Goal: Task Accomplishment & Management: Manage account settings

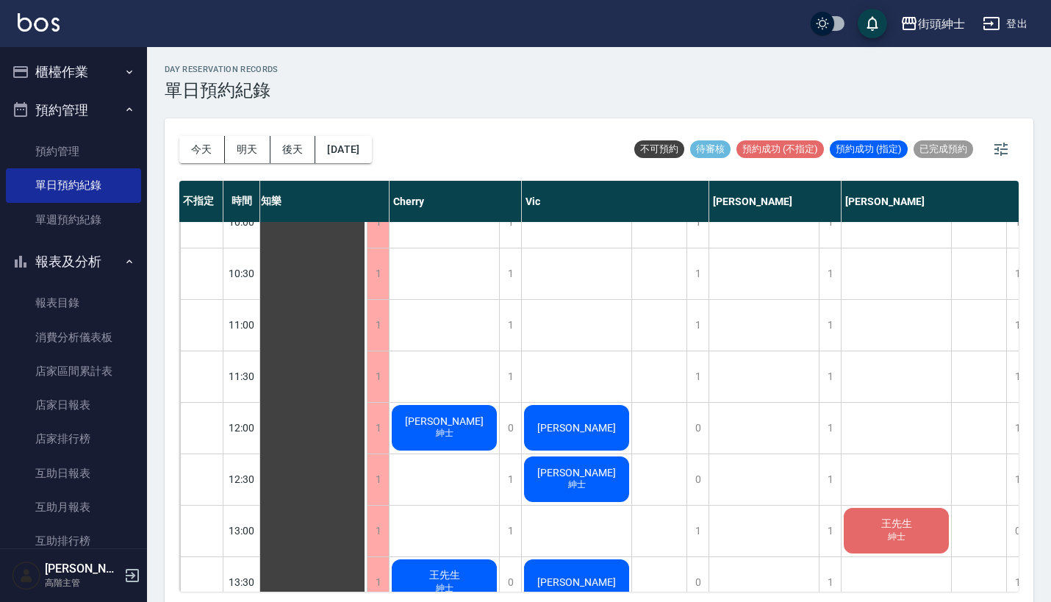
scroll to position [134, 4]
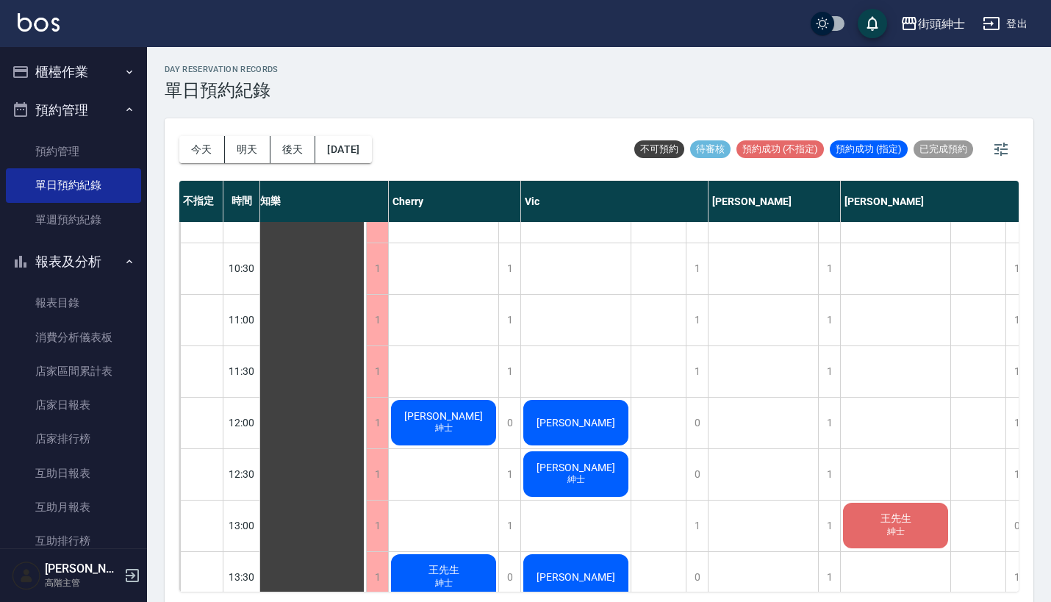
click at [115, 56] on button "櫃檯作業" at bounding box center [73, 72] width 135 height 38
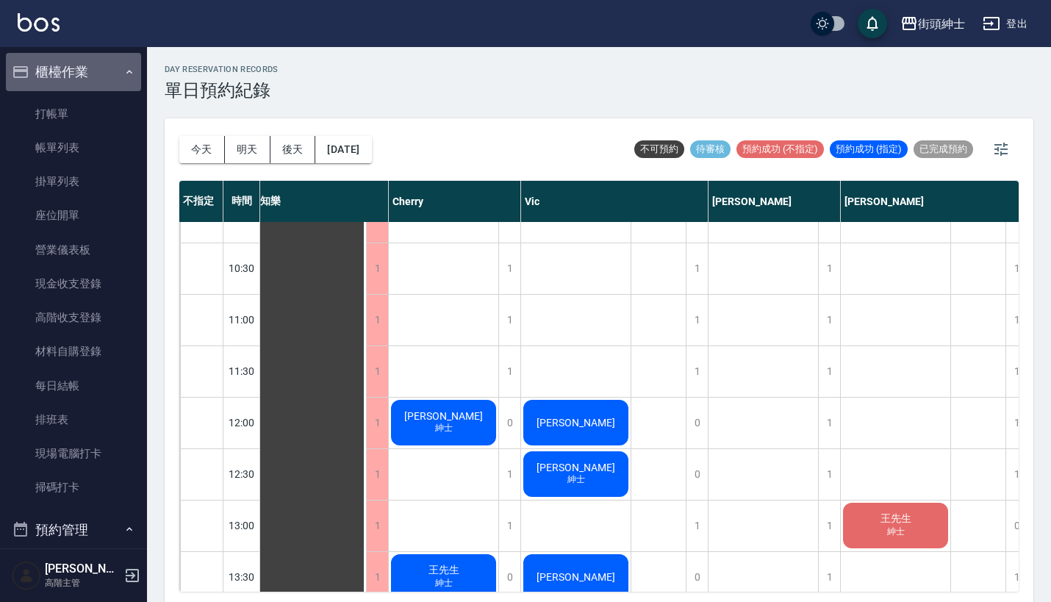
click at [115, 56] on button "櫃檯作業" at bounding box center [73, 72] width 135 height 38
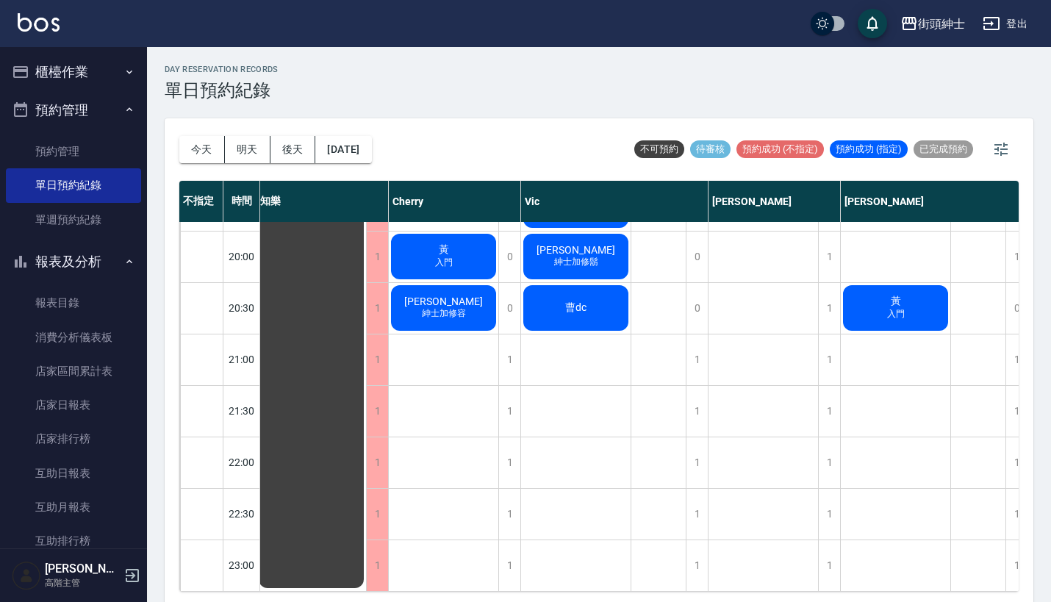
scroll to position [1135, 4]
click at [201, 151] on button "今天" at bounding box center [202, 149] width 46 height 27
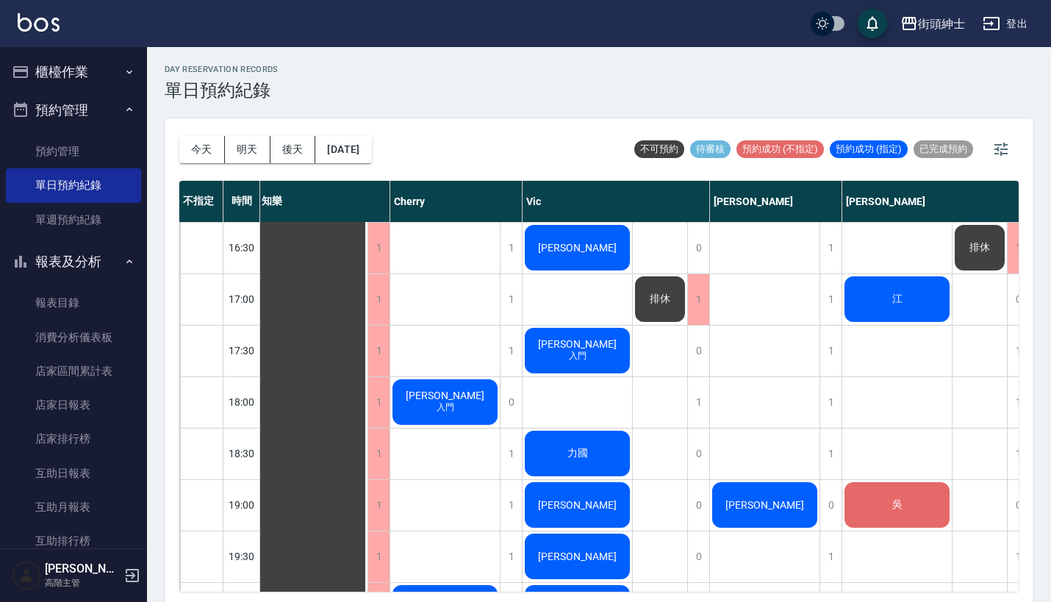
scroll to position [748, 2]
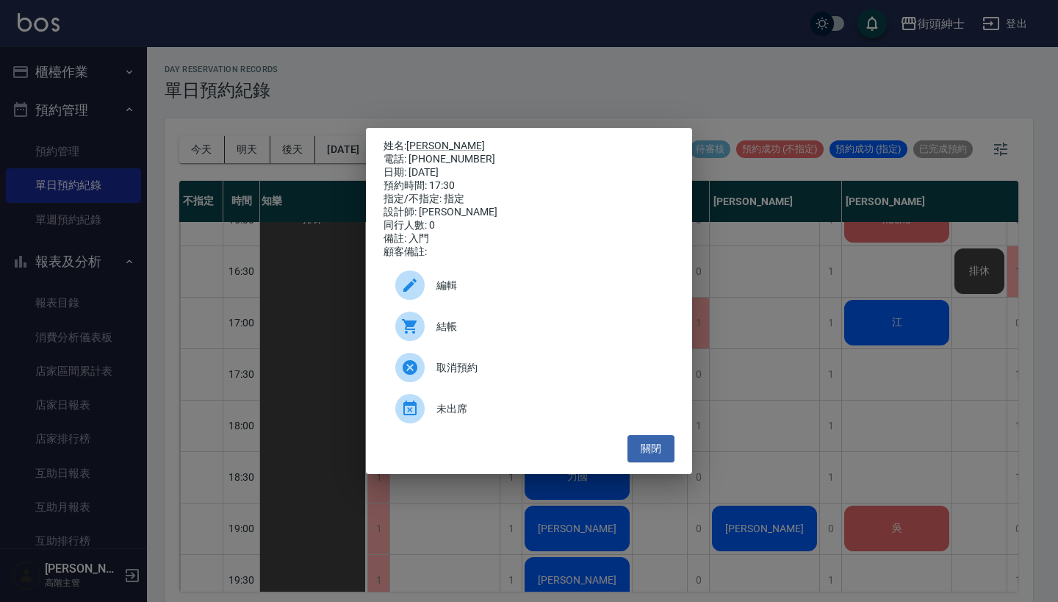
click at [839, 381] on div "姓名: 陳先生 電話: 0958860197 日期: 2025/08/18 預約時間: 17:30 指定/不指定: 指定 設計師: Vic 同行人數: 0 備…" at bounding box center [529, 301] width 1058 height 602
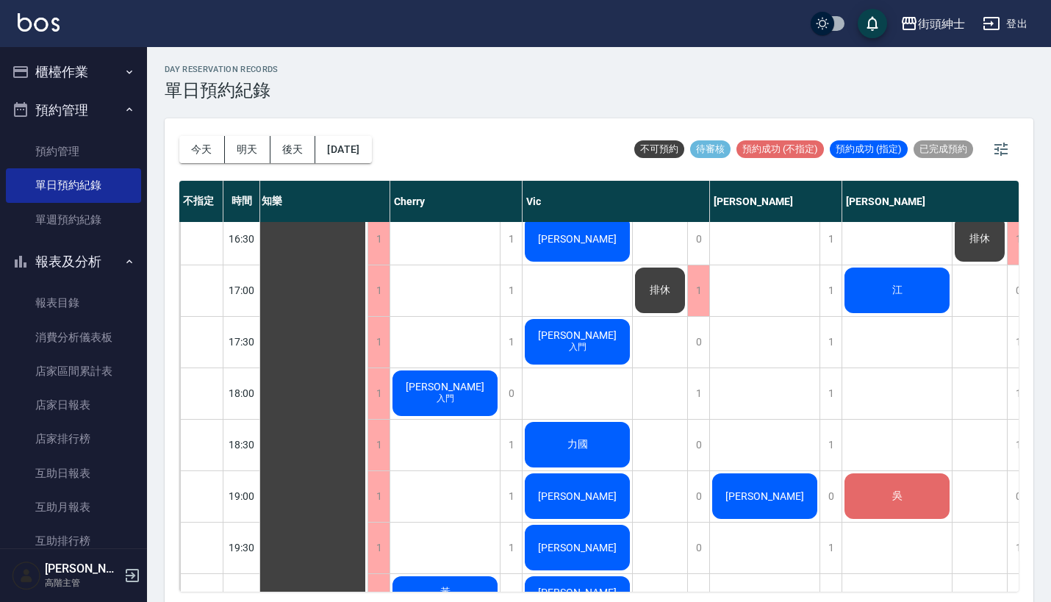
scroll to position [746, 2]
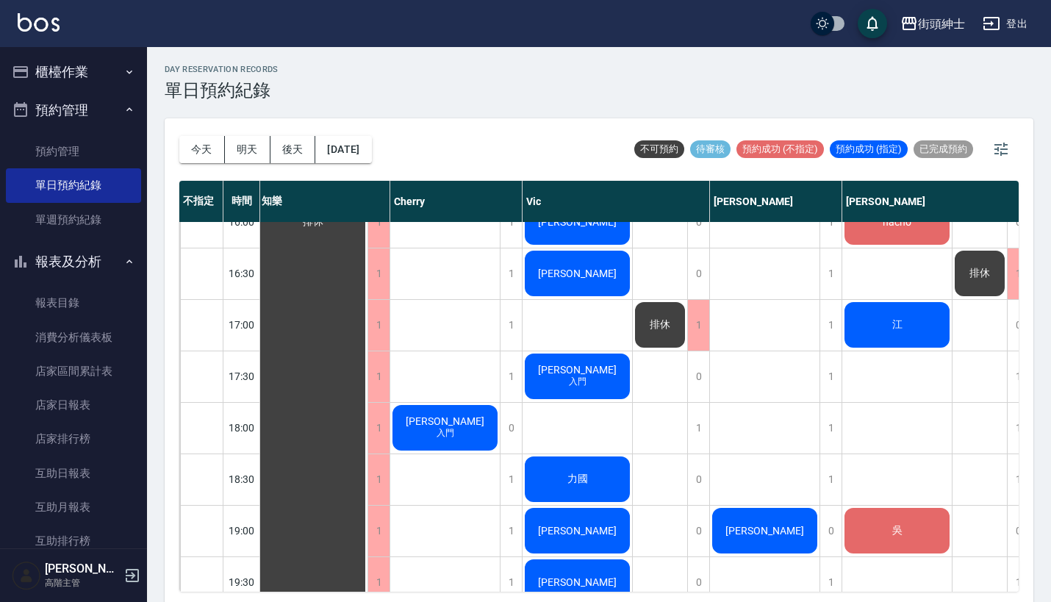
click at [367, 398] on div "陳先生 入門" at bounding box center [313, 222] width 110 height 1490
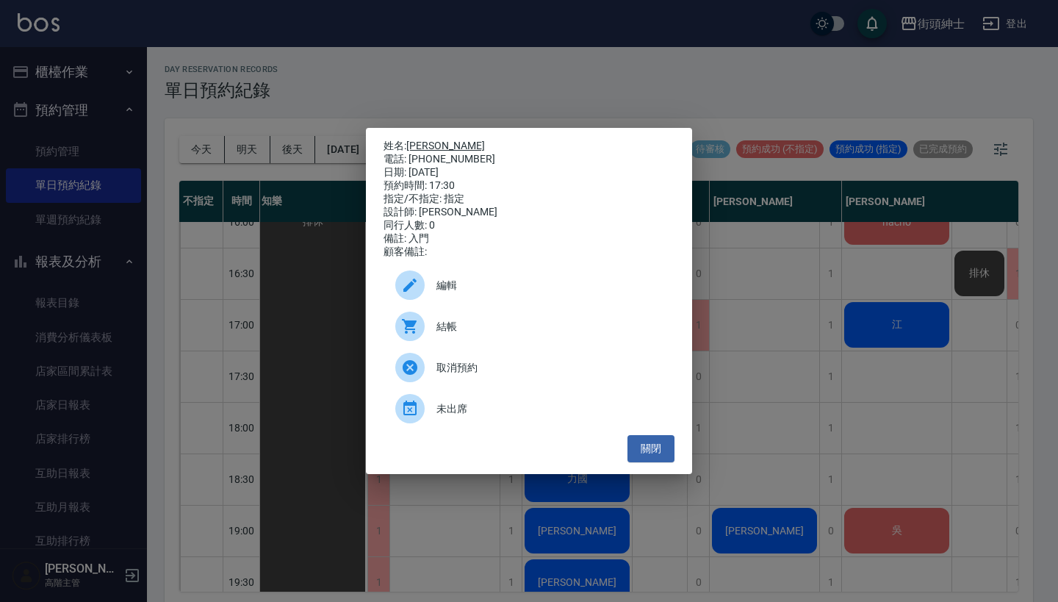
drag, startPoint x: 470, startPoint y: 151, endPoint x: 413, endPoint y: 140, distance: 58.4
click at [413, 140] on div "姓名: 陳先生 電話: 0958860197 日期: 2025/08/18 預約時間: 17:30 指定/不指定: 指定 設計師: Vic 同行人數: 0 備…" at bounding box center [529, 199] width 291 height 119
copy div "姓名: 陳先生 電話: 0958860197"
click at [540, 51] on div "姓名: 陳先生 電話: 0958860197 日期: 2025/08/18 預約時間: 17:30 指定/不指定: 指定 設計師: Vic 同行人數: 0 備…" at bounding box center [529, 301] width 1058 height 602
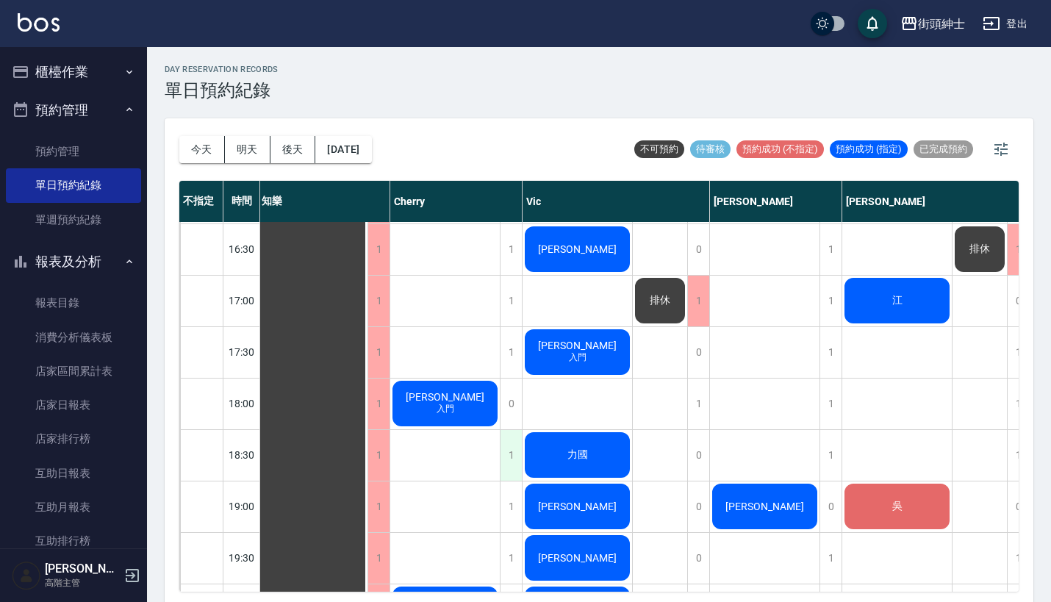
scroll to position [772, 2]
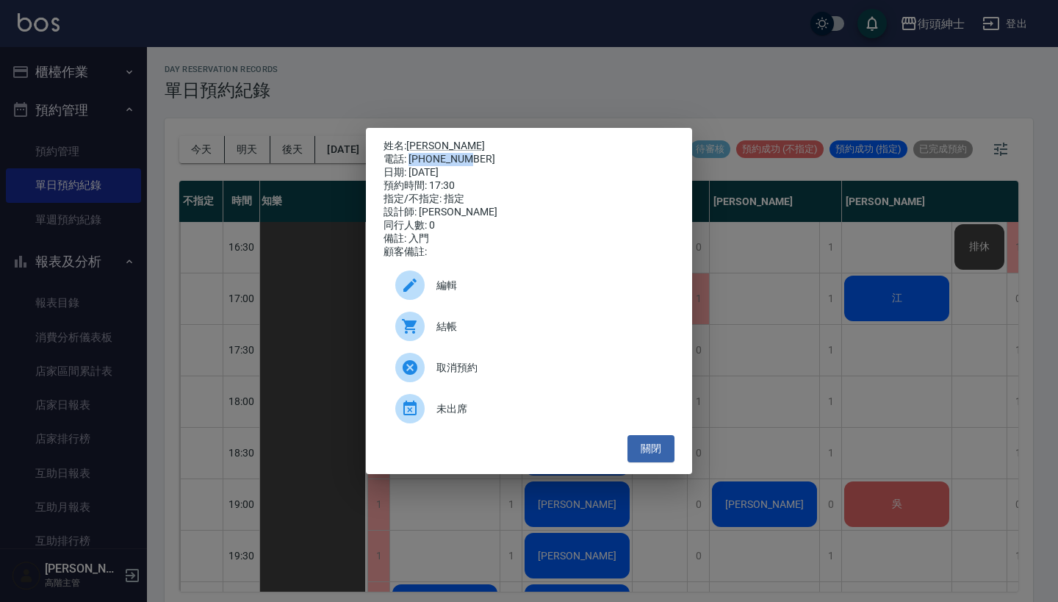
drag, startPoint x: 467, startPoint y: 156, endPoint x: 409, endPoint y: 158, distance: 58.1
click at [409, 158] on div "電話: 0958860197" at bounding box center [529, 159] width 291 height 13
click at [528, 155] on div "電話: 0958860197" at bounding box center [529, 159] width 291 height 13
click at [886, 326] on div "姓名: 陳先生 電話: 0958860197 日期: 2025/08/18 預約時間: 17:30 指定/不指定: 指定 設計師: Vic 同行人數: 0 備…" at bounding box center [529, 301] width 1058 height 602
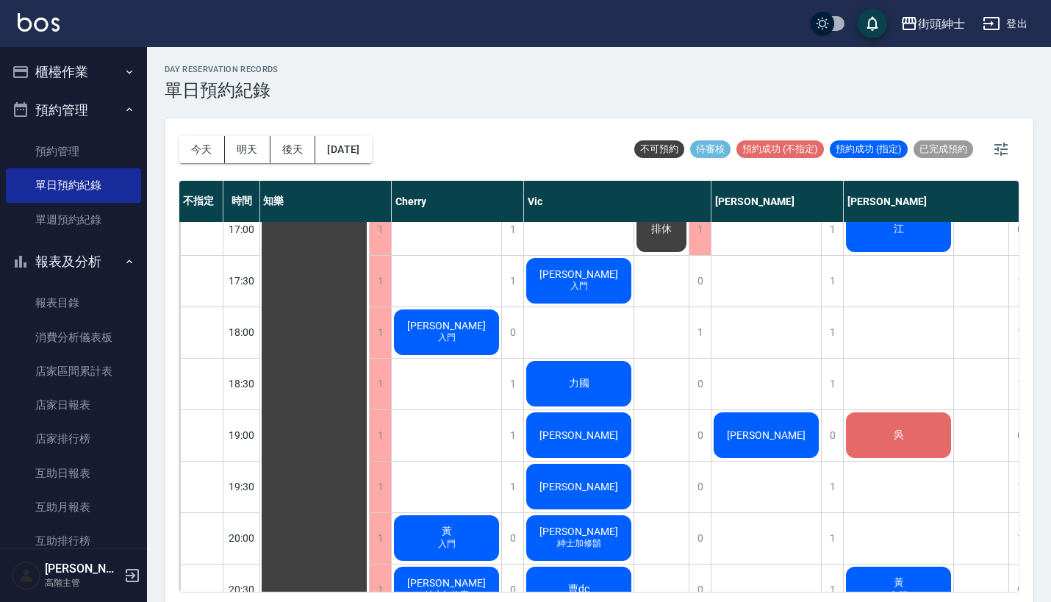
scroll to position [826, 1]
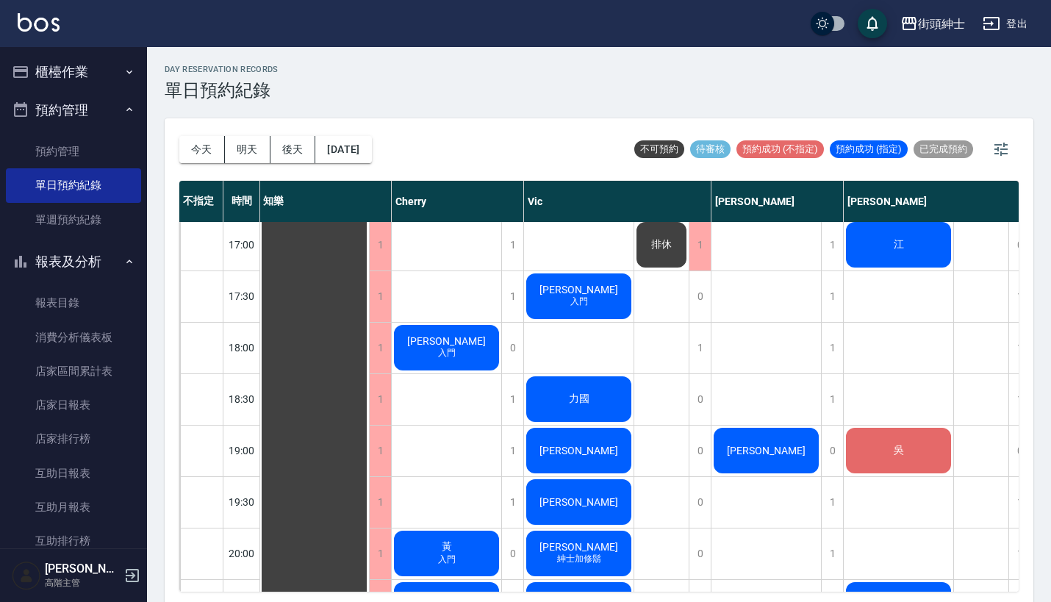
click at [369, 409] on div "力國" at bounding box center [314, 142] width 110 height 1490
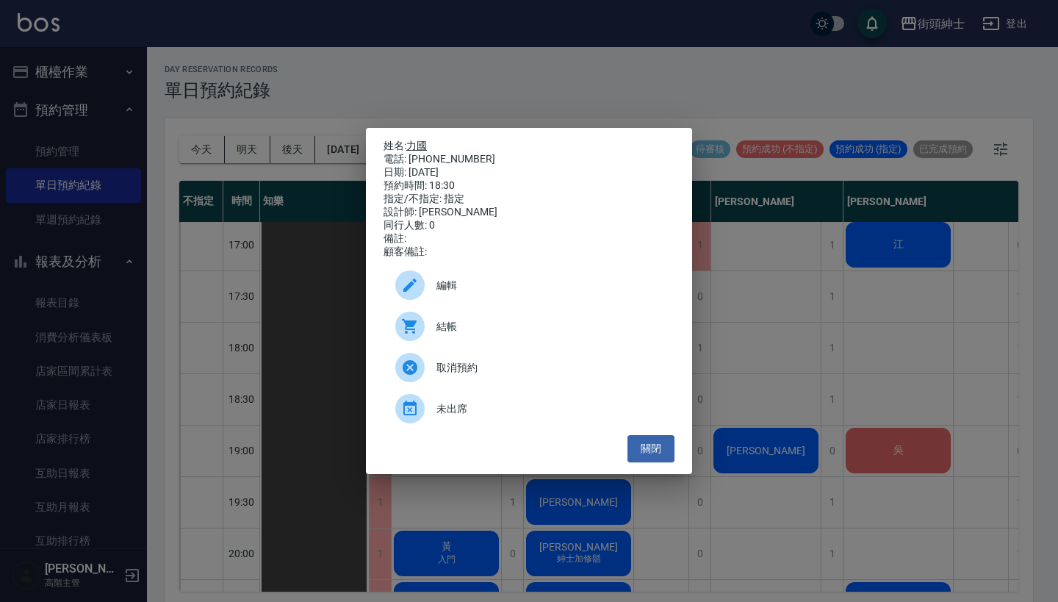
click at [423, 140] on p "姓名: 力國" at bounding box center [529, 146] width 291 height 13
click at [425, 140] on link "力國" at bounding box center [416, 146] width 21 height 12
click at [789, 315] on div "姓名: 力國 電話: 0988853313 日期: 2025/08/18 預約時間: 18:30 指定/不指定: 指定 設計師: Vic 同行人數: 0 備註…" at bounding box center [529, 301] width 1058 height 602
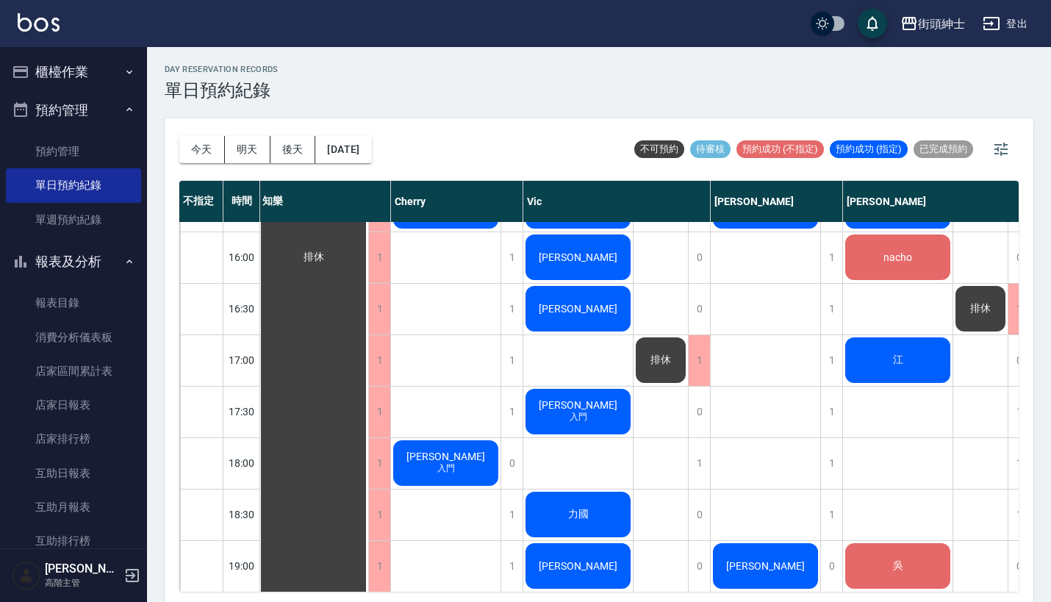
scroll to position [712, 1]
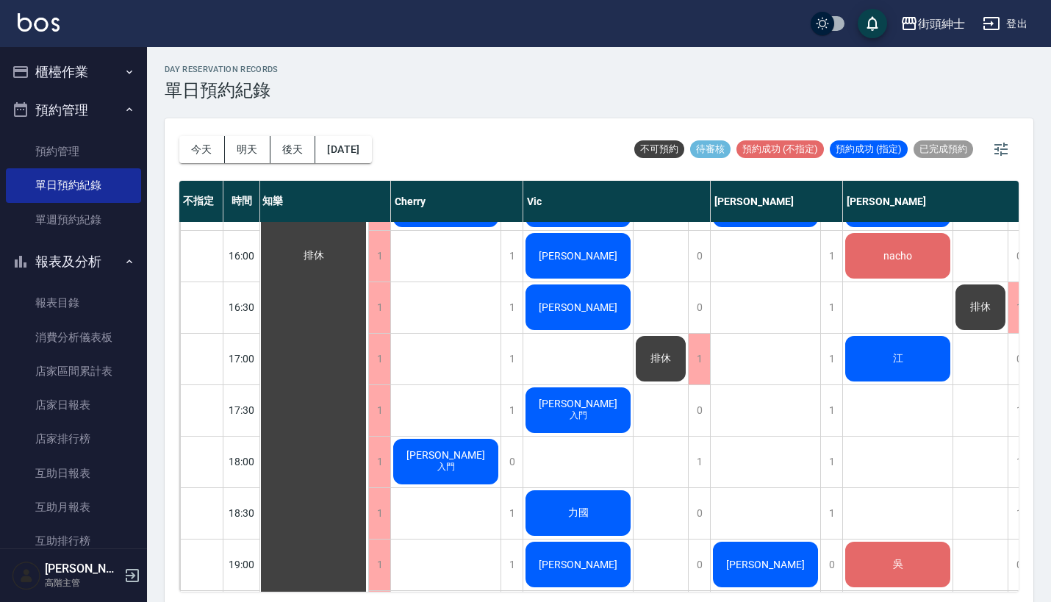
click at [634, 1] on div "街頭紳士 登出" at bounding box center [525, 23] width 1051 height 47
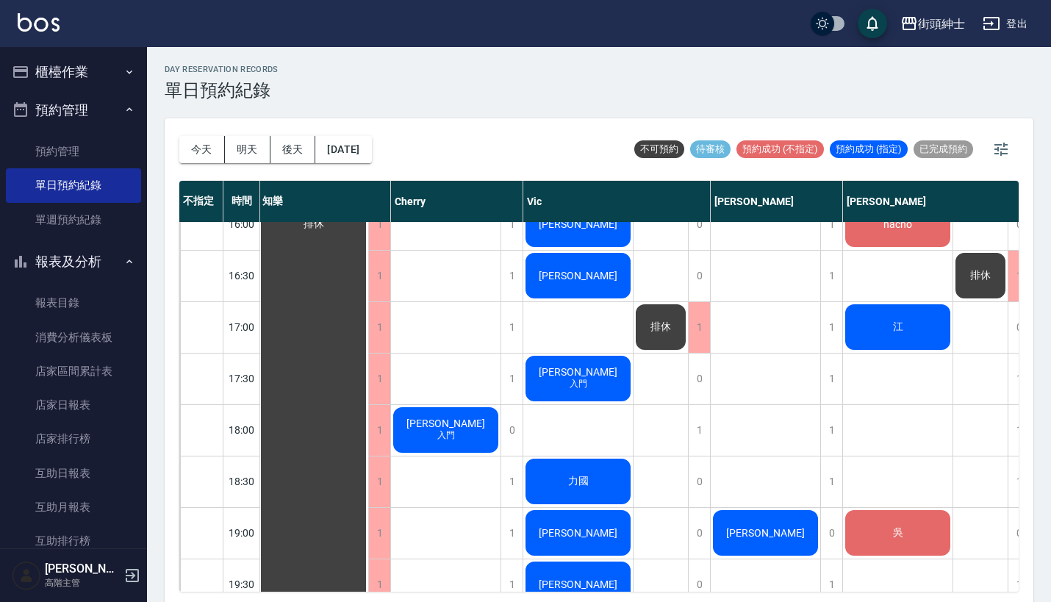
scroll to position [753, 1]
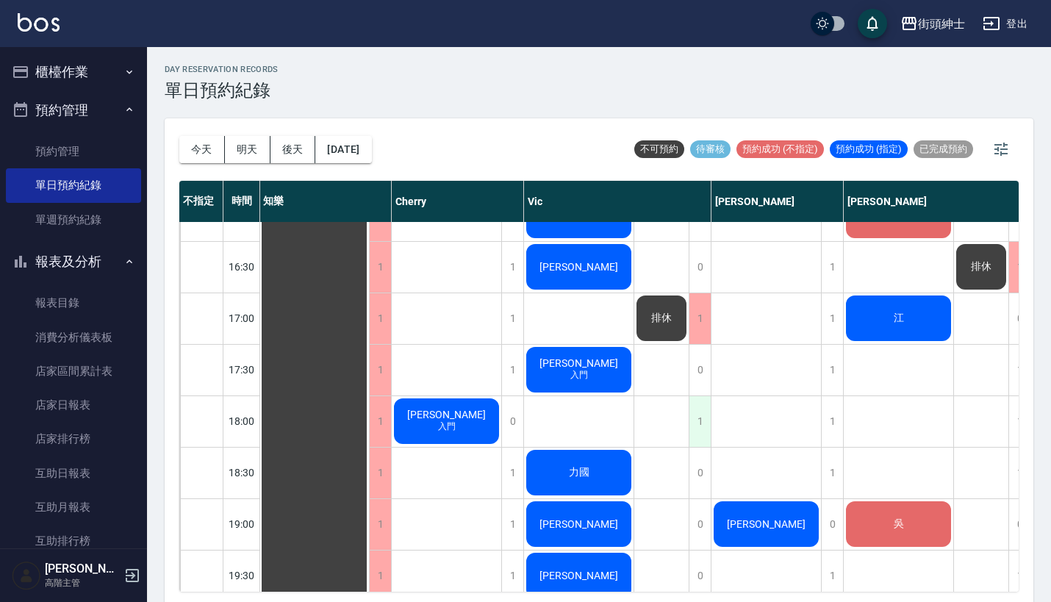
click at [694, 415] on div "1" at bounding box center [700, 421] width 22 height 51
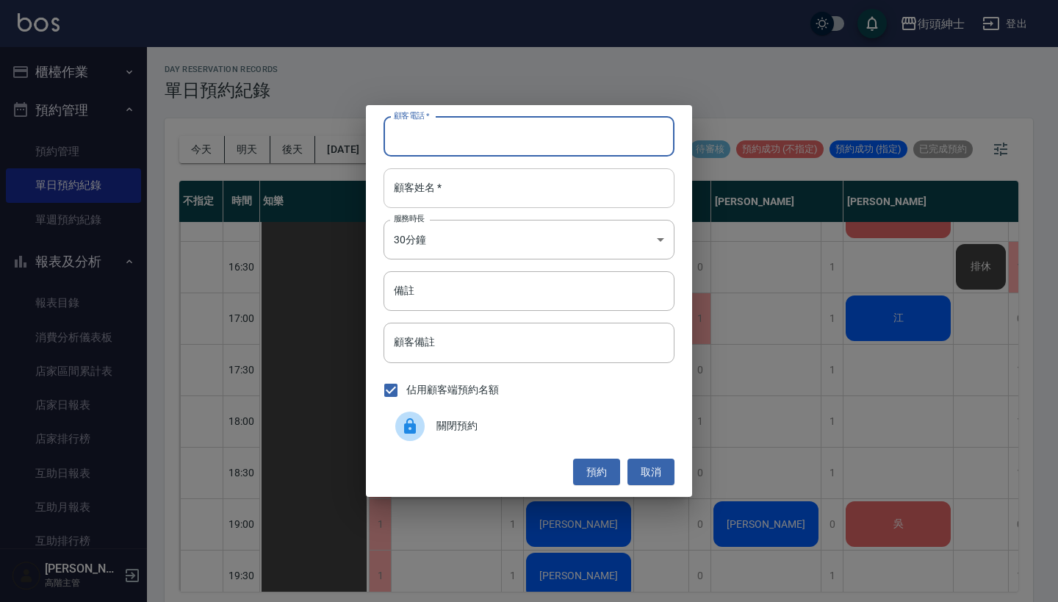
paste input "Ryan 電話：0975136157"
type input "Ryan 電話：0975136157"
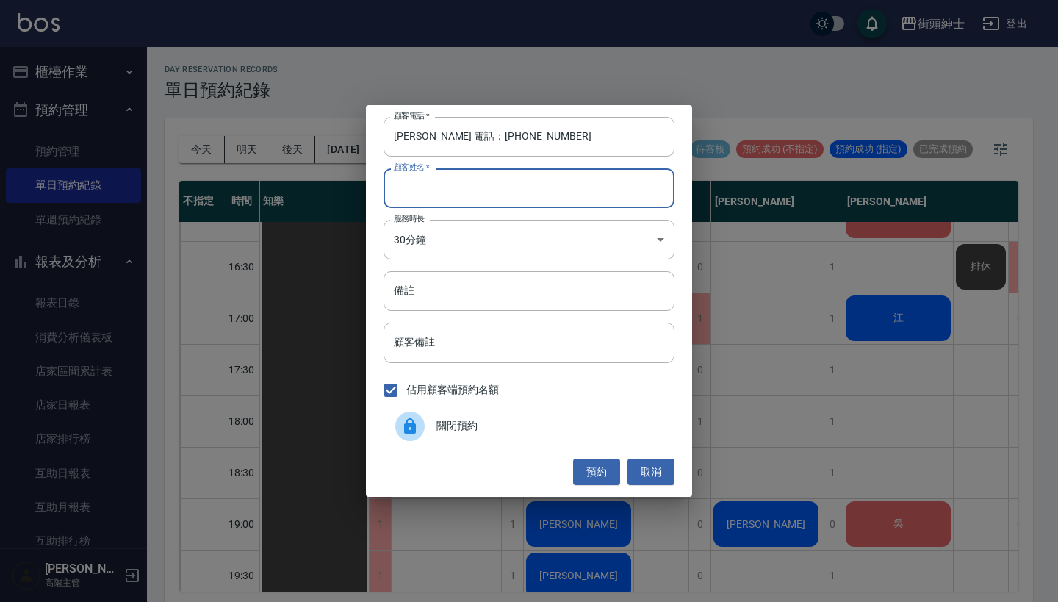
paste input "Ryan 電話：0975136157"
type input "Ryan 電話：0975136157"
drag, startPoint x: 448, startPoint y: 134, endPoint x: 344, endPoint y: 134, distance: 104.4
click at [348, 134] on div "顧客電話   * Ryan 電話：0975136157 顧客電話   * 顧客姓名   * Ryan 電話：0975136157 顧客姓名   * 服務時長 …" at bounding box center [529, 301] width 1058 height 602
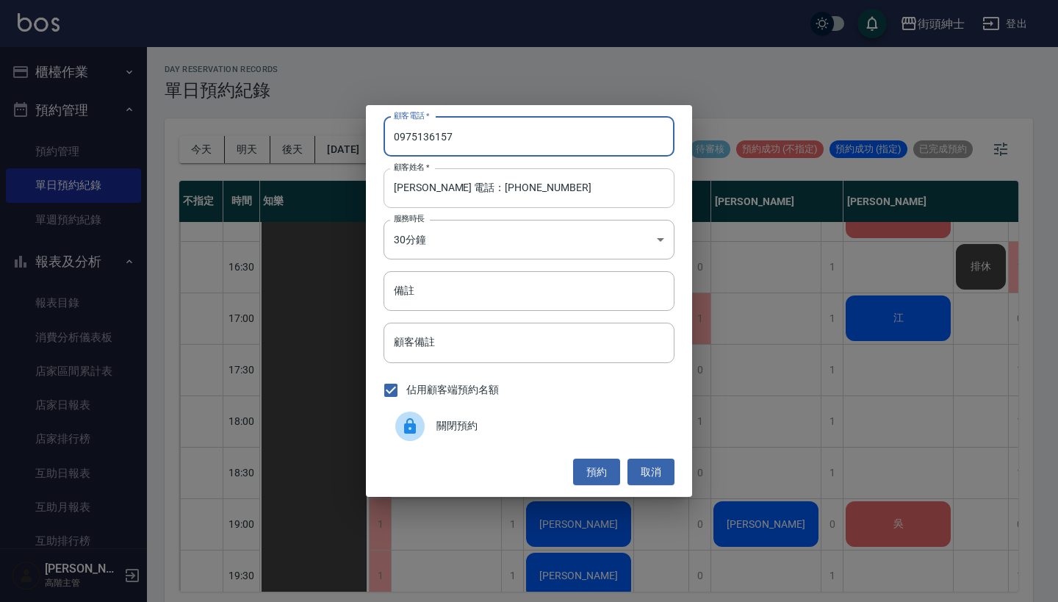
type input "0975136157"
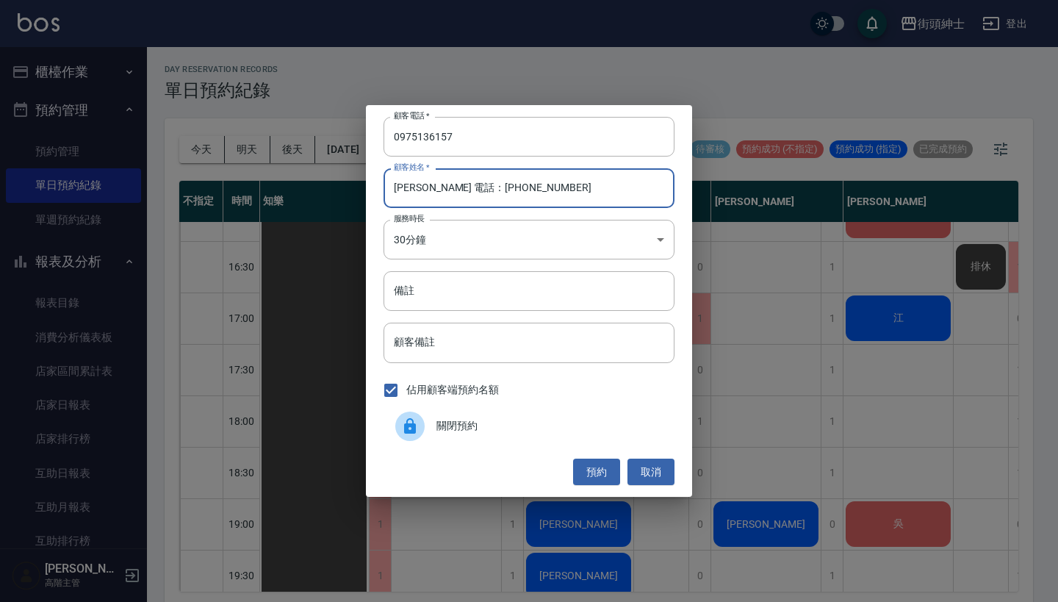
drag, startPoint x: 539, startPoint y: 195, endPoint x: 420, endPoint y: 189, distance: 118.5
click at [420, 189] on input "Ryan 電話：0975136157" at bounding box center [529, 188] width 291 height 40
type input "[PERSON_NAME]"
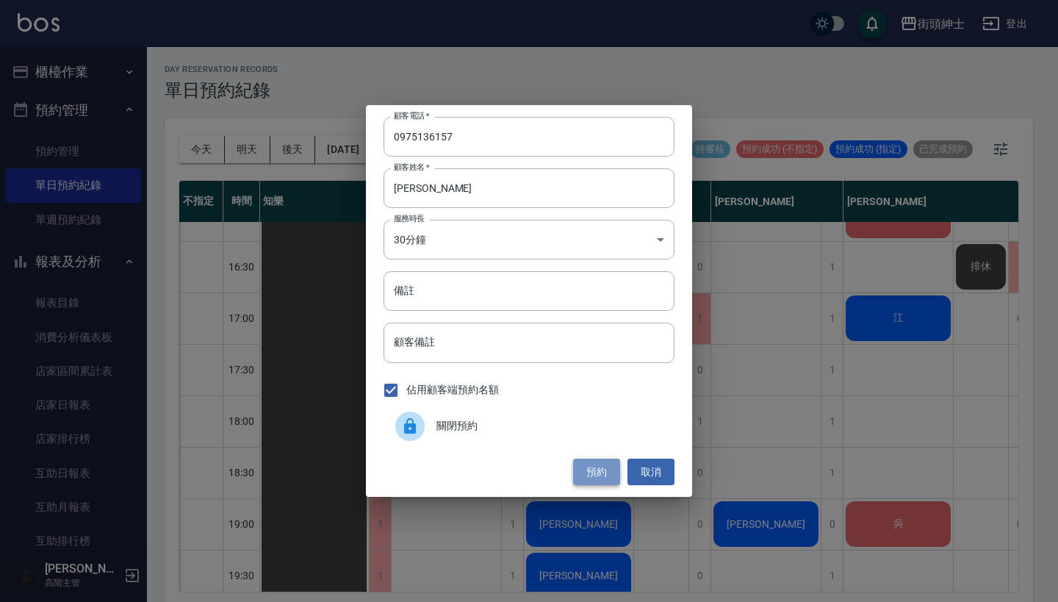
click at [600, 462] on button "預約" at bounding box center [596, 472] width 47 height 27
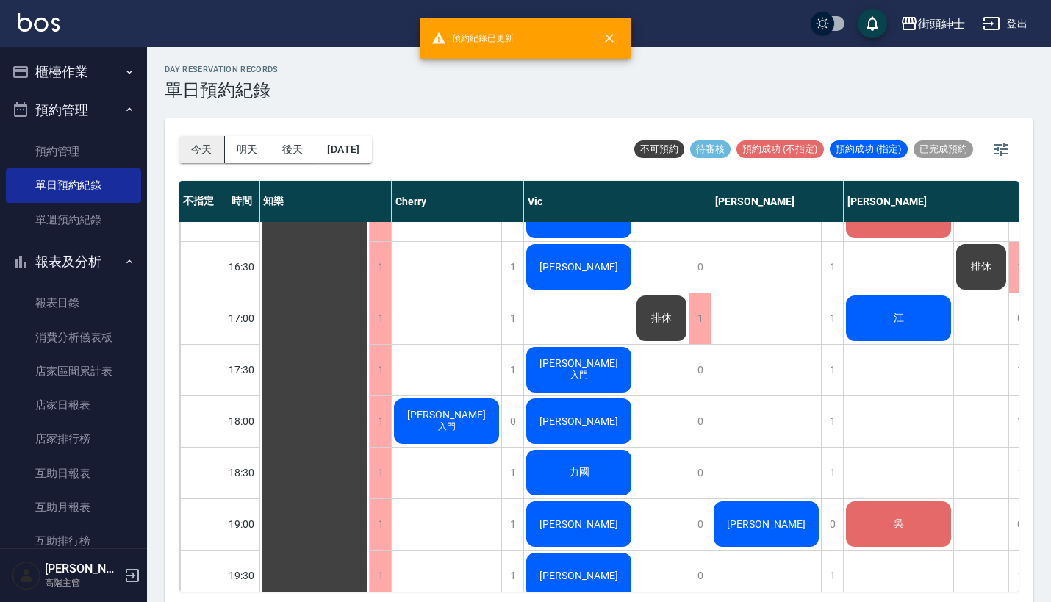
click at [215, 146] on button "今天" at bounding box center [202, 149] width 46 height 27
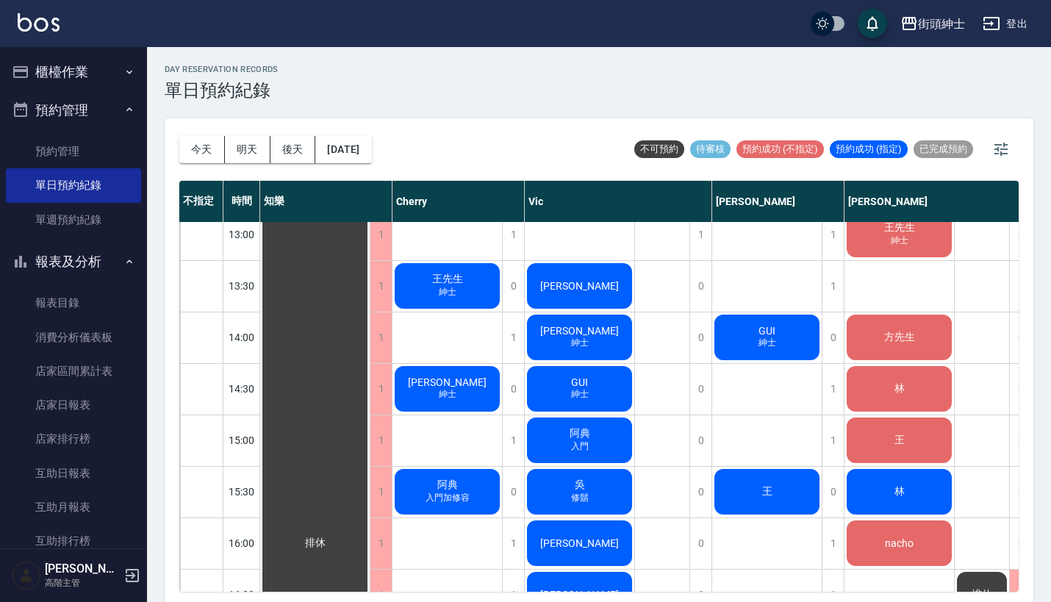
scroll to position [428, 0]
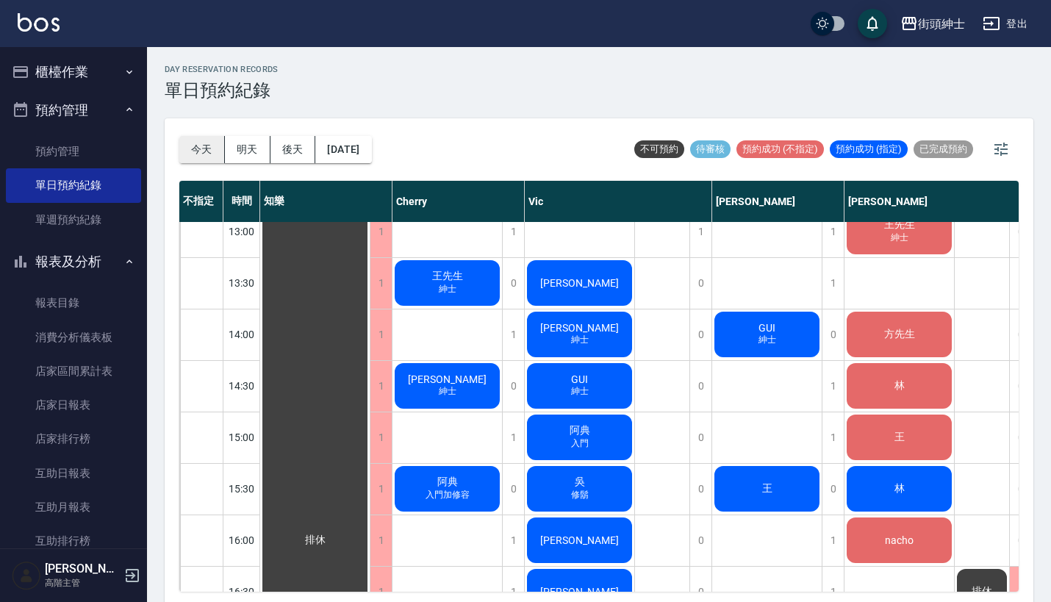
click at [196, 143] on button "今天" at bounding box center [202, 149] width 46 height 27
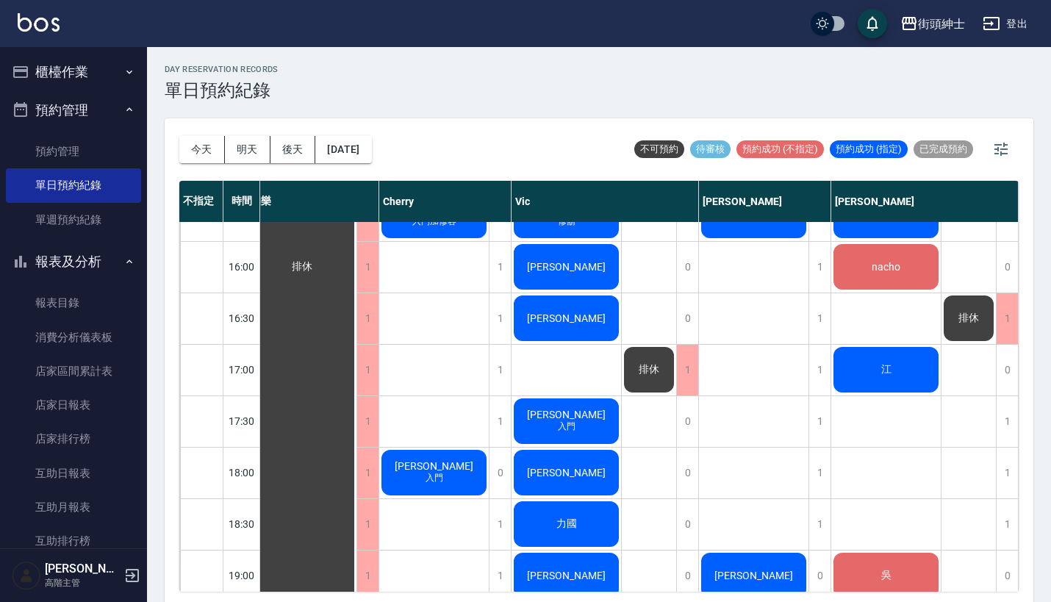
scroll to position [703, 21]
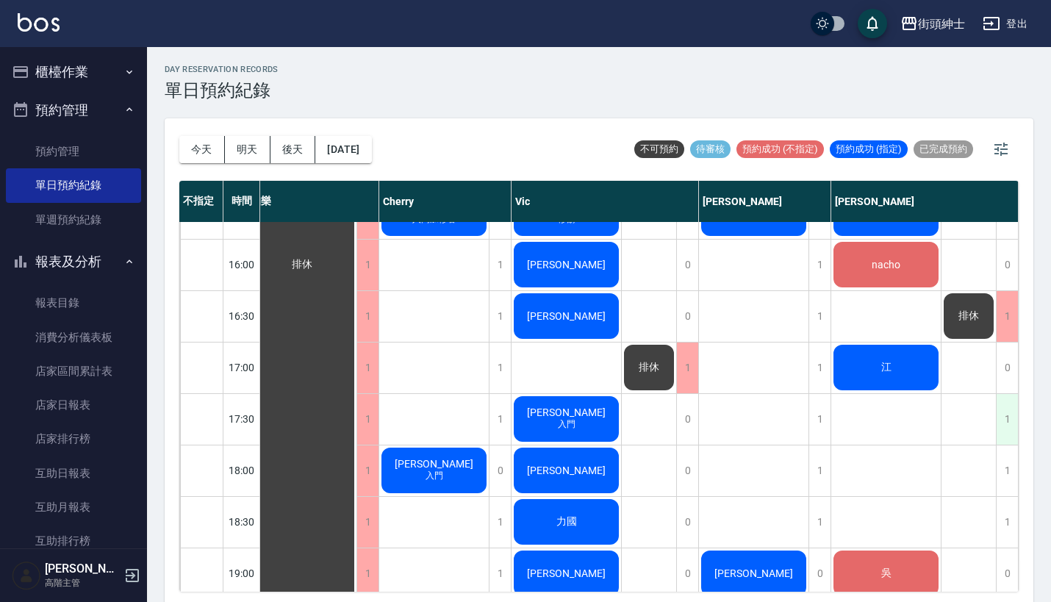
click at [1007, 419] on div "1" at bounding box center [1007, 419] width 22 height 51
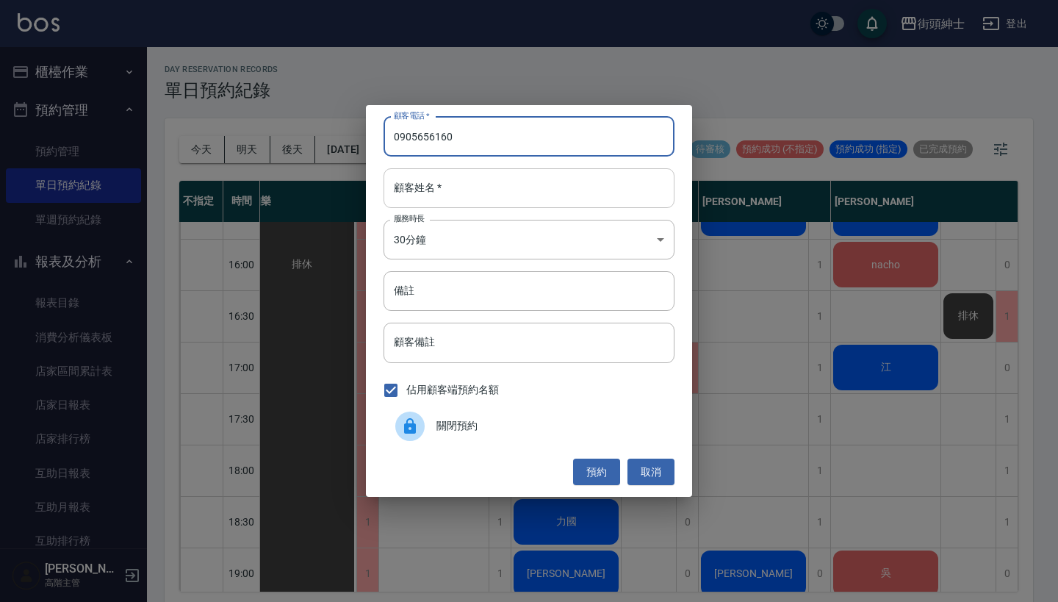
type input "0905656160"
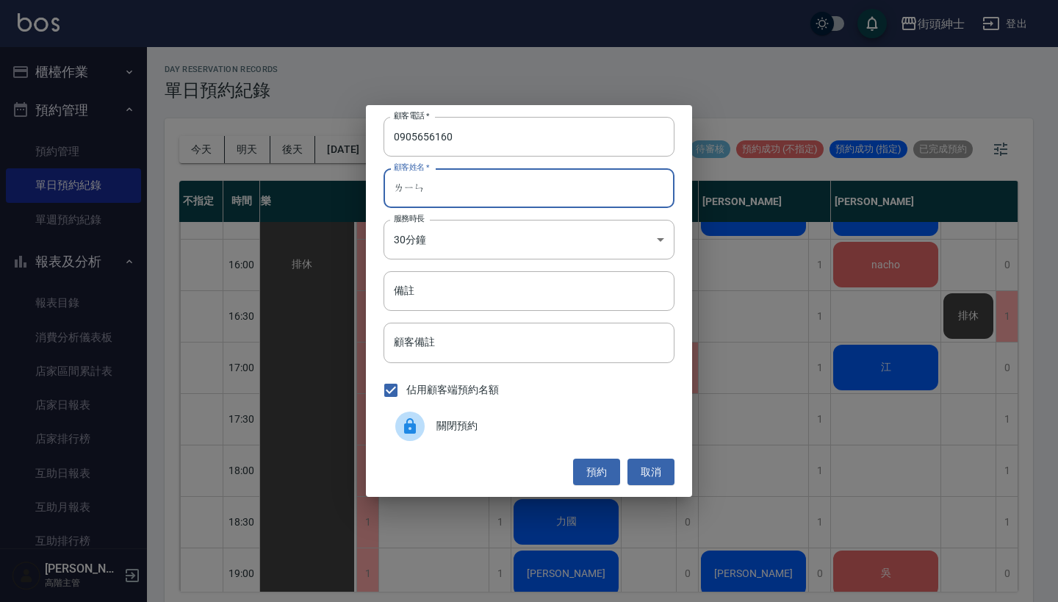
type input "林"
type input "ㄓ"
type input "盧"
click at [596, 472] on button "預約" at bounding box center [596, 472] width 47 height 27
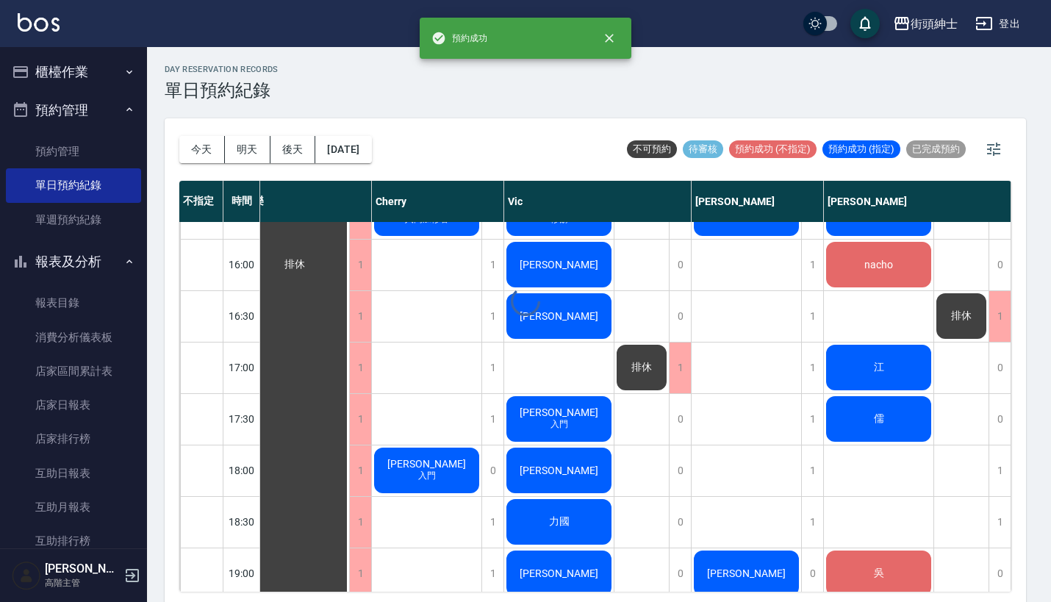
scroll to position [703, 13]
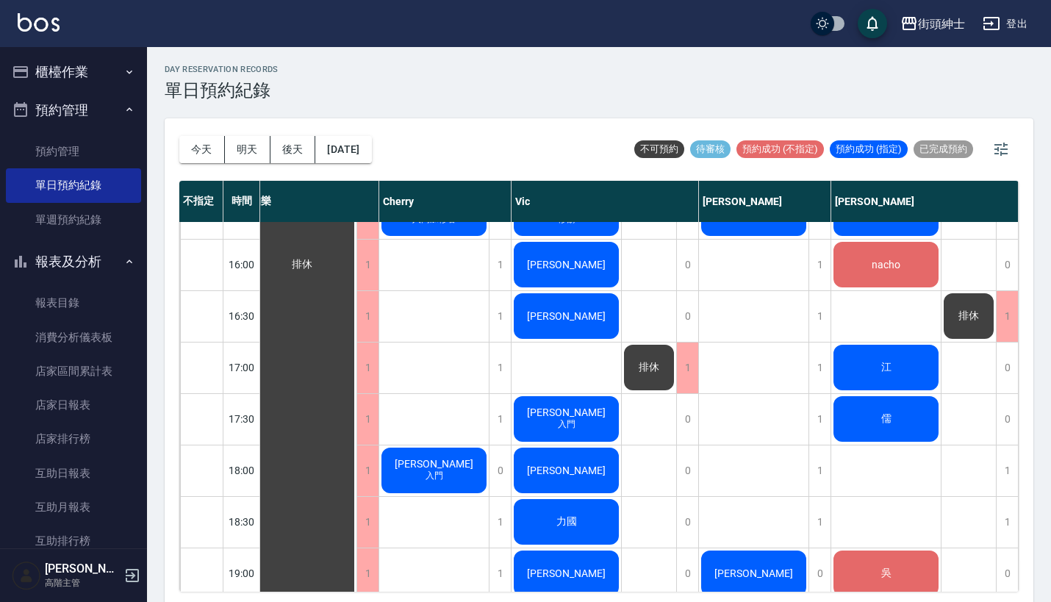
click at [356, 433] on div "儒" at bounding box center [302, 264] width 110 height 1490
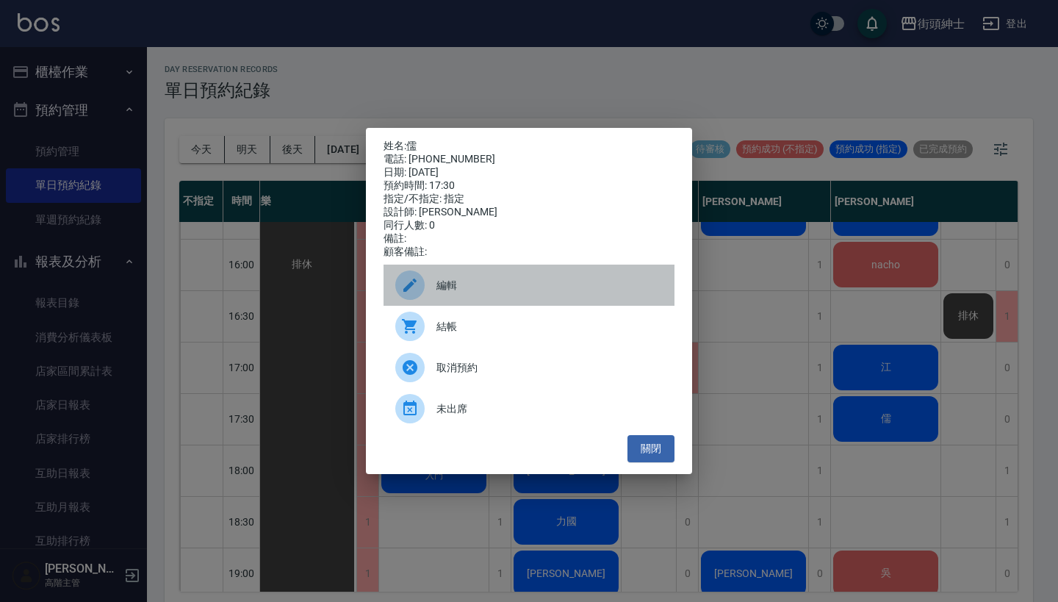
click at [498, 285] on span "編輯" at bounding box center [550, 285] width 226 height 15
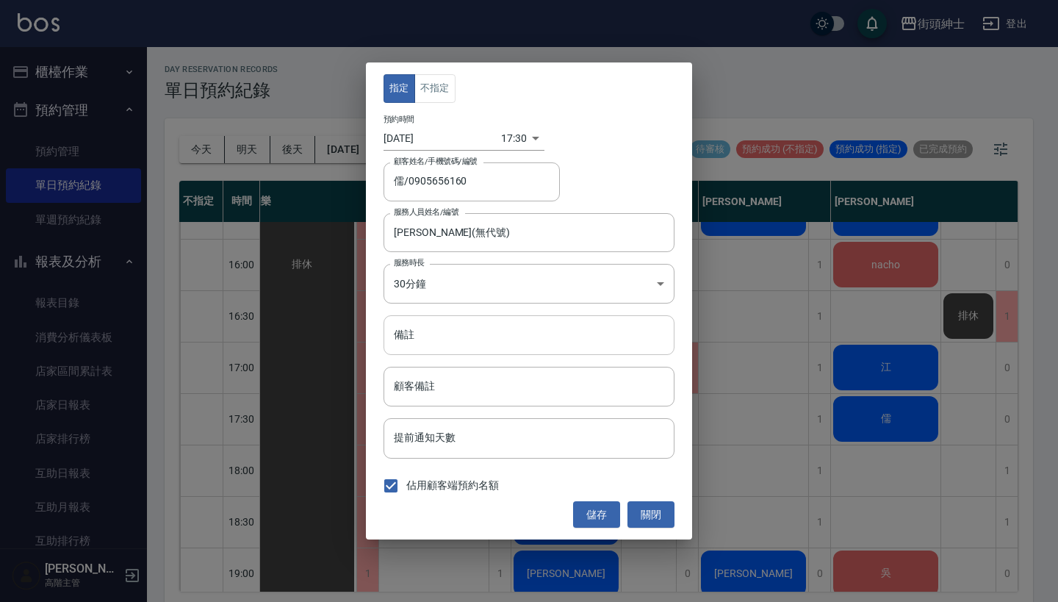
click at [495, 341] on input "備註" at bounding box center [529, 335] width 291 height 40
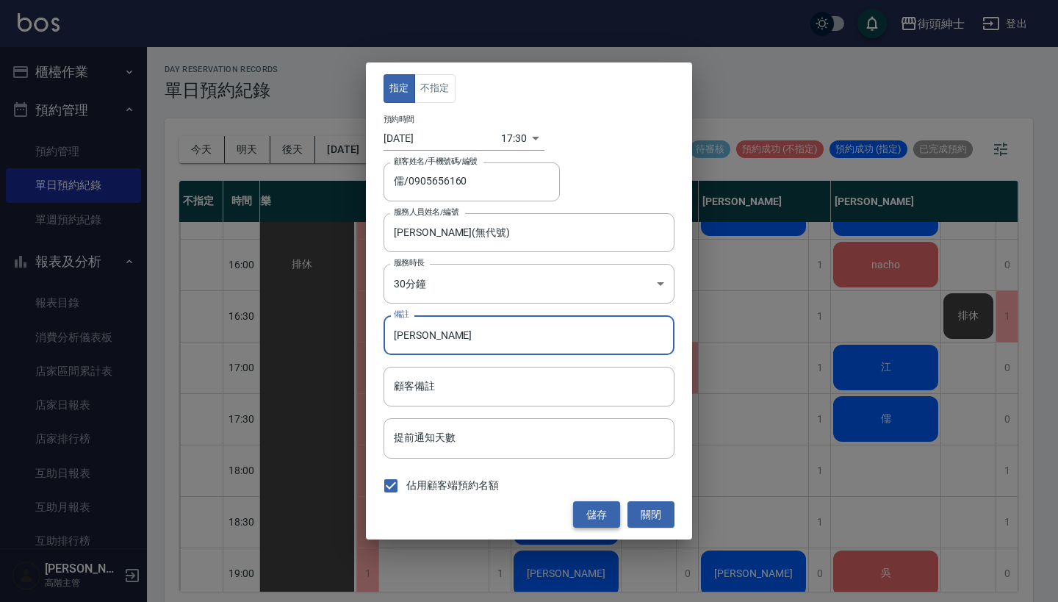
type input "盧"
click at [612, 513] on button "儲存" at bounding box center [596, 514] width 47 height 27
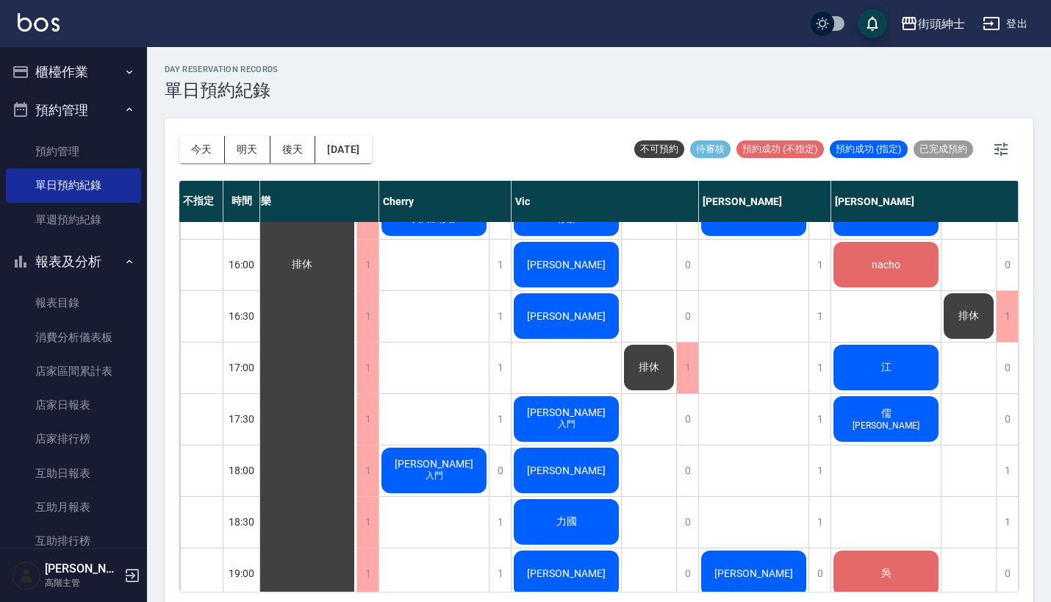
click at [356, 418] on div "儒 盧" at bounding box center [302, 264] width 110 height 1490
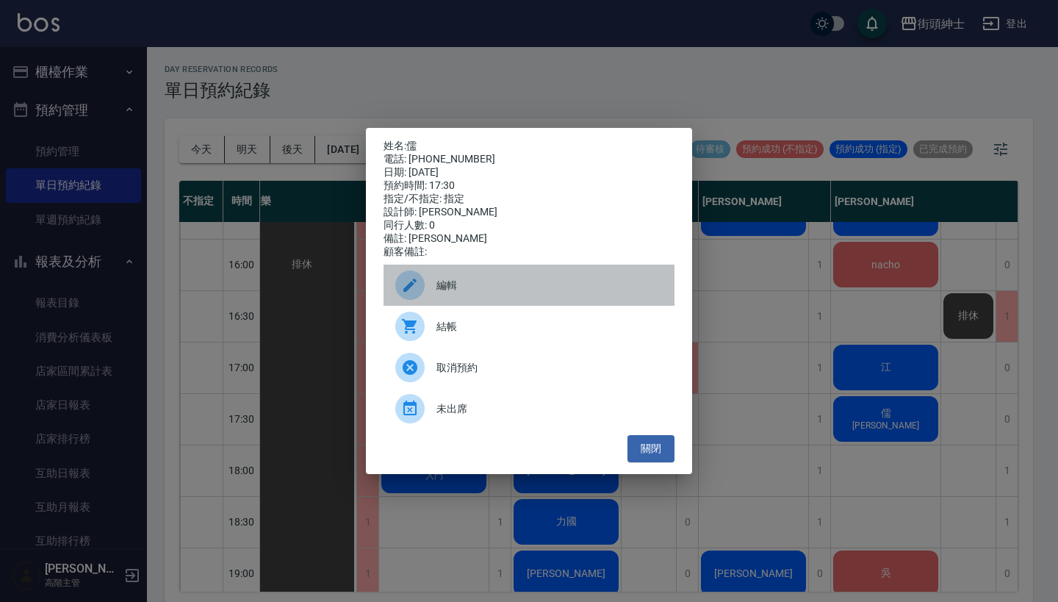
click at [578, 273] on div "編輯" at bounding box center [529, 285] width 291 height 41
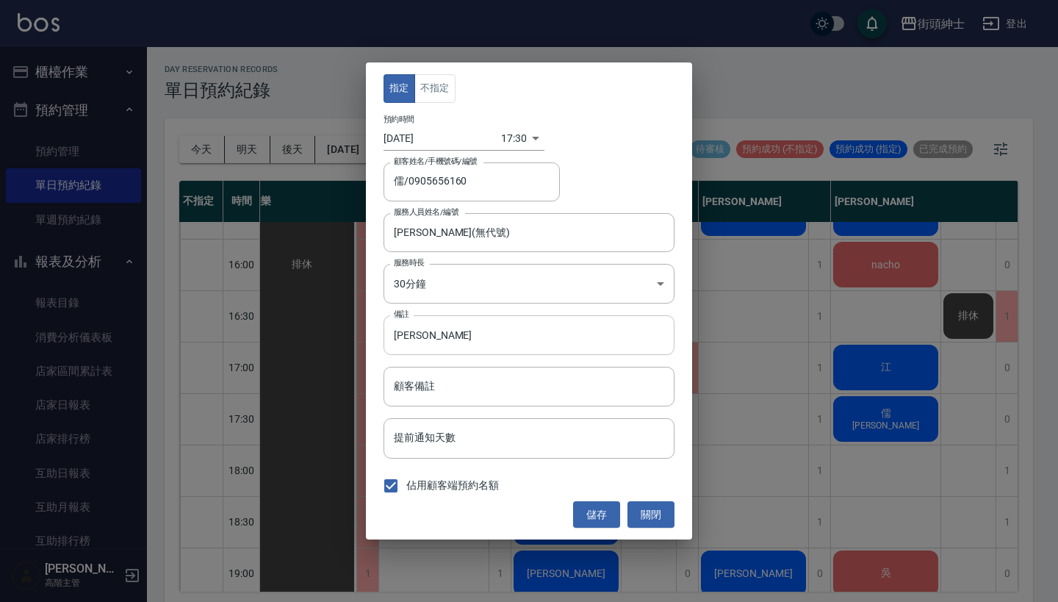
click at [392, 338] on input "盧" at bounding box center [529, 335] width 291 height 40
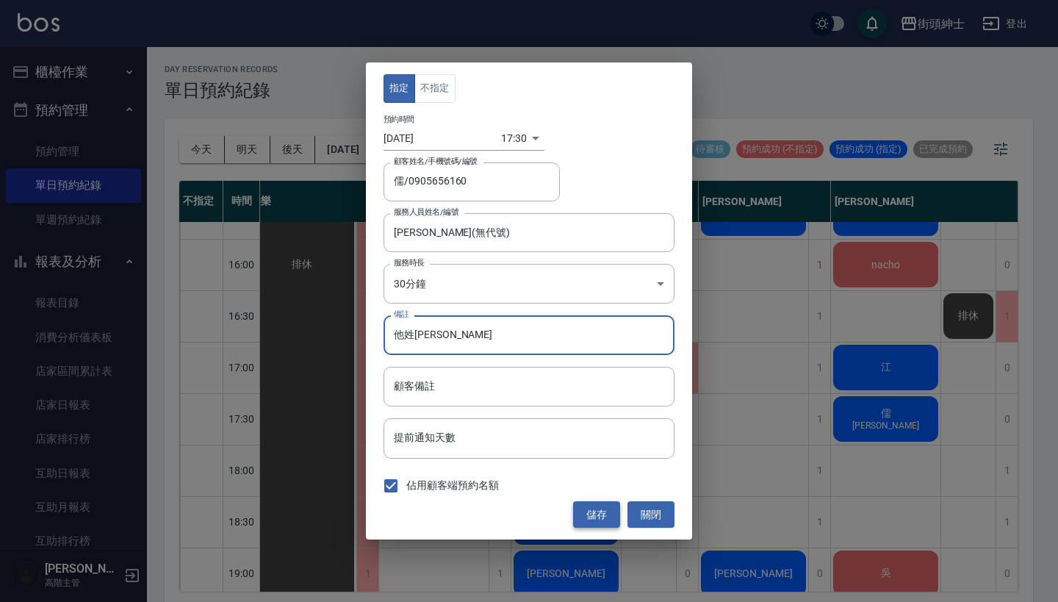
type input "他姓[PERSON_NAME]"
click at [595, 517] on button "儲存" at bounding box center [596, 514] width 47 height 27
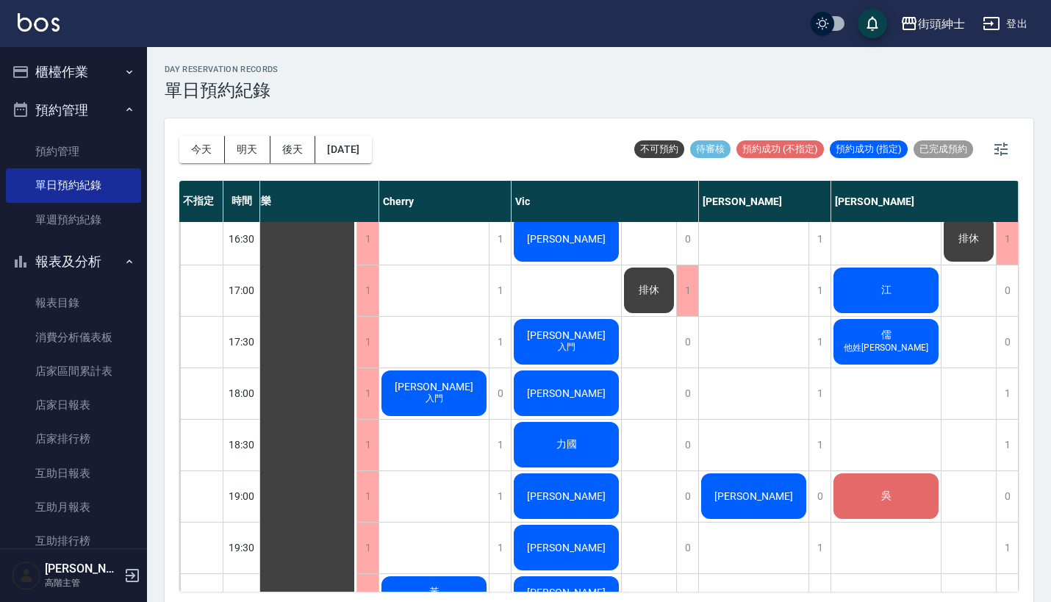
scroll to position [772, 13]
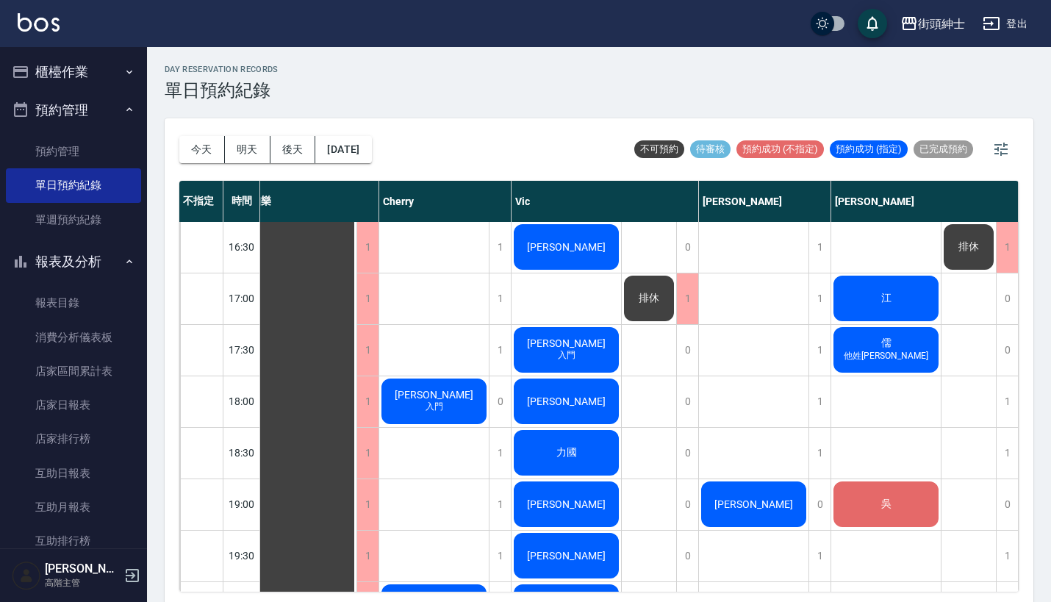
click at [356, 334] on div "儒 他姓盧" at bounding box center [302, 195] width 110 height 1490
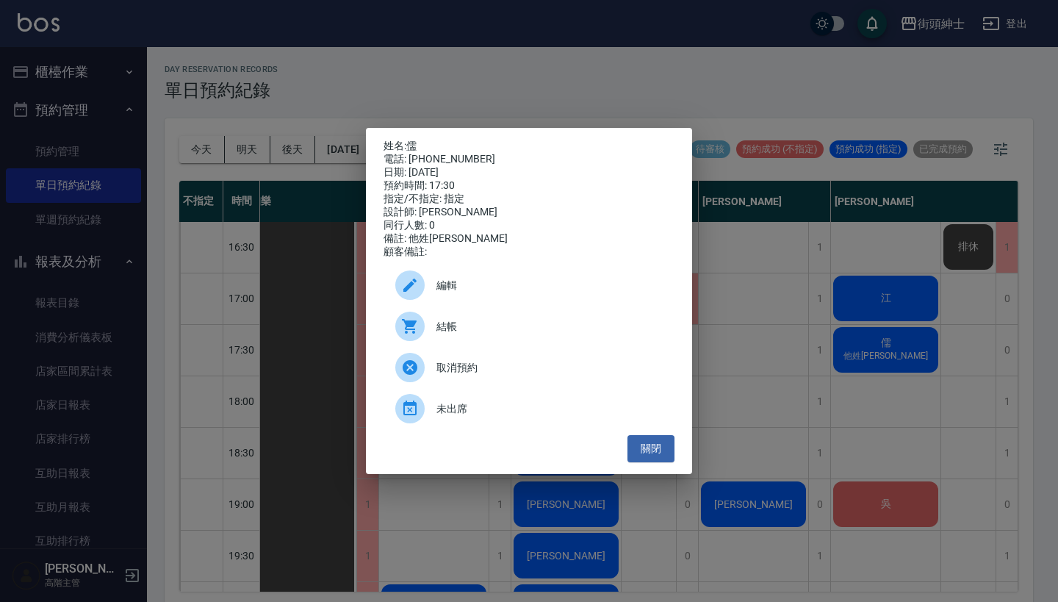
click at [500, 281] on div "編輯" at bounding box center [529, 285] width 291 height 41
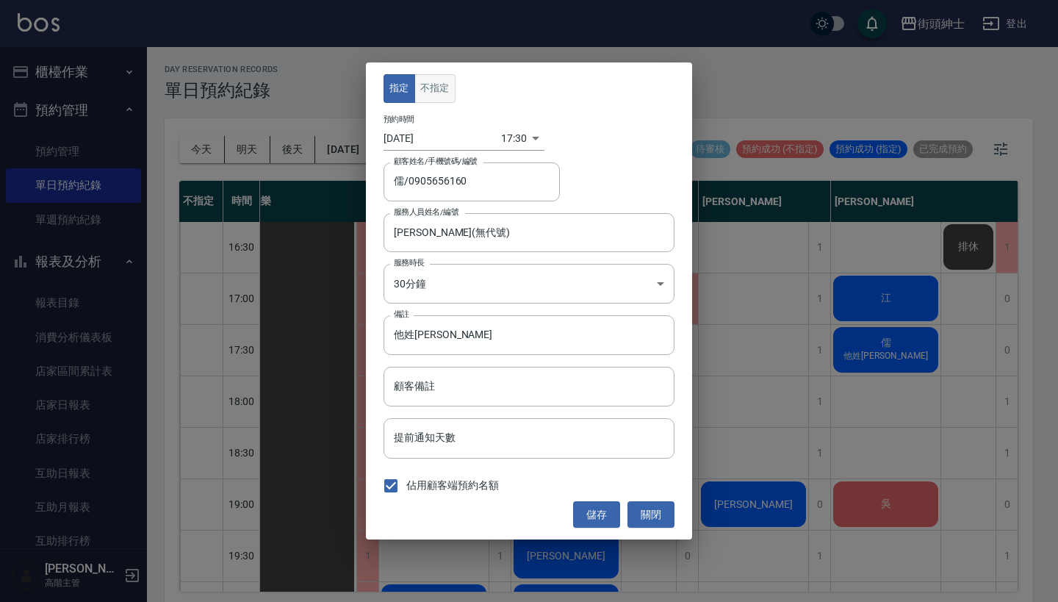
click at [445, 92] on button "不指定" at bounding box center [435, 88] width 41 height 29
click at [591, 513] on button "儲存" at bounding box center [596, 514] width 47 height 27
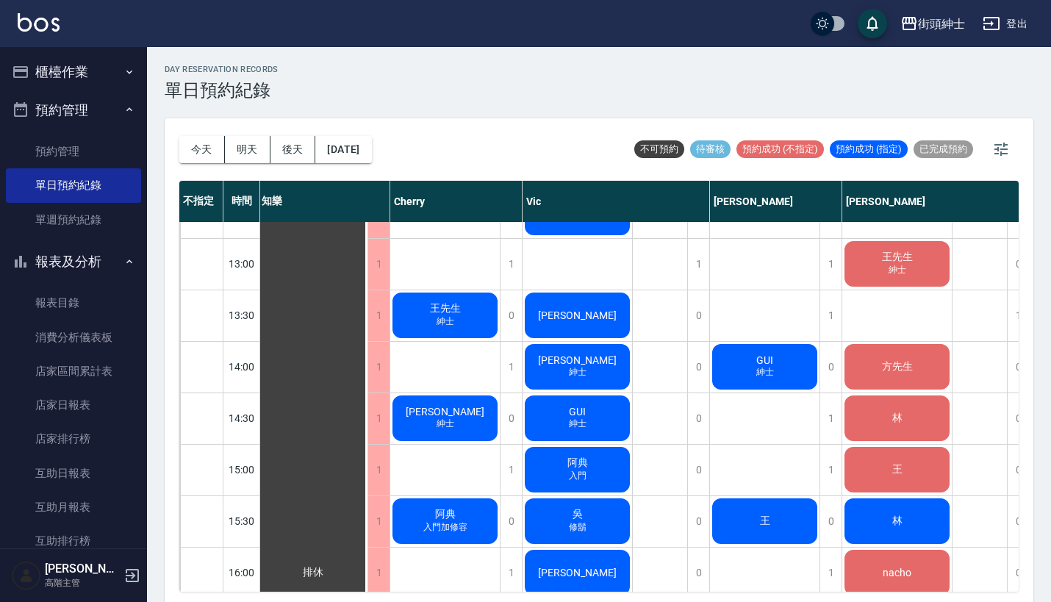
scroll to position [399, 2]
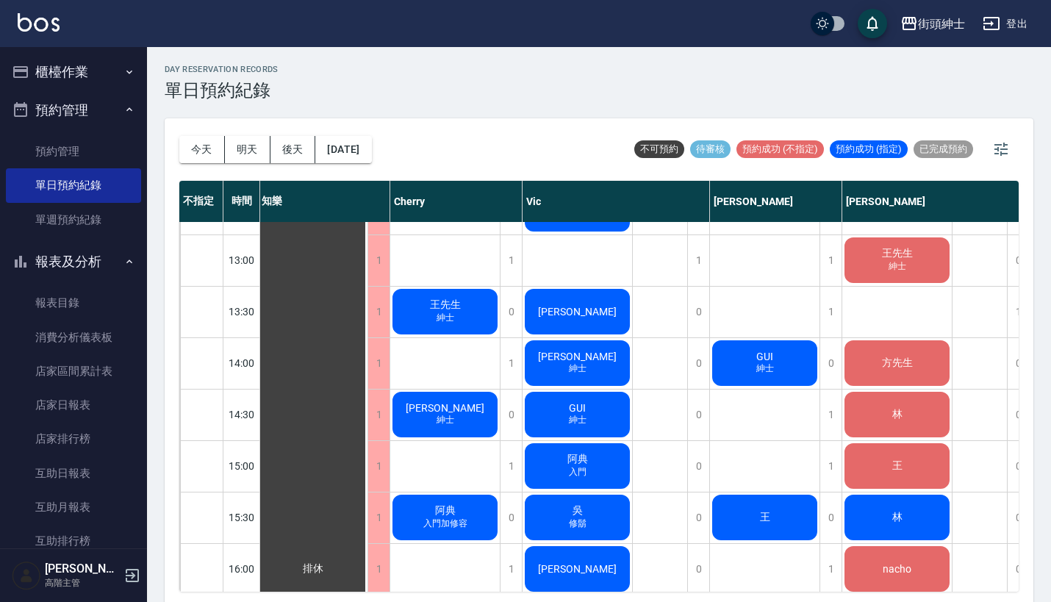
click at [367, 353] on div "GUI 紳士" at bounding box center [313, 569] width 110 height 1490
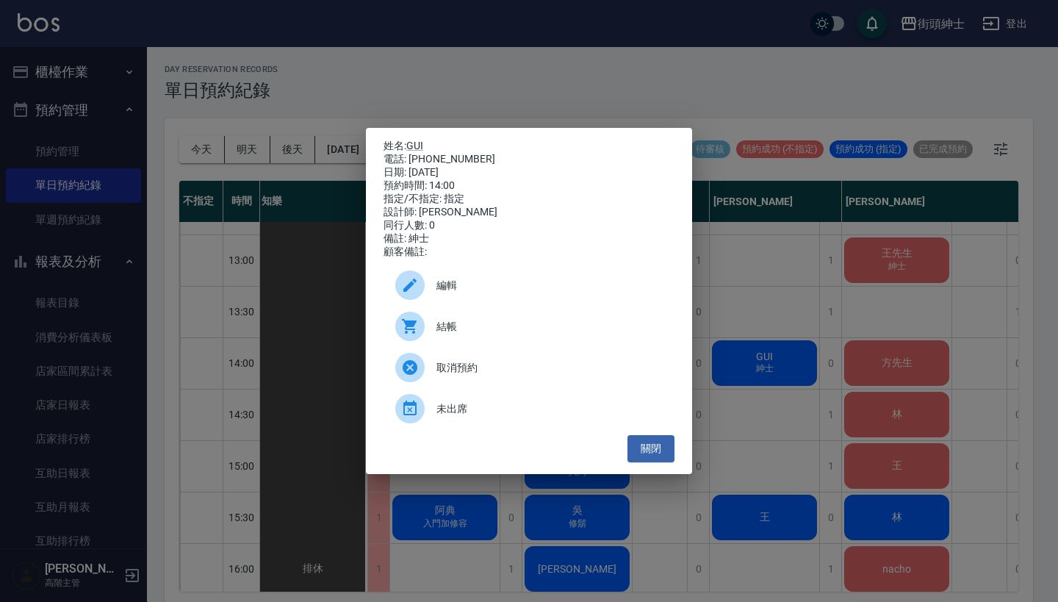
click at [467, 327] on span "結帳" at bounding box center [550, 326] width 226 height 15
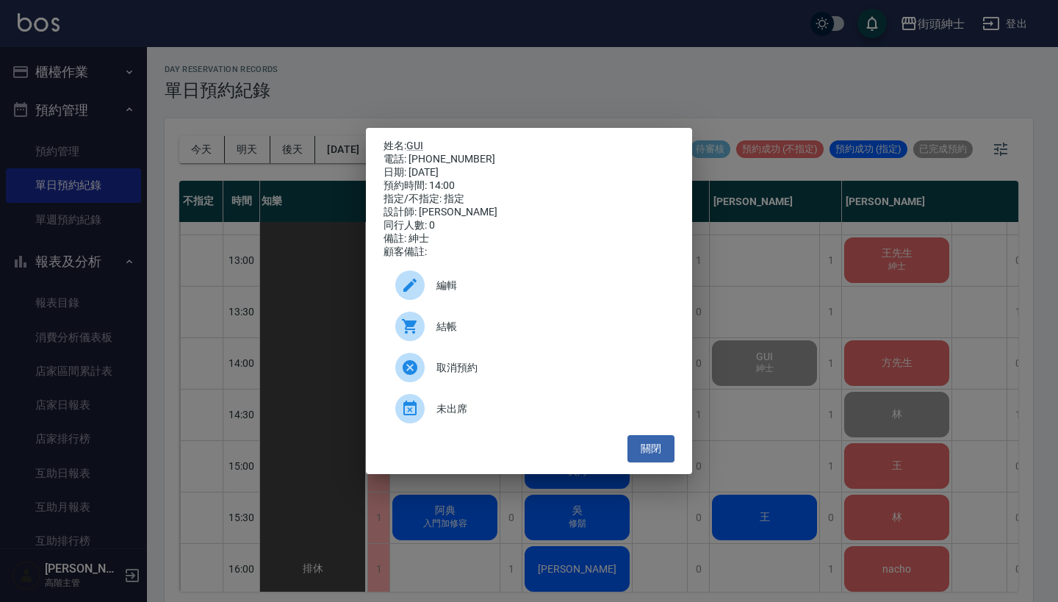
click at [460, 70] on div "姓名: GUI 電話: 0987681834 日期: 2025/08/18 預約時間: 14:00 指定/不指定: 指定 設計師: 戴比 同行人數: 0 備註…" at bounding box center [529, 301] width 1058 height 602
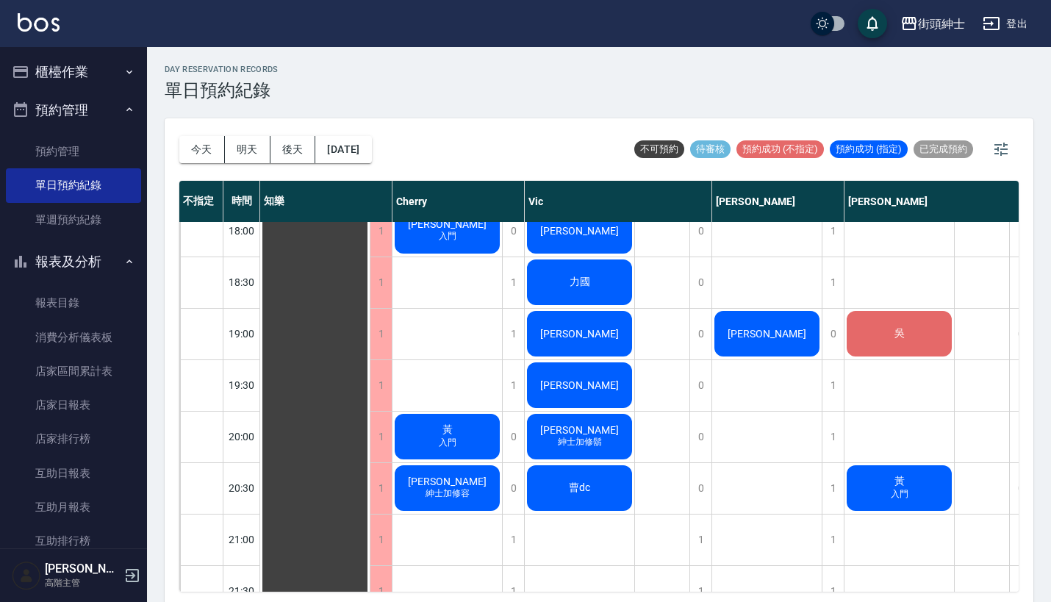
scroll to position [941, 0]
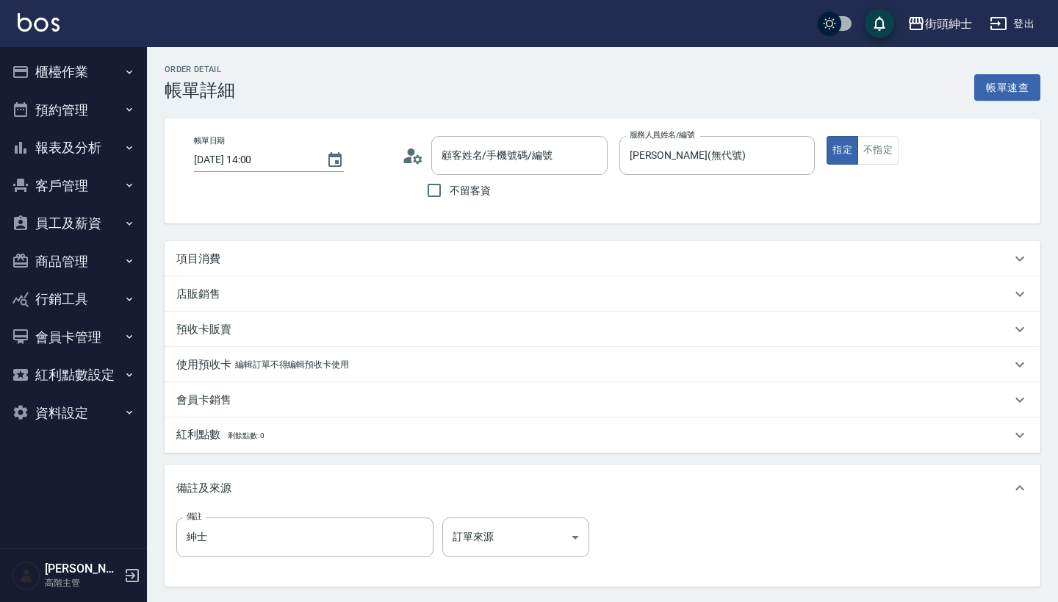
type input "GUI/0987681834/null"
click at [440, 268] on div "項目消費" at bounding box center [603, 258] width 876 height 35
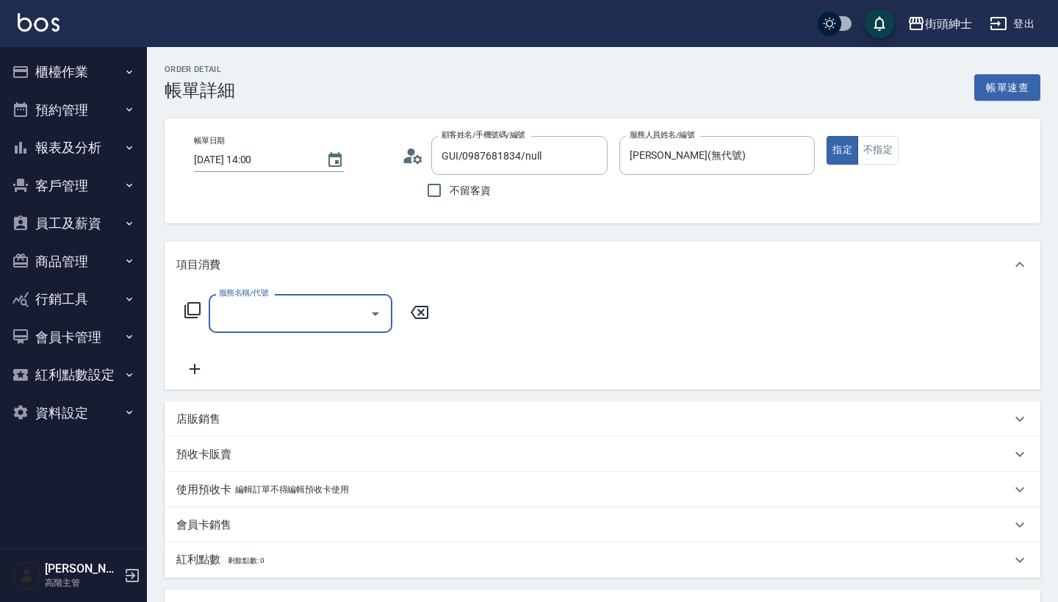
click at [285, 330] on div "服務名稱/代號" at bounding box center [301, 313] width 184 height 39
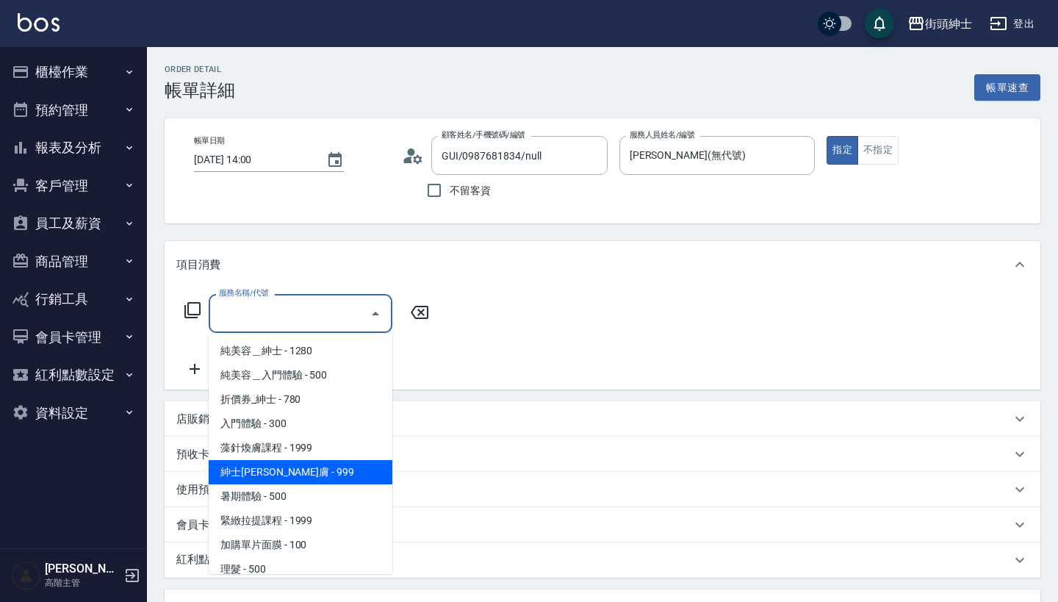
click at [320, 470] on span "紳士全效煥膚 - 999" at bounding box center [301, 472] width 184 height 24
type input "紳士全效煥膚"
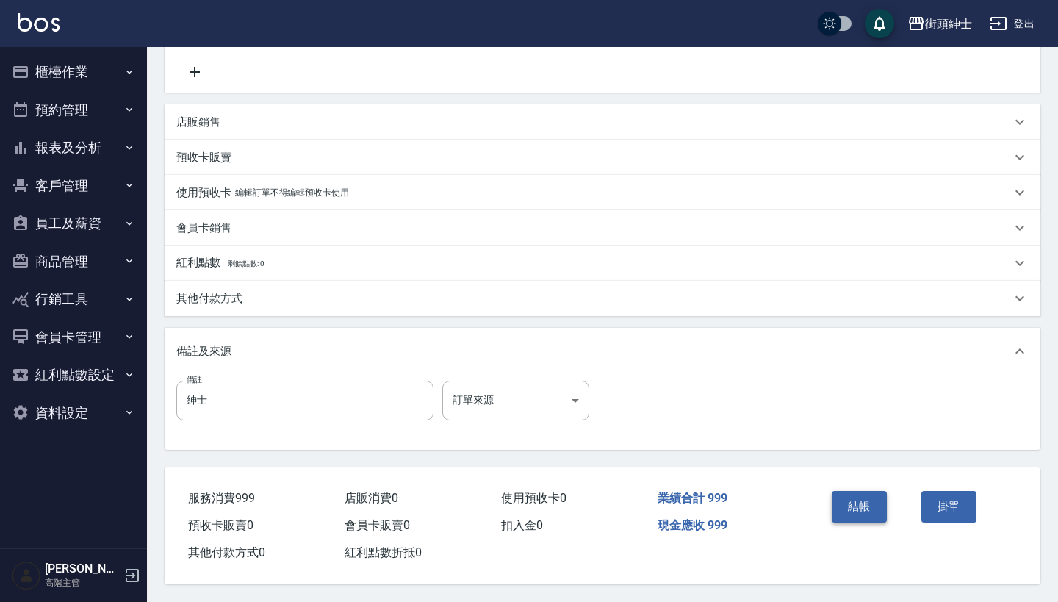
scroll to position [304, 0]
click at [859, 513] on button "結帳" at bounding box center [859, 506] width 55 height 31
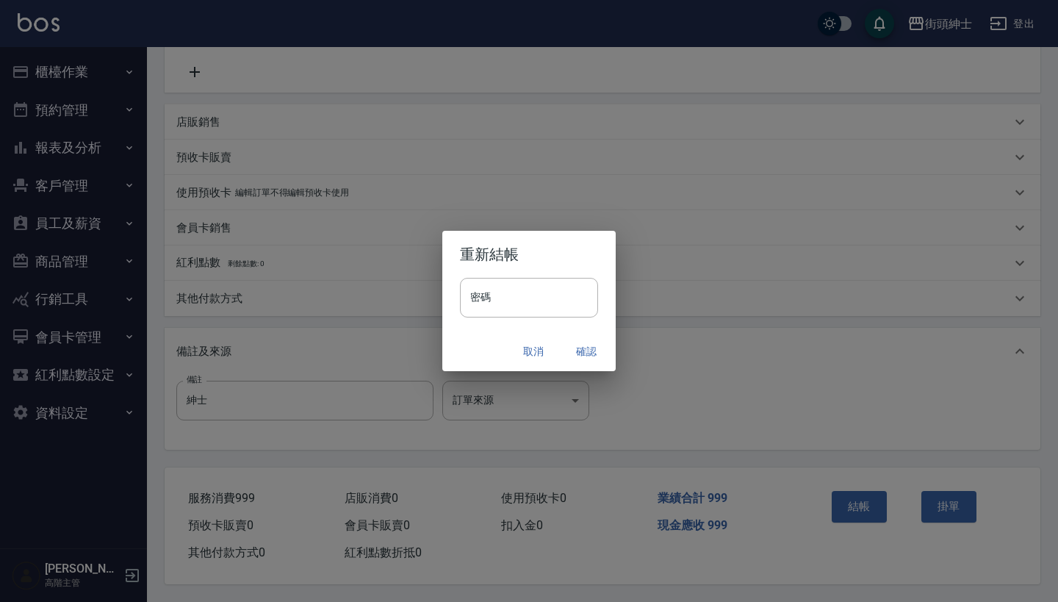
click at [589, 349] on button "確認" at bounding box center [586, 351] width 47 height 27
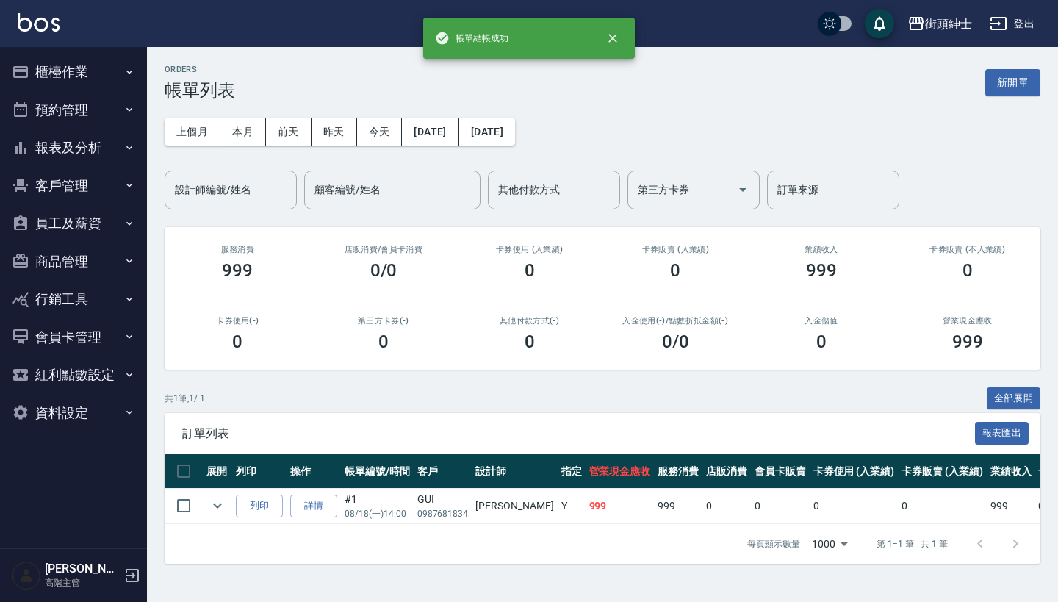
click at [96, 108] on button "預約管理" at bounding box center [73, 110] width 135 height 38
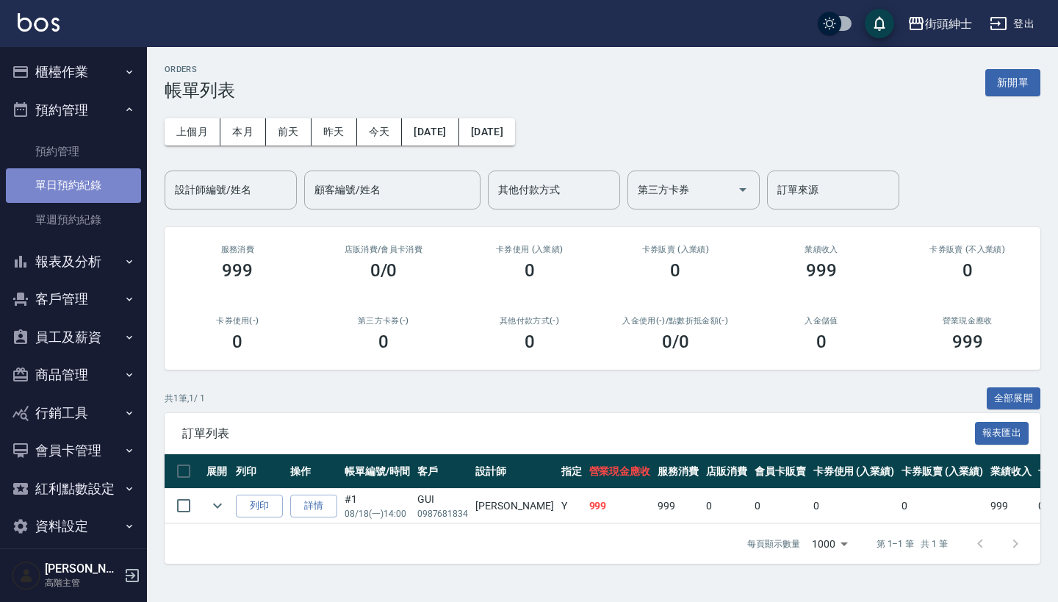
click at [98, 190] on link "單日預約紀錄" at bounding box center [73, 185] width 135 height 34
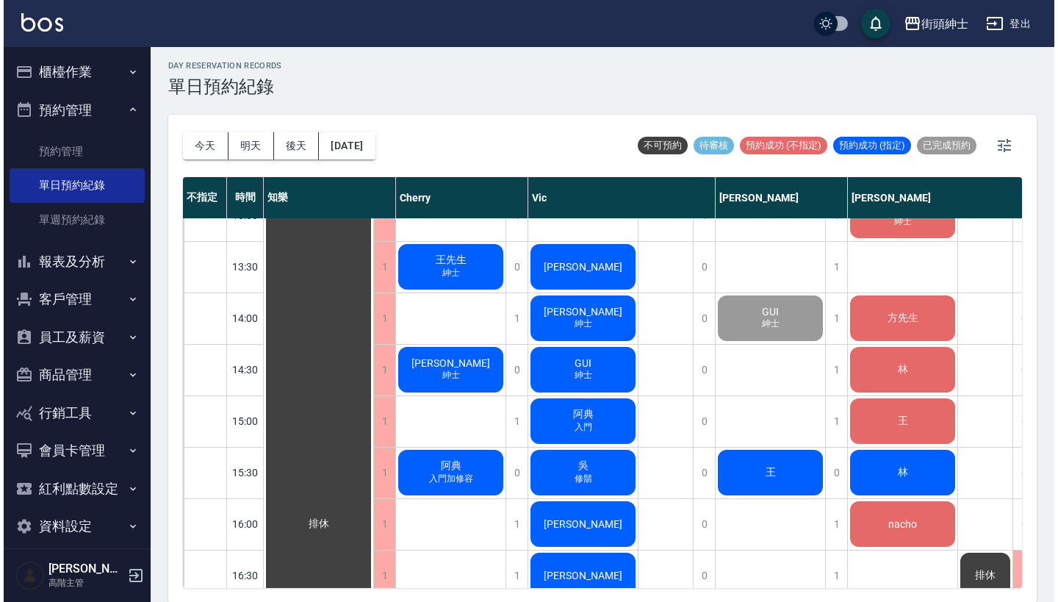
scroll to position [398, 0]
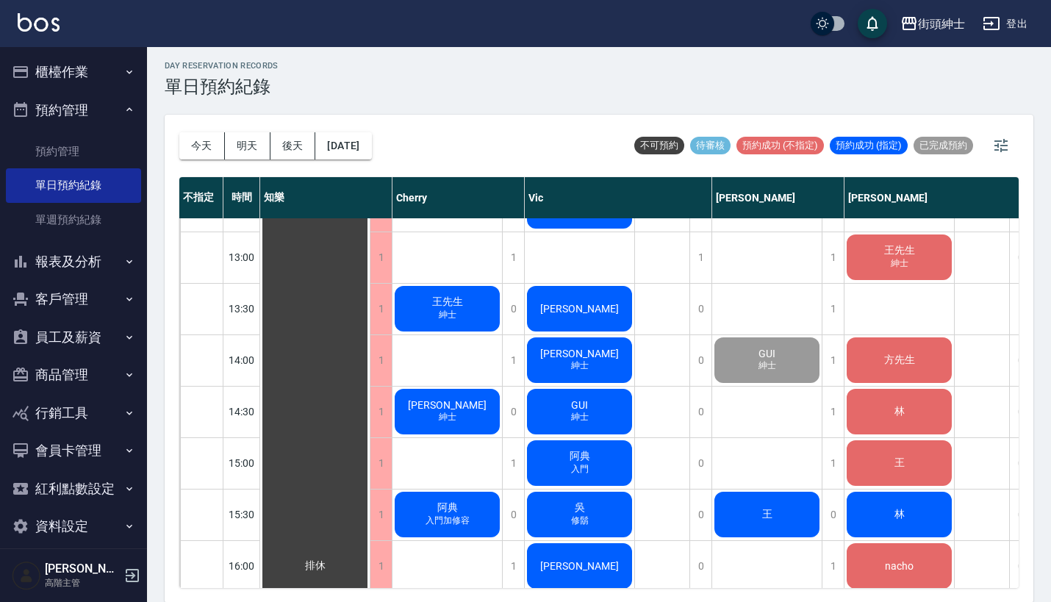
click at [329, 559] on span "GUI" at bounding box center [315, 565] width 26 height 13
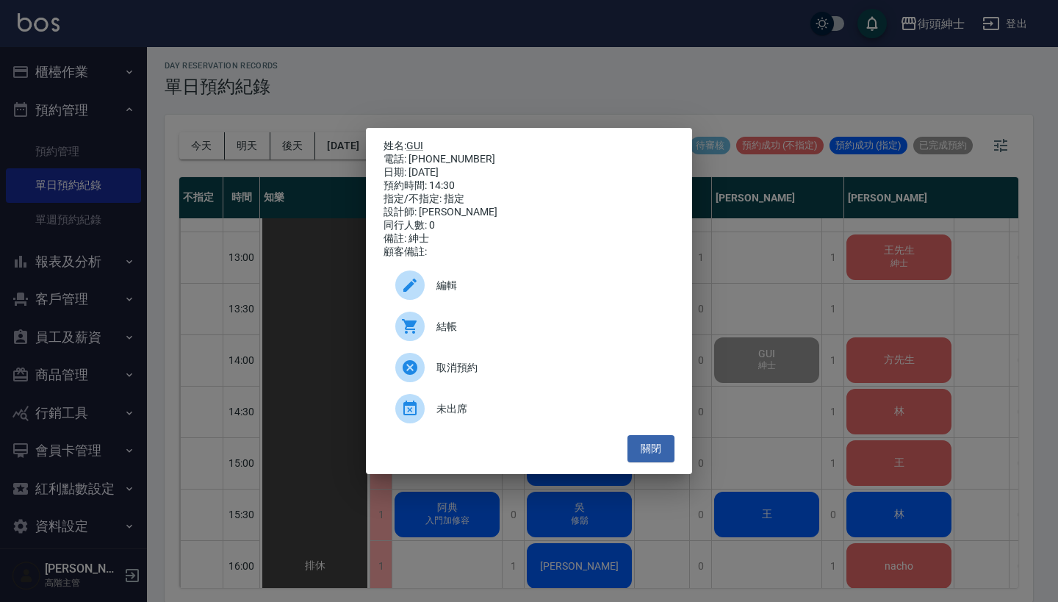
click at [508, 329] on span "結帳" at bounding box center [550, 326] width 226 height 15
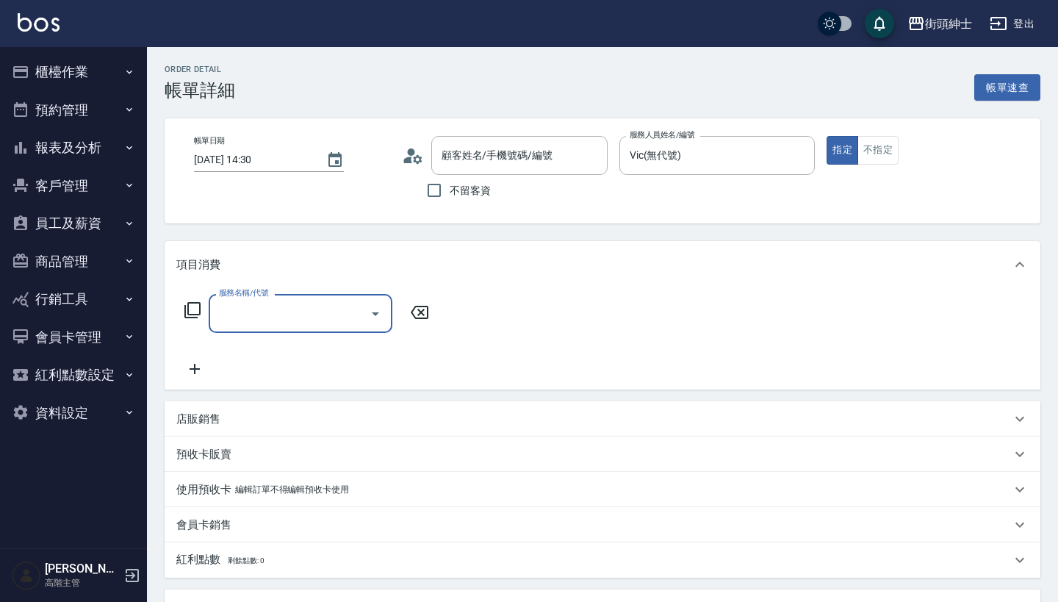
type input "GUI/0987681834/null"
click at [306, 312] on input "服務名稱/代號" at bounding box center [289, 314] width 148 height 26
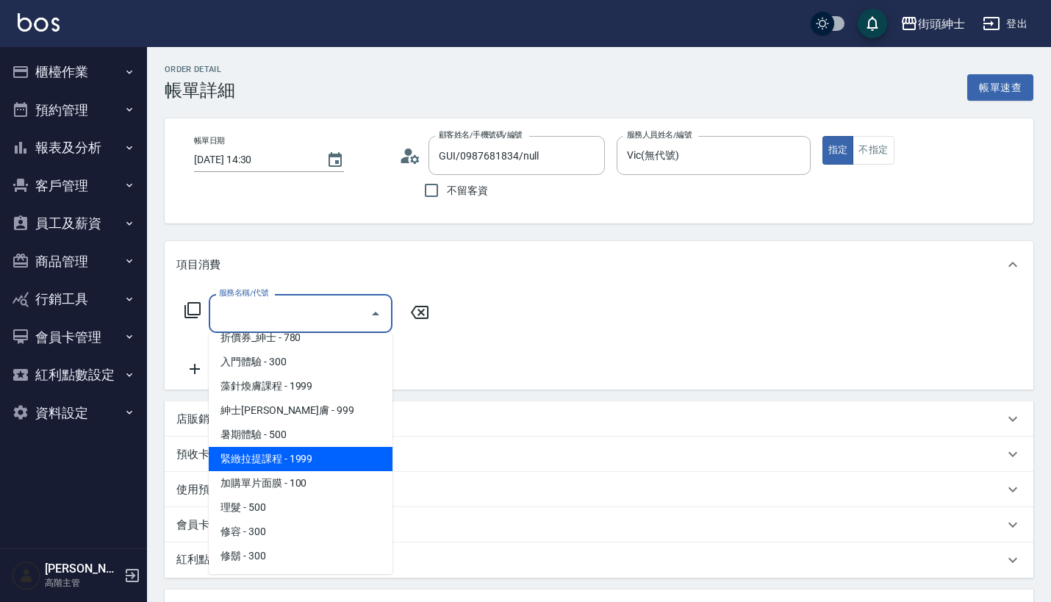
scroll to position [62, 0]
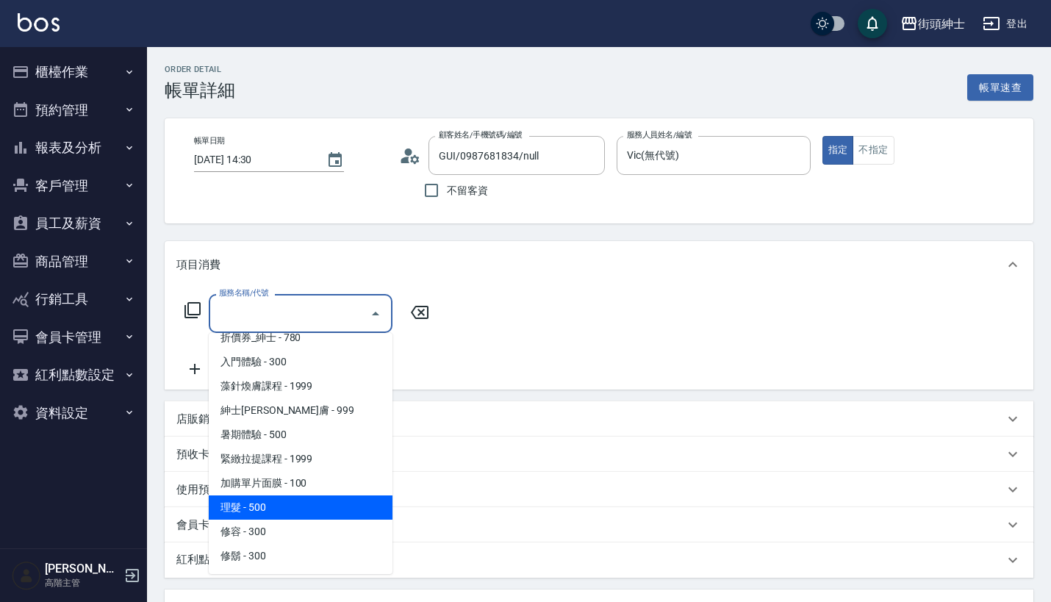
click at [337, 511] on span "理髮 - 500" at bounding box center [301, 507] width 184 height 24
type input "理髮(A02)"
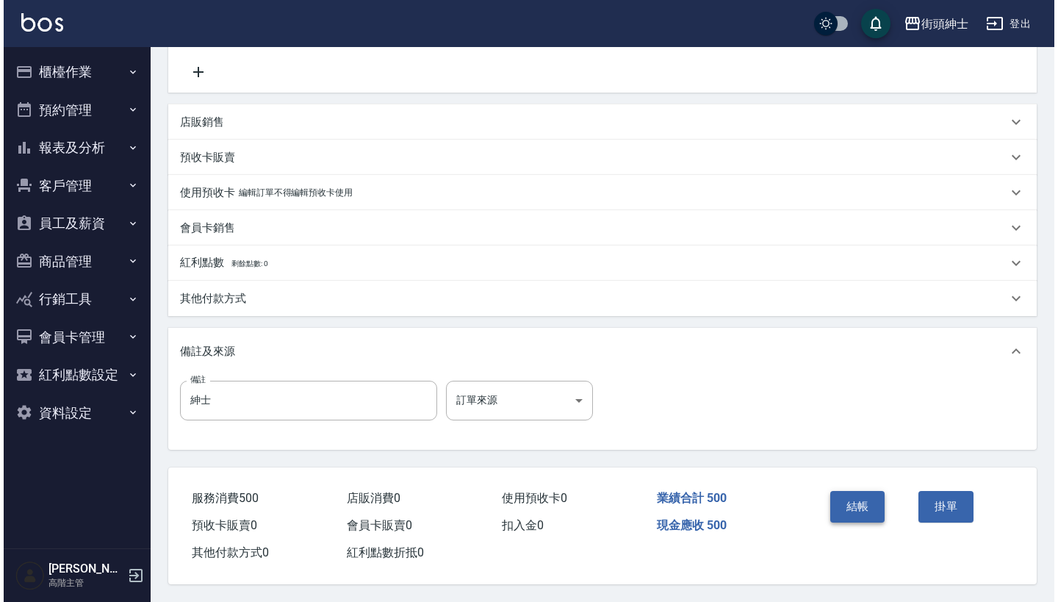
scroll to position [304, 0]
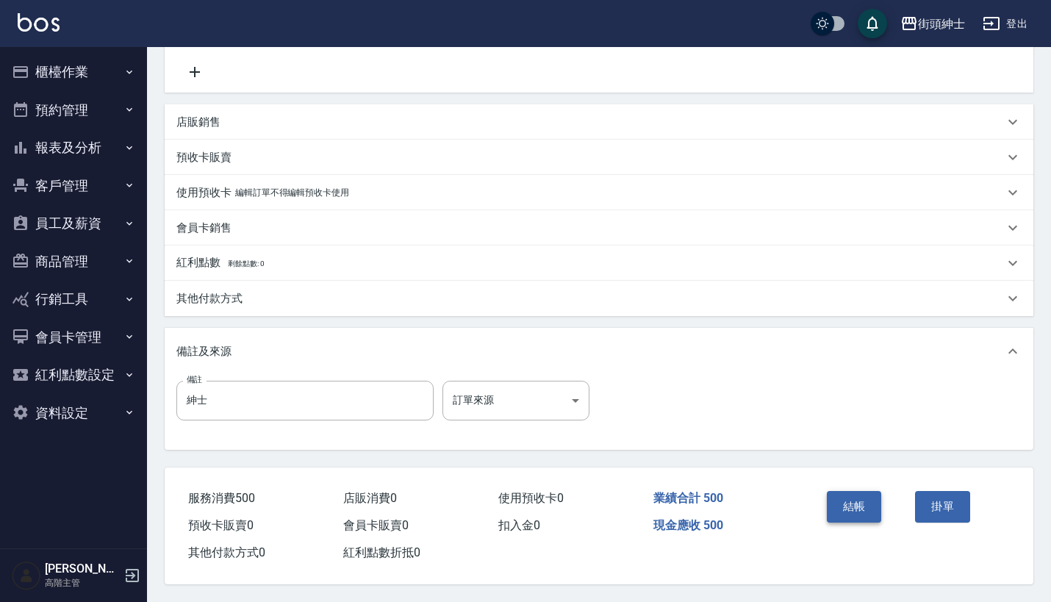
click at [857, 498] on button "結帳" at bounding box center [854, 506] width 55 height 31
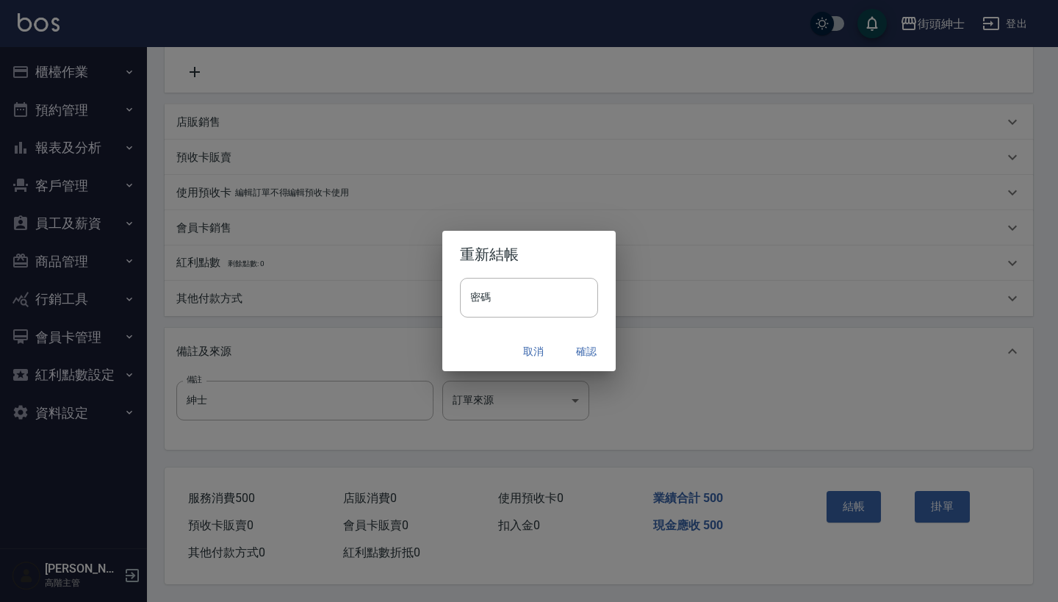
click at [584, 340] on button "確認" at bounding box center [586, 351] width 47 height 27
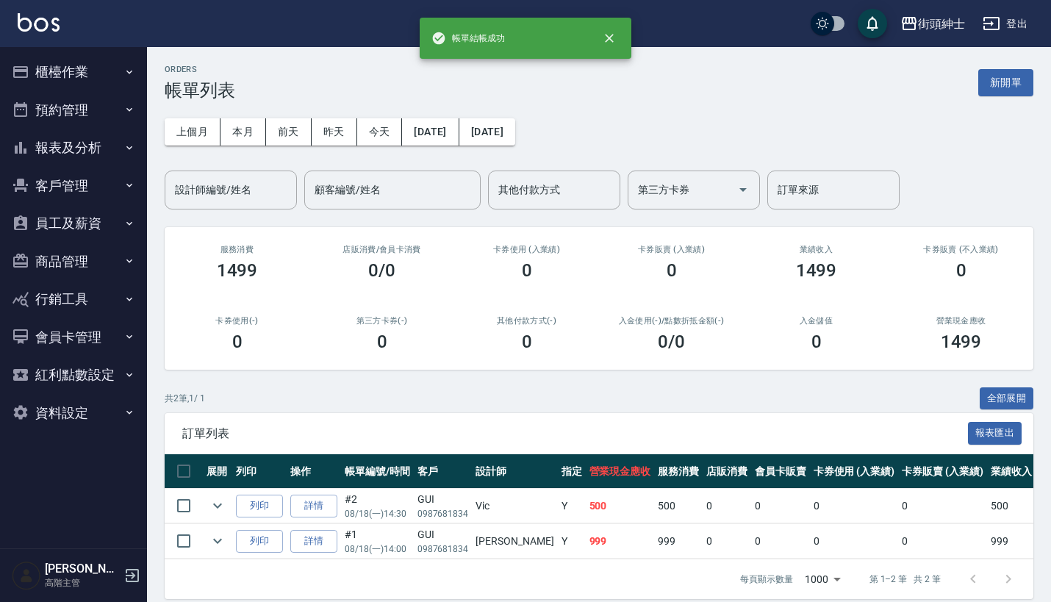
click at [82, 117] on button "預約管理" at bounding box center [73, 110] width 135 height 38
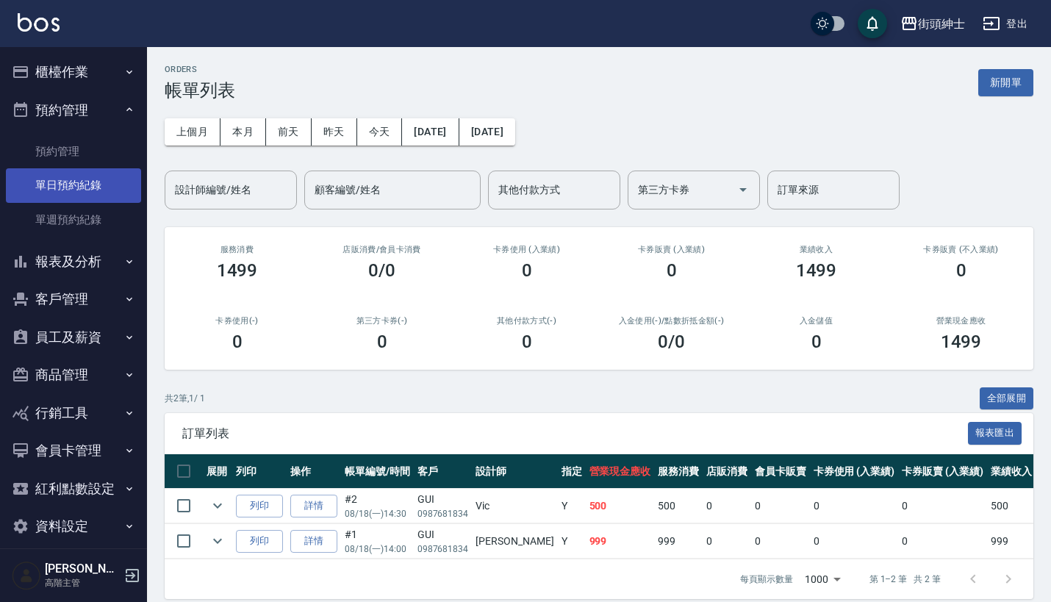
click at [79, 179] on link "單日預約紀錄" at bounding box center [73, 185] width 135 height 34
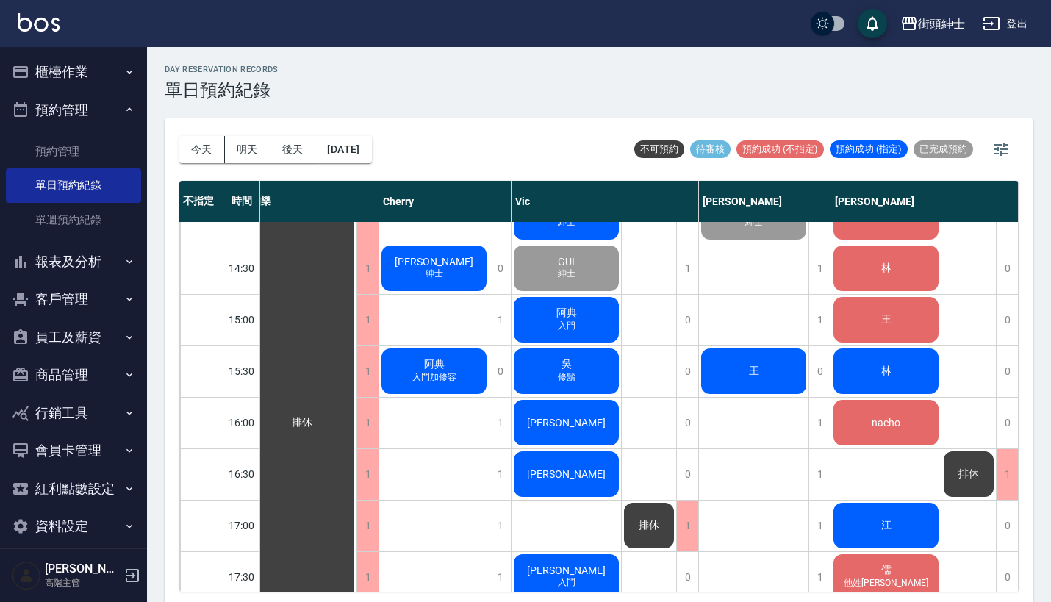
scroll to position [547, 13]
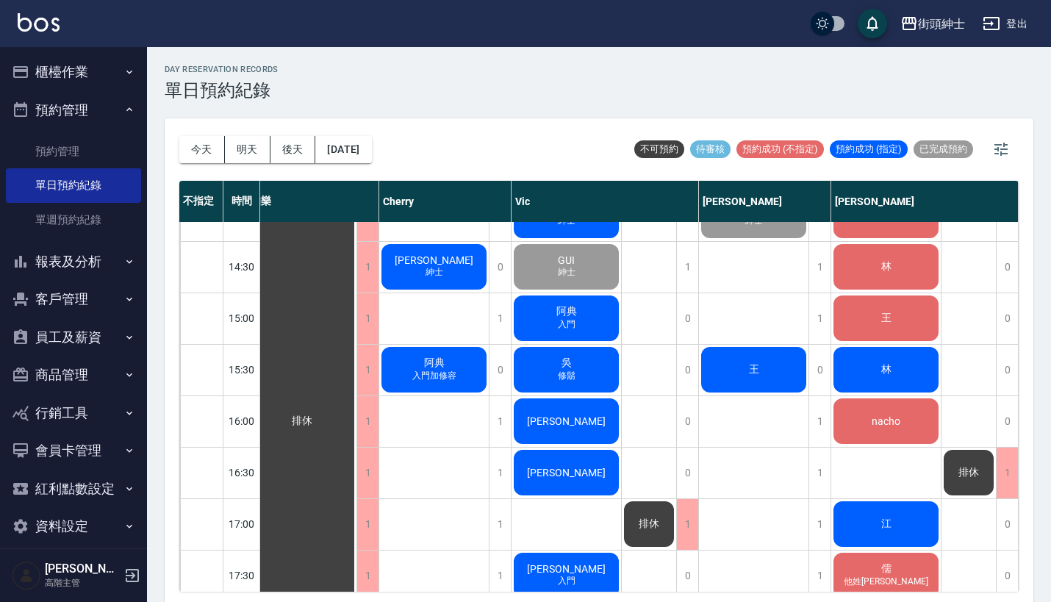
click at [356, 375] on div "林" at bounding box center [302, 421] width 110 height 1490
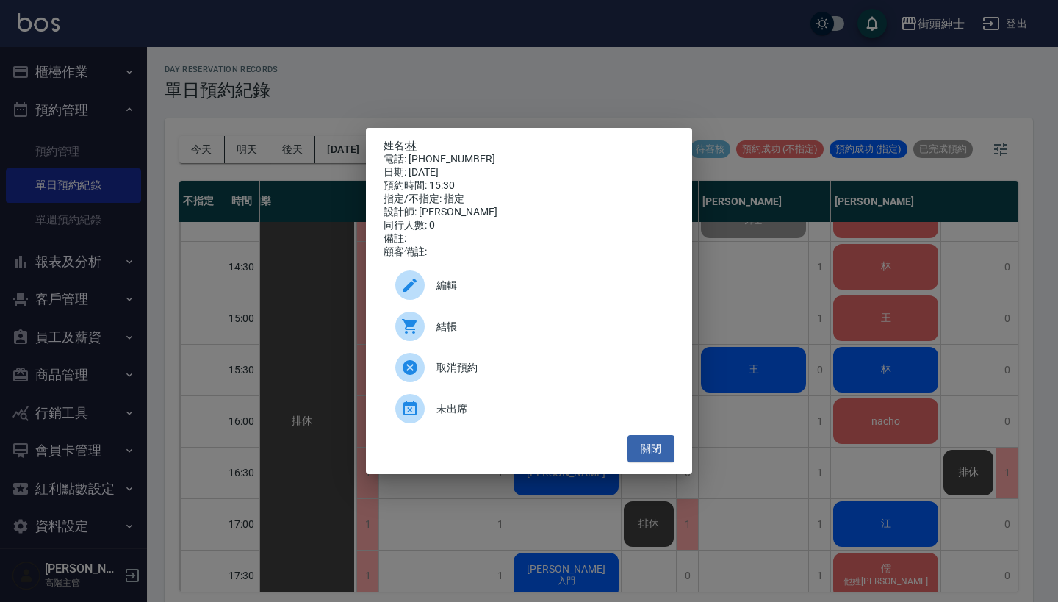
click at [793, 276] on div "姓名: 林 電話: 0927669970 日期: 2025/08/18 預約時間: 15:30 指定/不指定: 指定 設計師: eric 同行人數: 0 備註…" at bounding box center [529, 301] width 1058 height 602
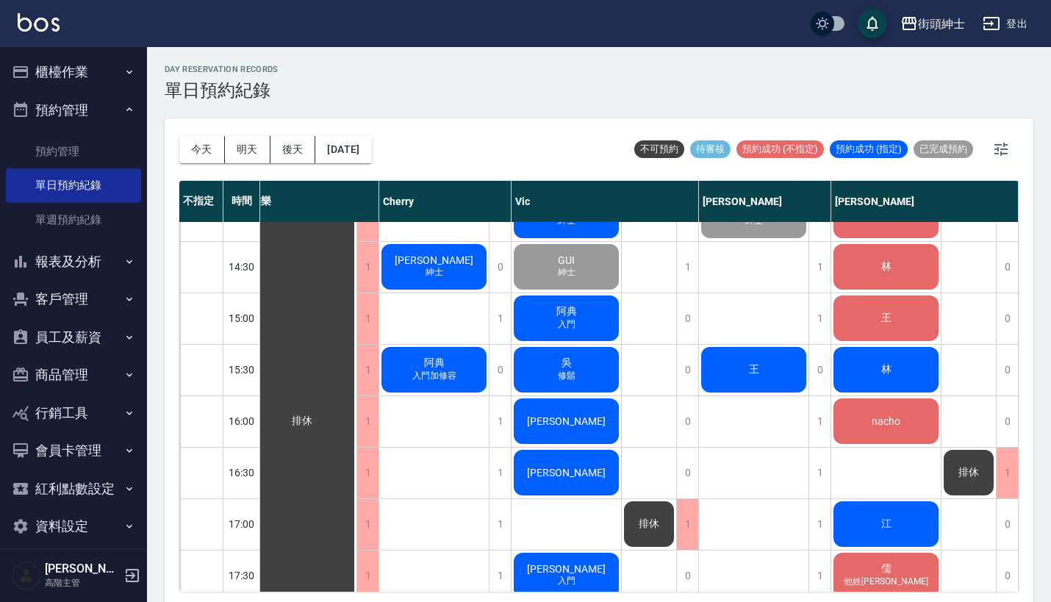
click at [356, 368] on div "林" at bounding box center [302, 421] width 110 height 1490
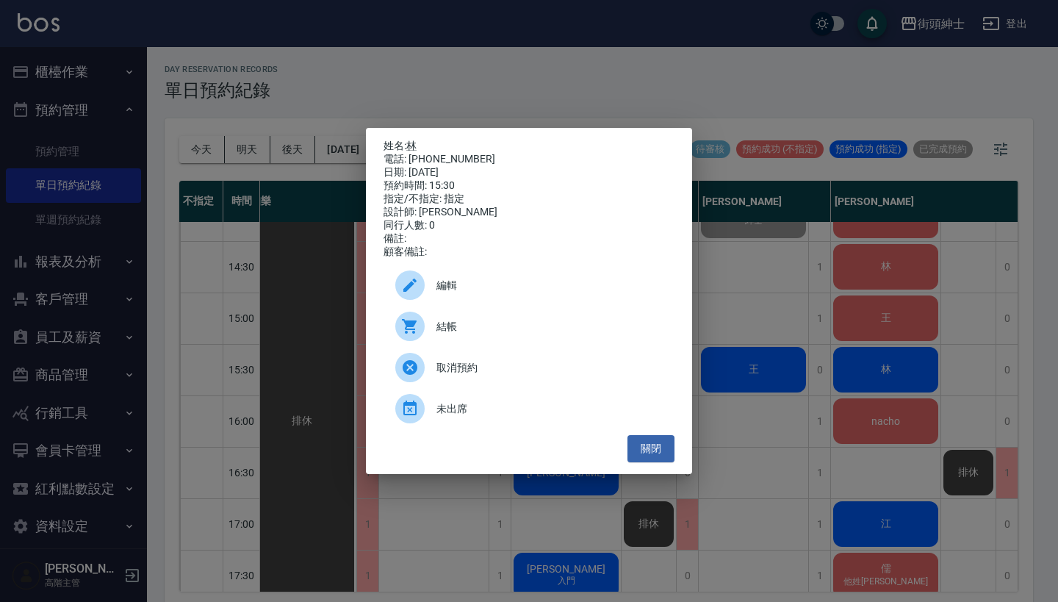
click at [470, 281] on div "編輯" at bounding box center [529, 285] width 291 height 41
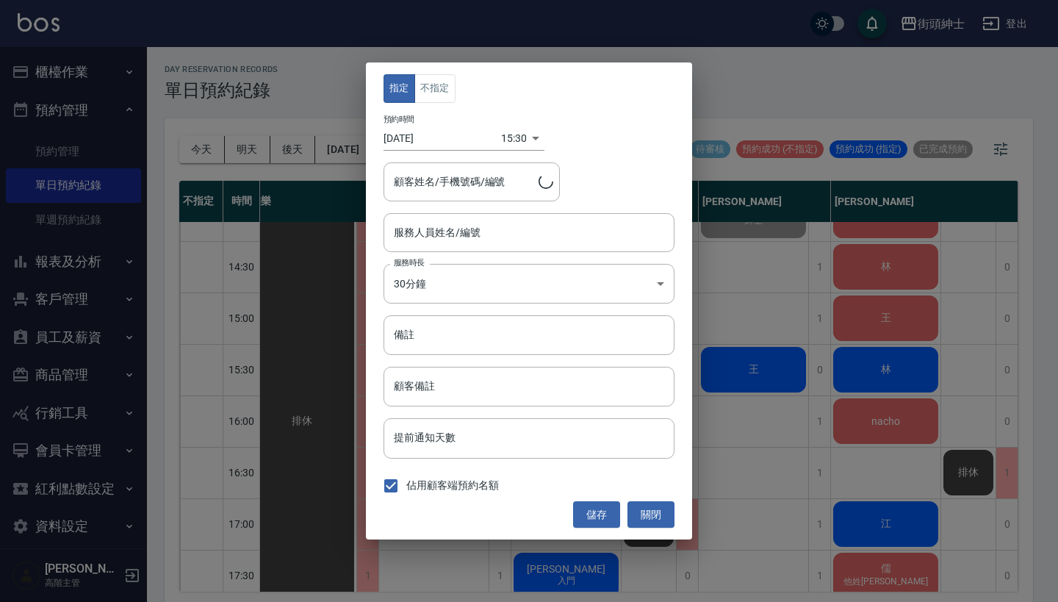
type input "[PERSON_NAME](無代號)"
type input "林/0927669970"
click at [440, 81] on button "不指定" at bounding box center [435, 88] width 41 height 29
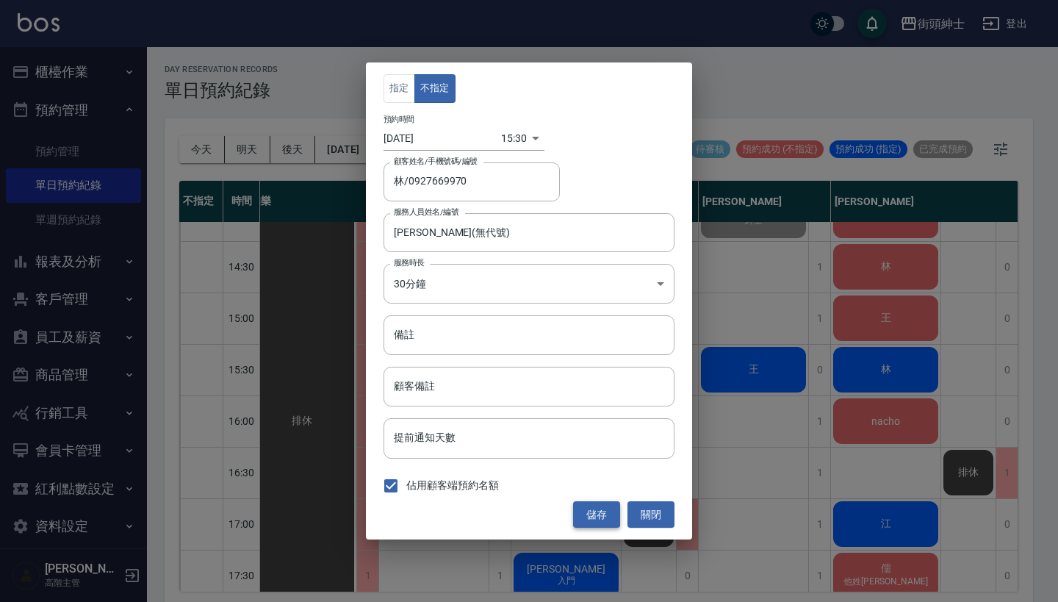
click at [593, 508] on button "儲存" at bounding box center [596, 514] width 47 height 27
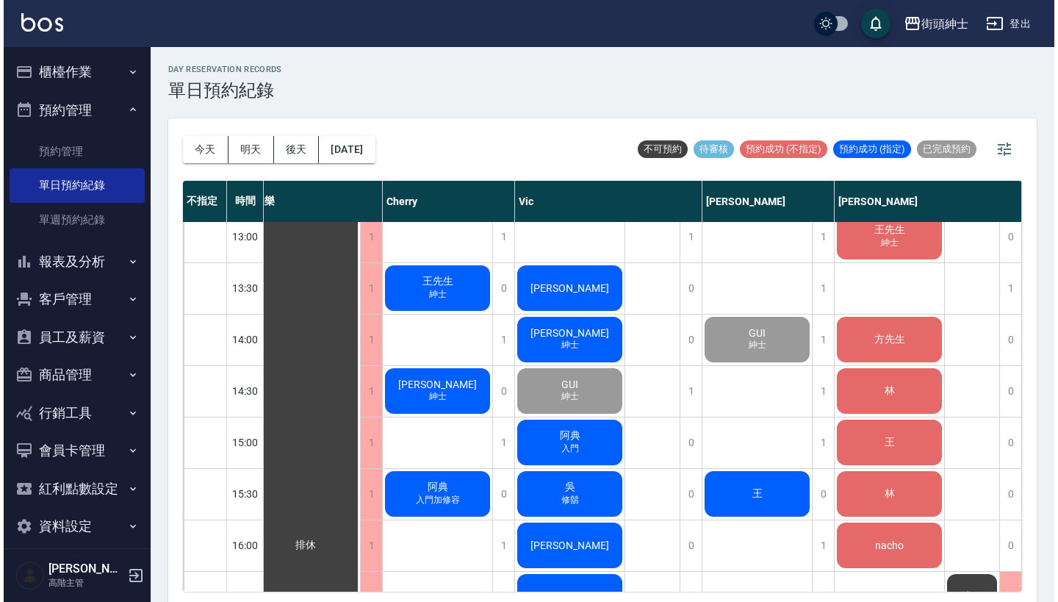
scroll to position [423, 20]
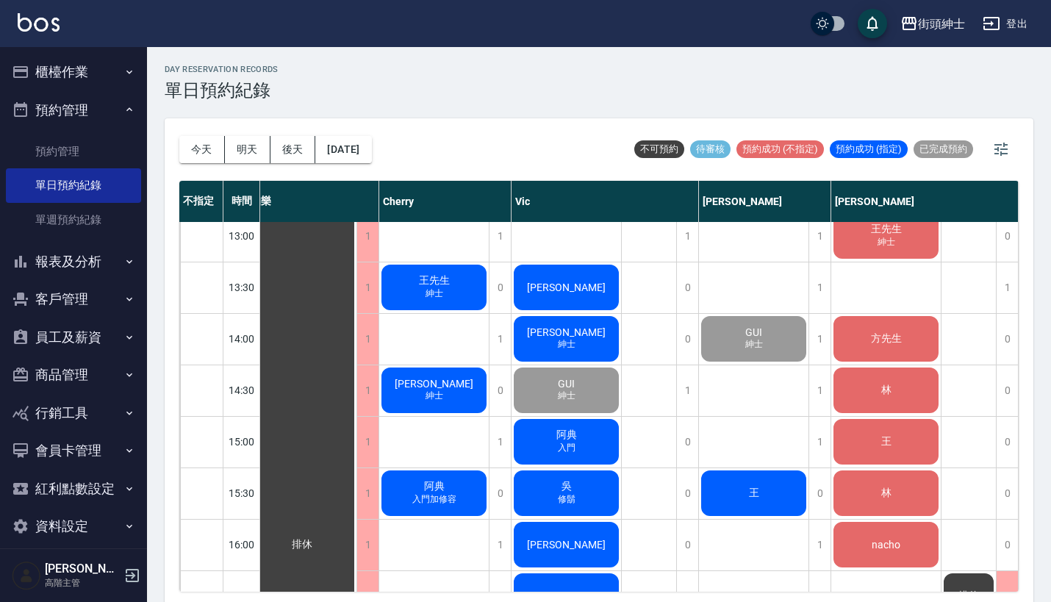
click at [356, 382] on div "林" at bounding box center [302, 544] width 110 height 1490
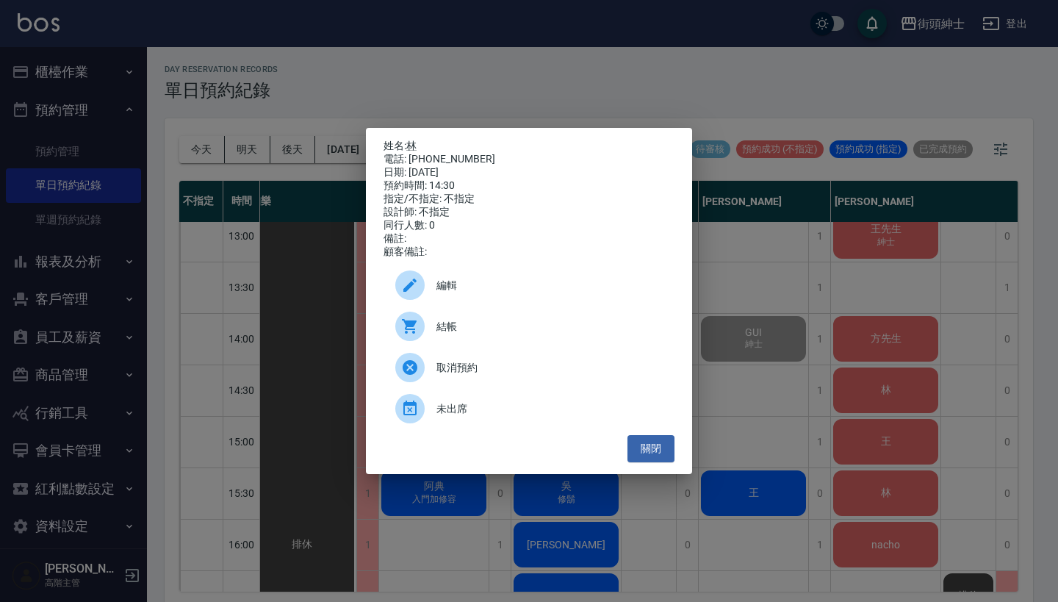
click at [461, 334] on span "結帳" at bounding box center [550, 326] width 226 height 15
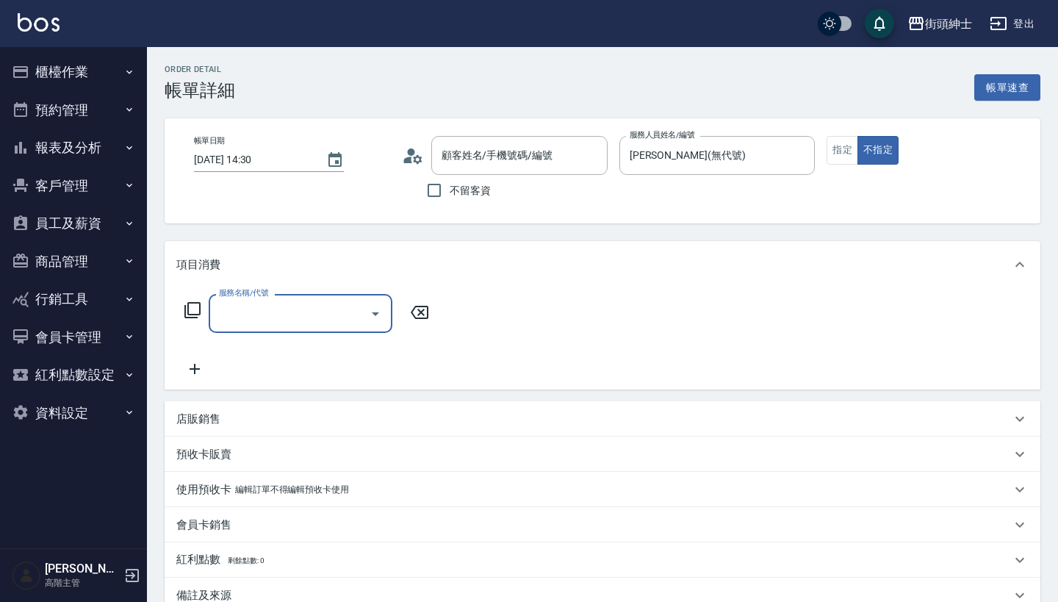
type input "林/0901012917/null"
click at [306, 315] on input "服務名稱/代號" at bounding box center [289, 314] width 148 height 26
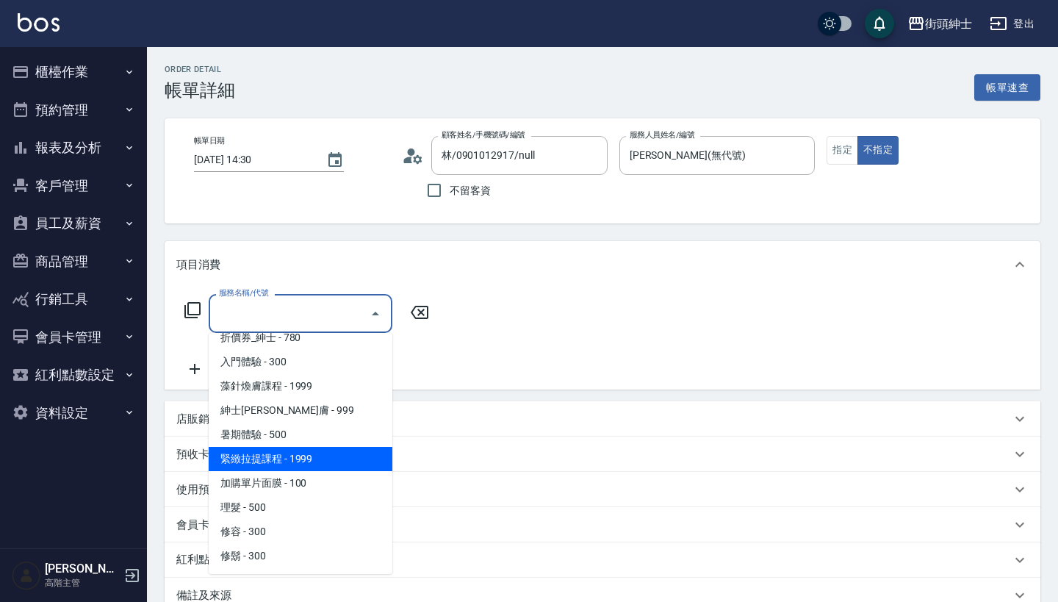
scroll to position [62, 0]
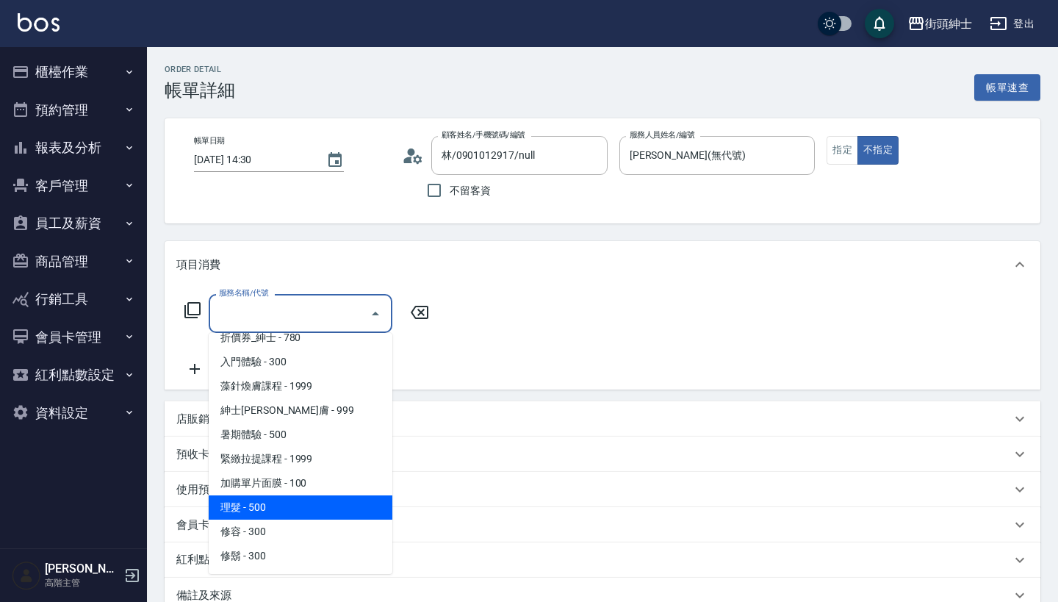
click at [306, 506] on span "理髮 - 500" at bounding box center [301, 507] width 184 height 24
type input "理髮(A02)"
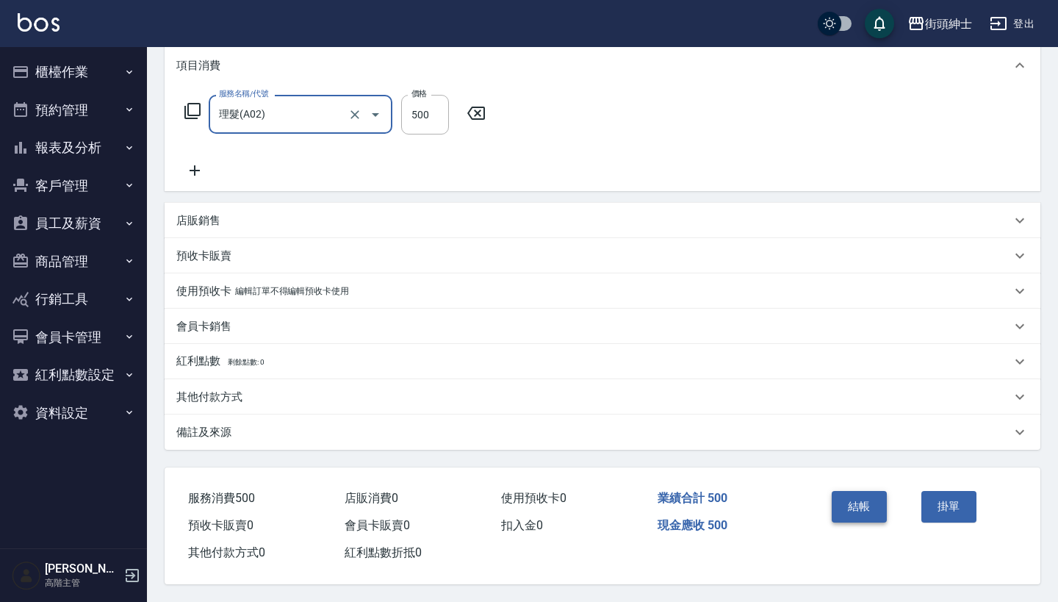
click at [848, 500] on button "結帳" at bounding box center [859, 506] width 55 height 31
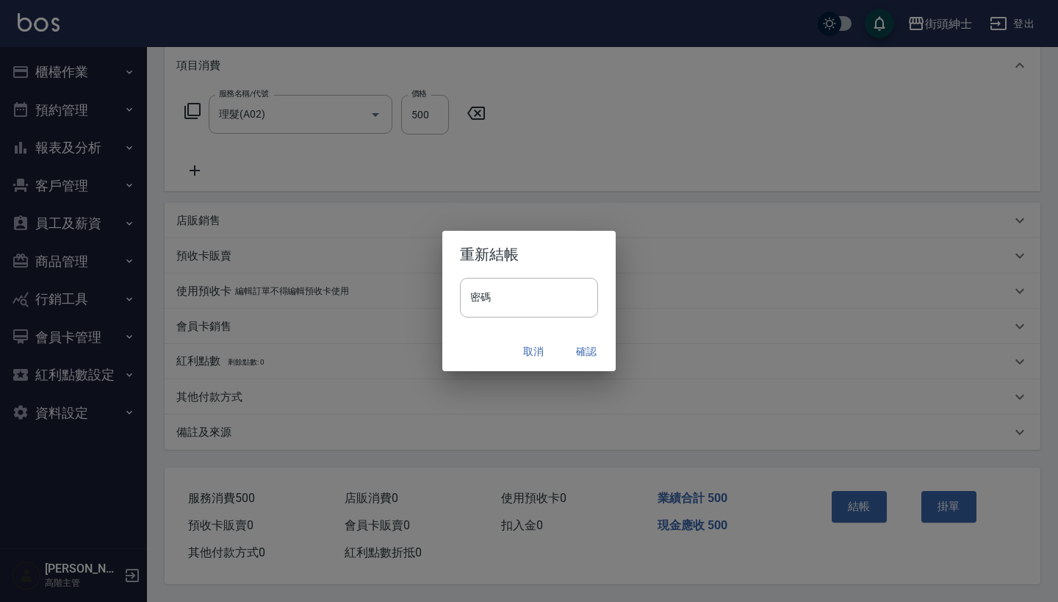
click at [584, 351] on button "確認" at bounding box center [586, 351] width 47 height 27
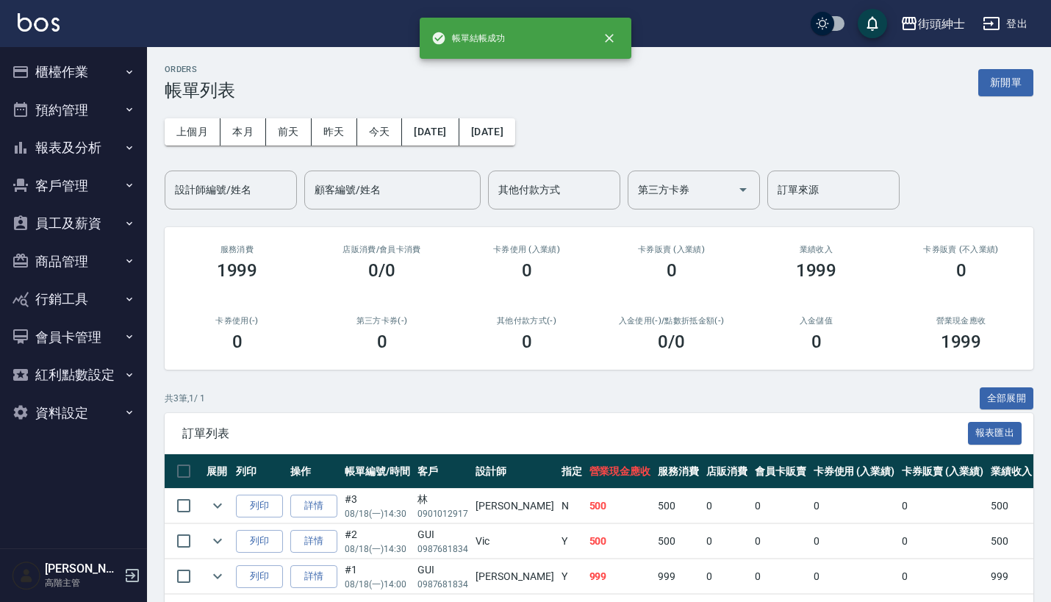
click at [95, 119] on button "預約管理" at bounding box center [73, 110] width 135 height 38
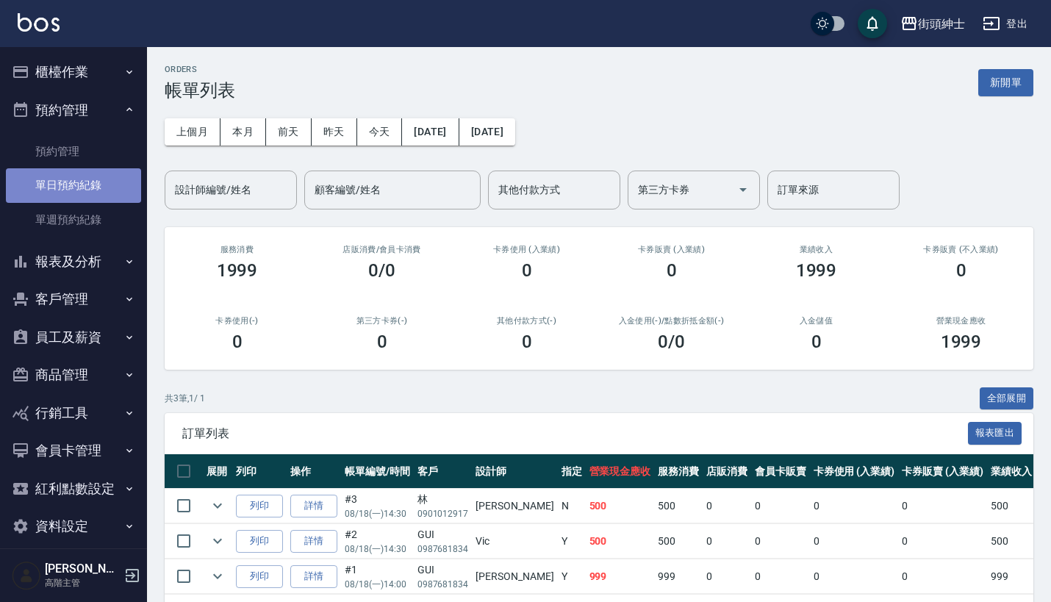
click at [97, 177] on link "單日預約紀錄" at bounding box center [73, 185] width 135 height 34
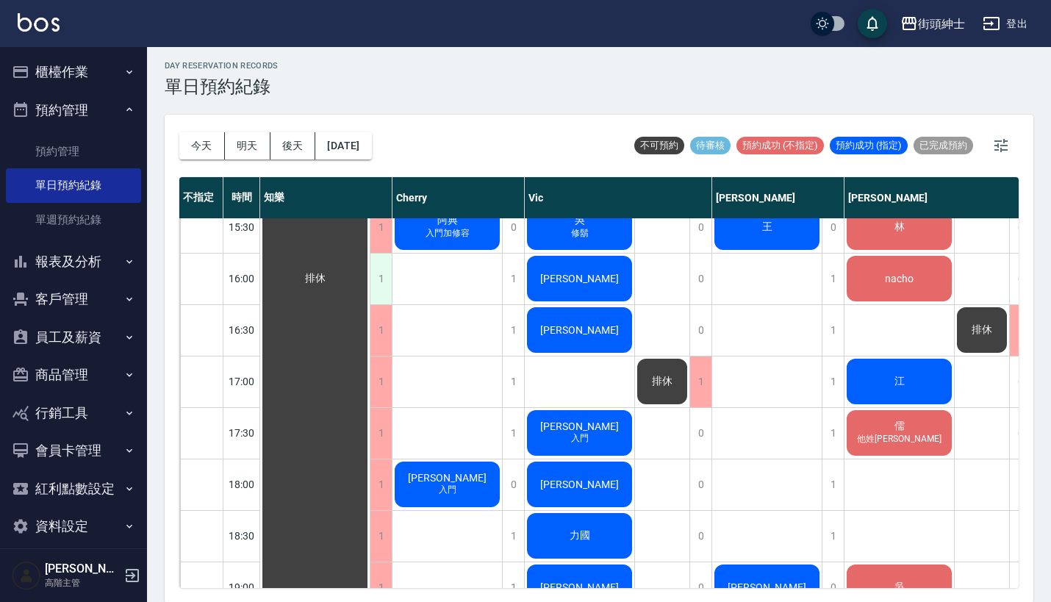
scroll to position [699, 0]
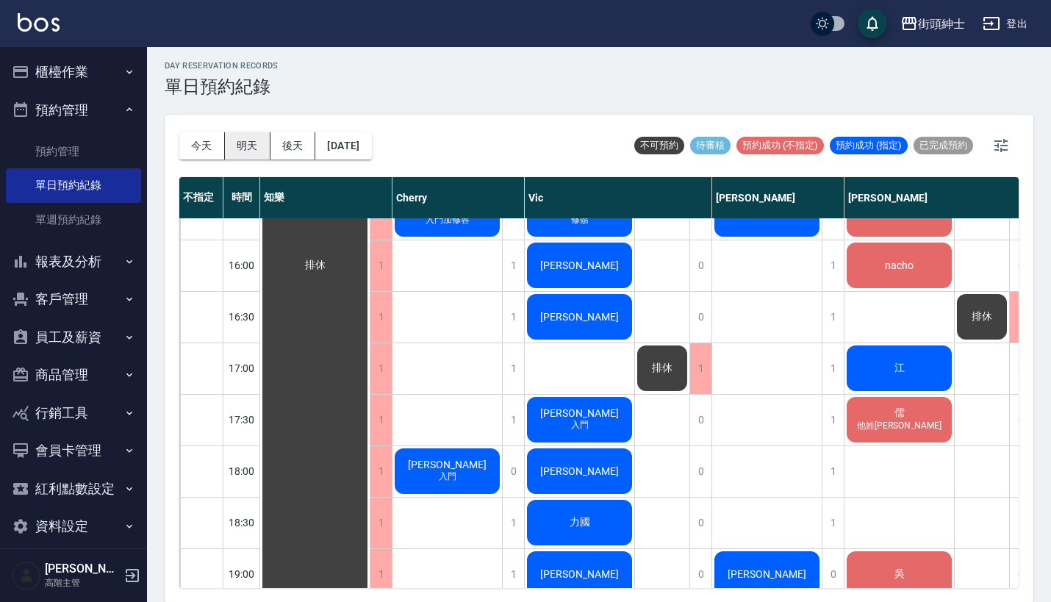
click at [239, 141] on button "明天" at bounding box center [248, 145] width 46 height 27
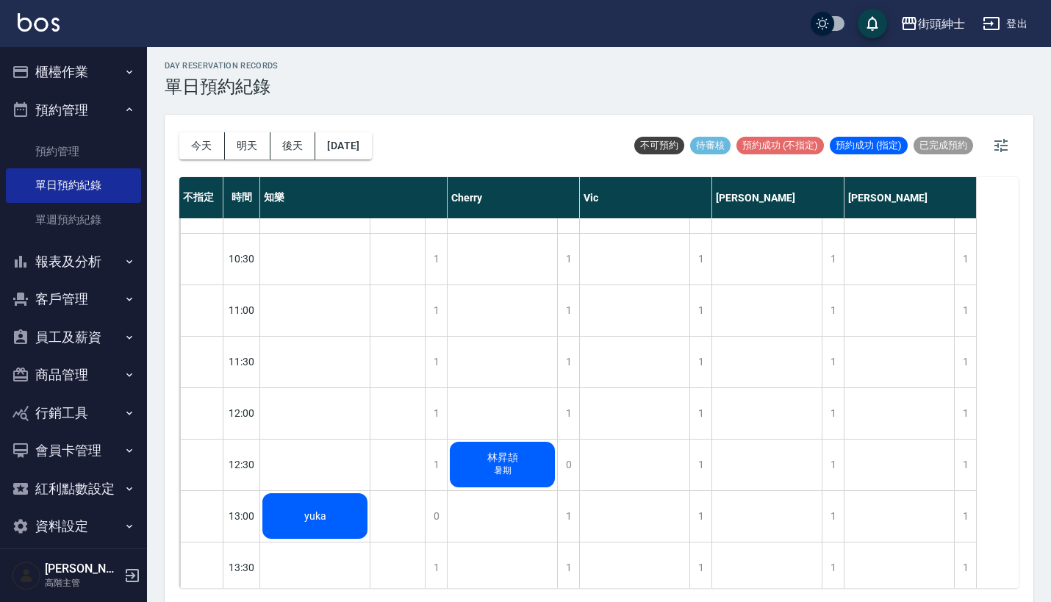
scroll to position [10, 0]
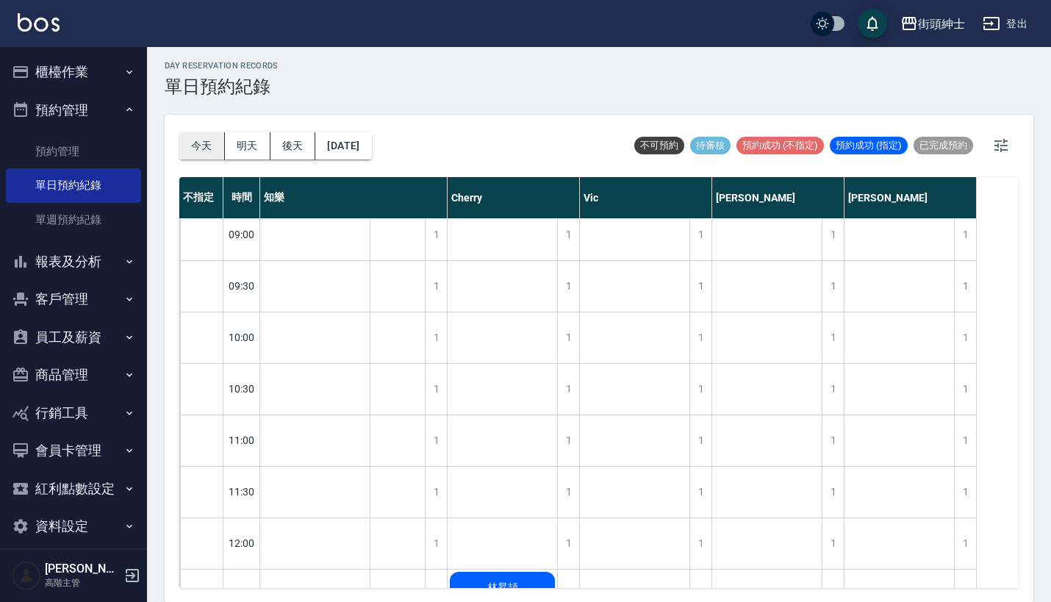
click at [193, 146] on button "今天" at bounding box center [202, 145] width 46 height 27
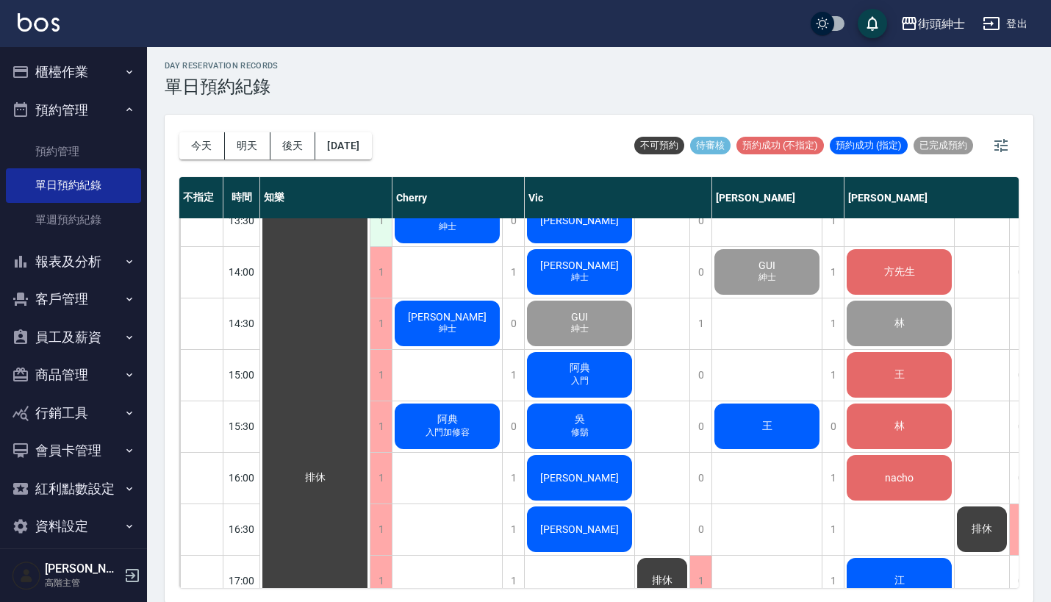
scroll to position [379, 0]
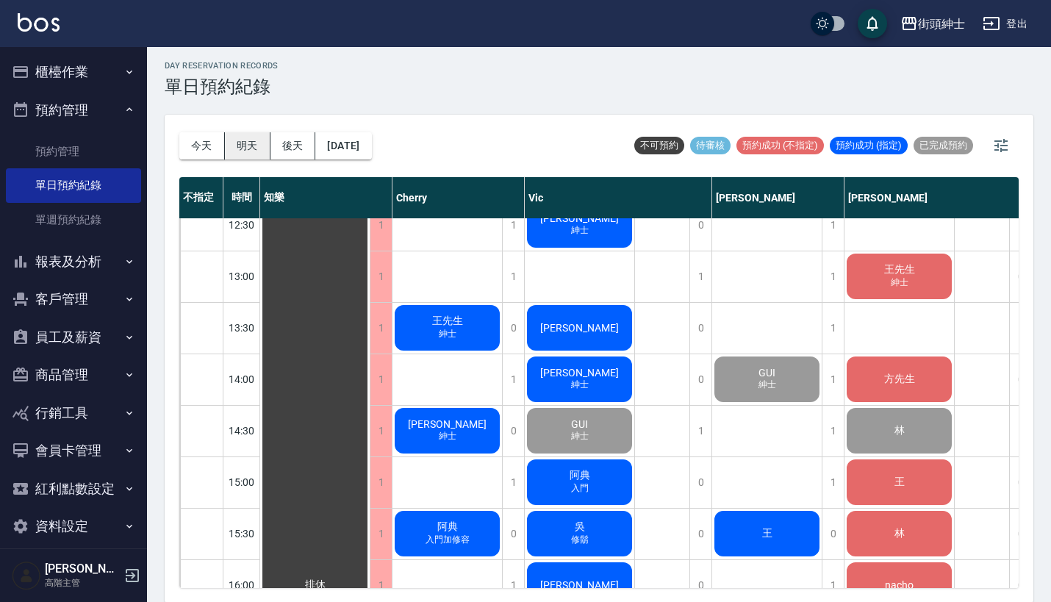
click at [240, 135] on button "明天" at bounding box center [248, 145] width 46 height 27
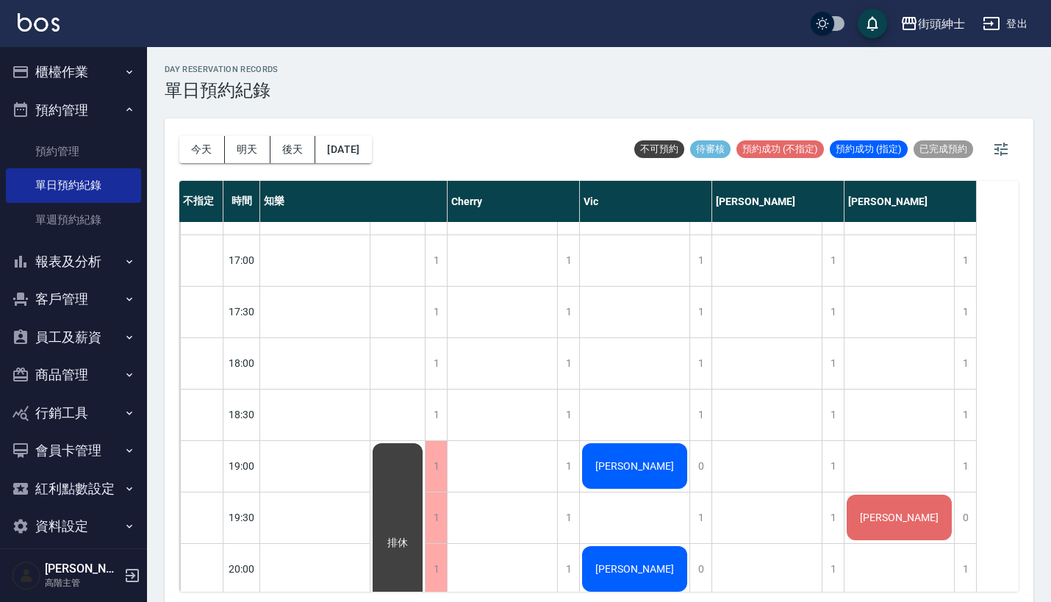
scroll to position [672, 0]
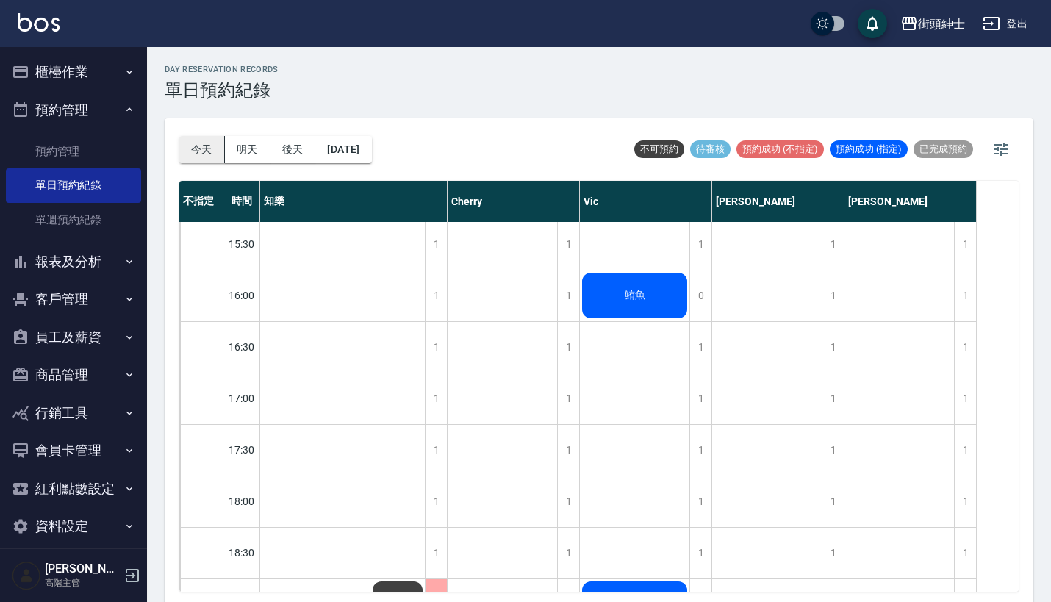
click at [203, 154] on button "今天" at bounding box center [202, 149] width 46 height 27
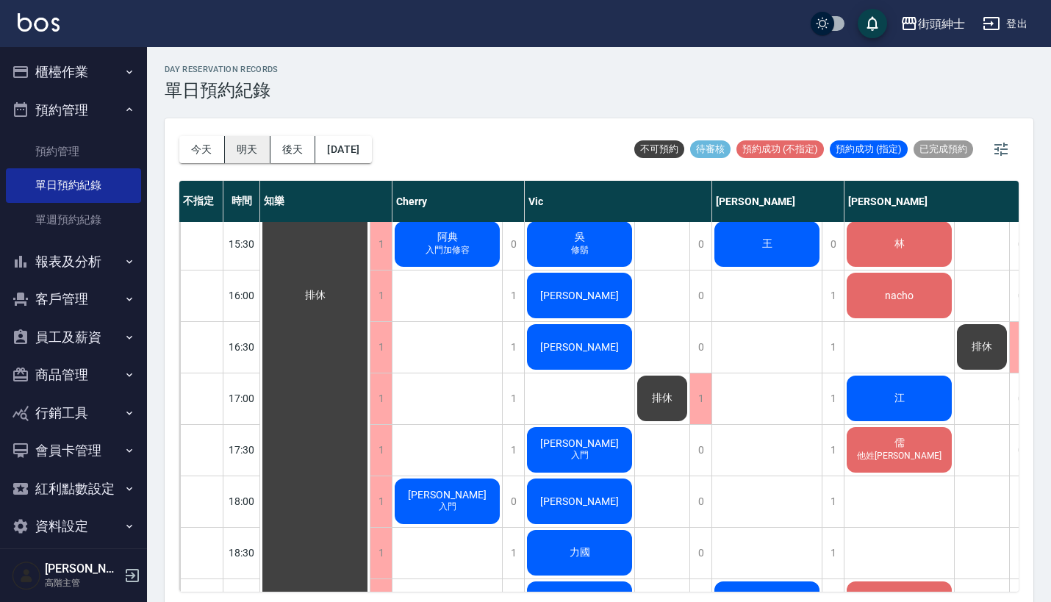
click at [254, 148] on button "明天" at bounding box center [248, 149] width 46 height 27
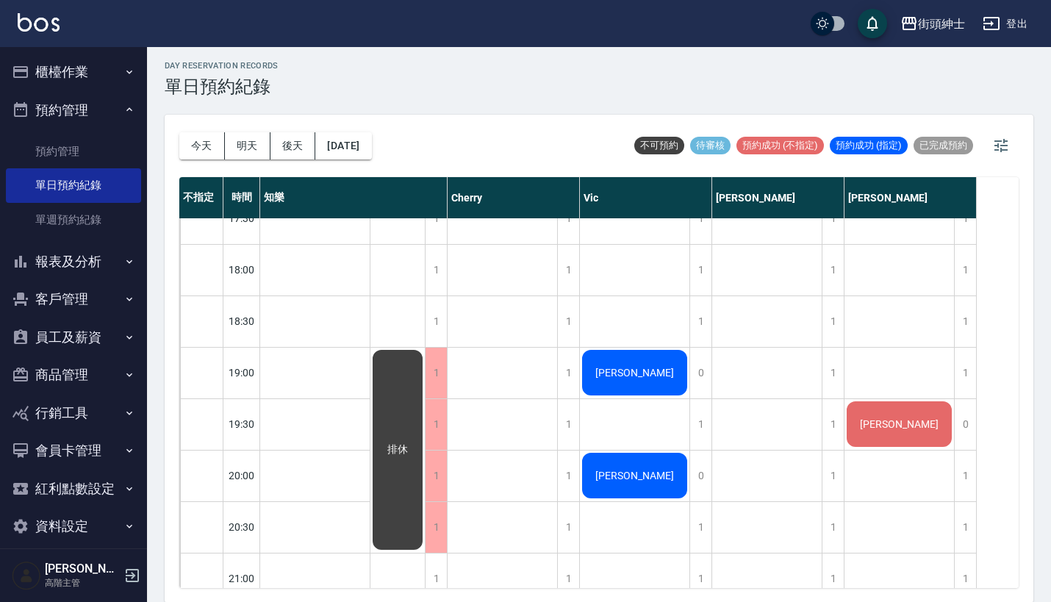
scroll to position [899, 0]
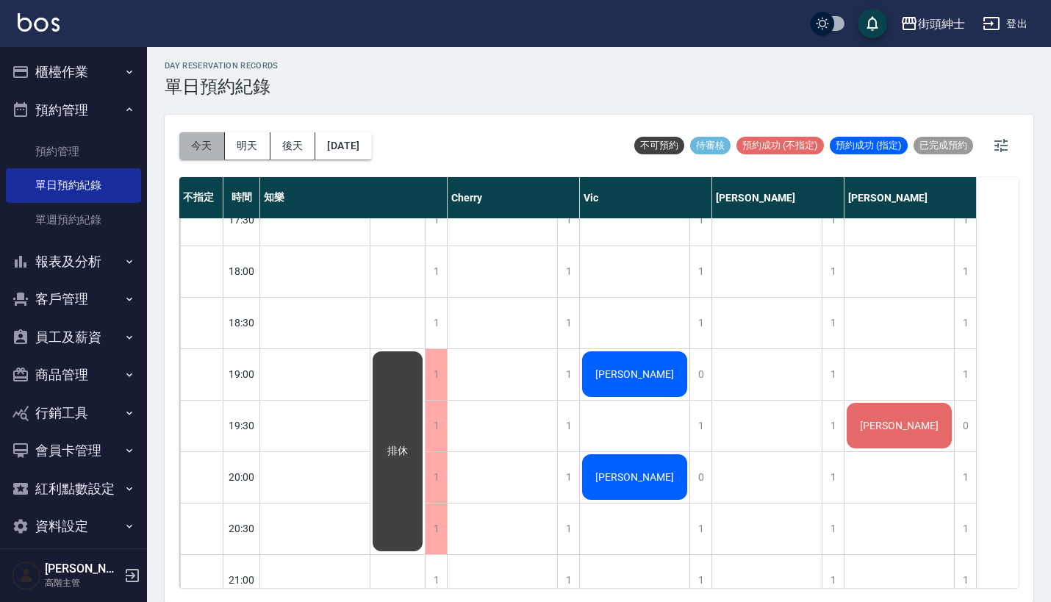
click at [196, 141] on button "今天" at bounding box center [202, 145] width 46 height 27
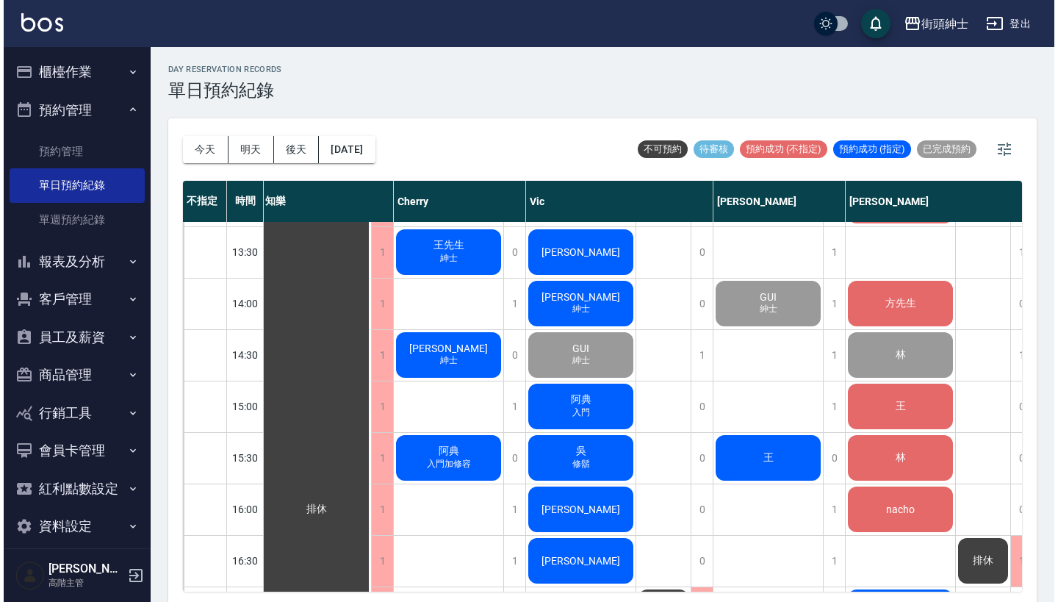
scroll to position [460, 1]
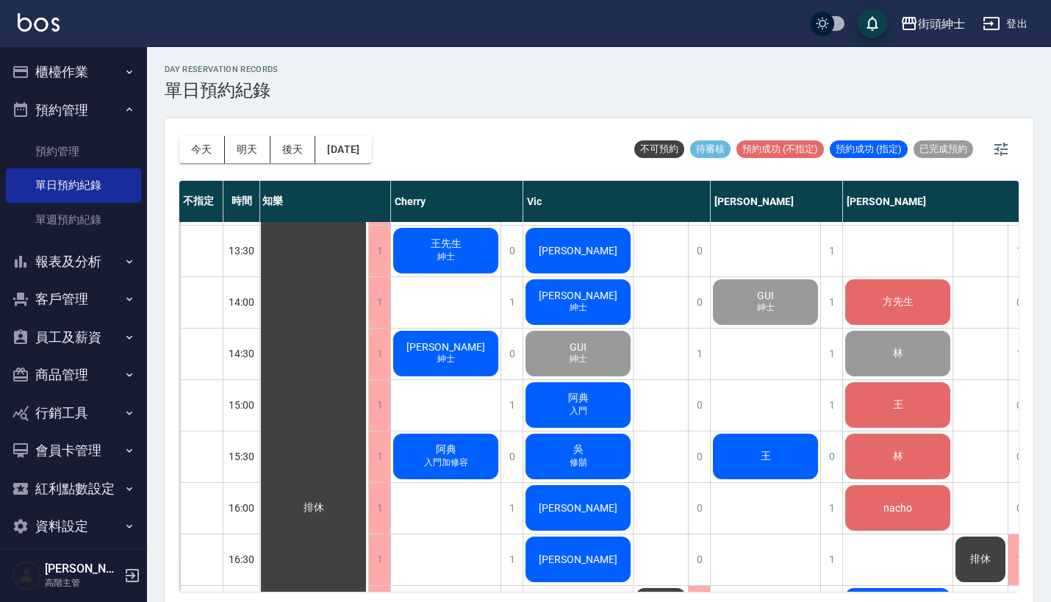
click at [368, 356] on div "威廉 紳士" at bounding box center [314, 508] width 110 height 1490
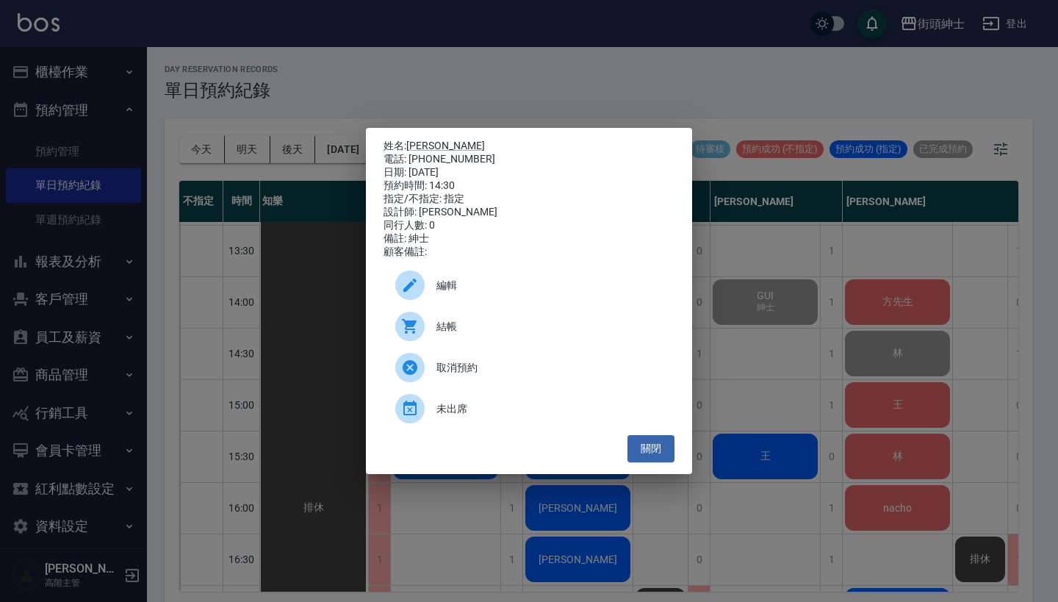
click at [512, 329] on span "結帳" at bounding box center [550, 326] width 226 height 15
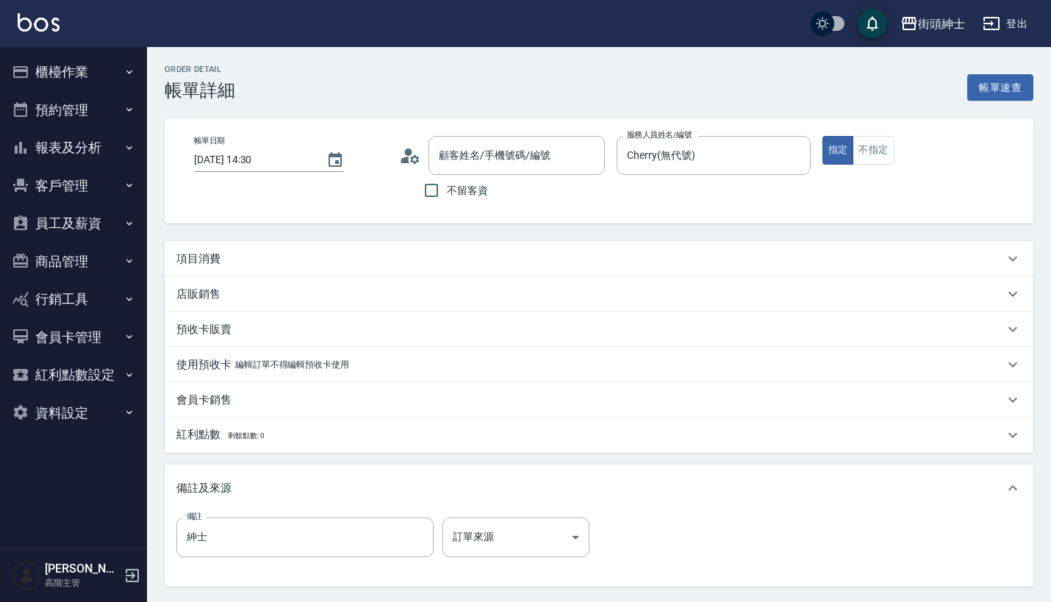
type input "[PERSON_NAME]/0989862838/null"
click at [493, 252] on div "項目消費" at bounding box center [590, 258] width 828 height 15
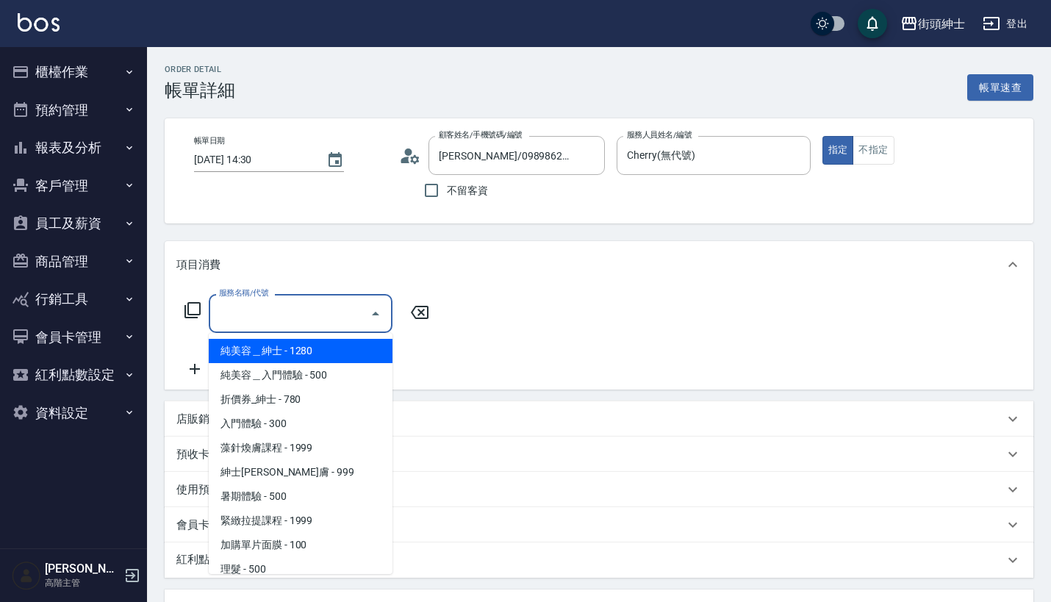
click at [326, 306] on input "服務名稱/代號" at bounding box center [289, 314] width 148 height 26
click at [470, 345] on div "服務名稱/代號 服務名稱/代號" at bounding box center [599, 338] width 869 height 101
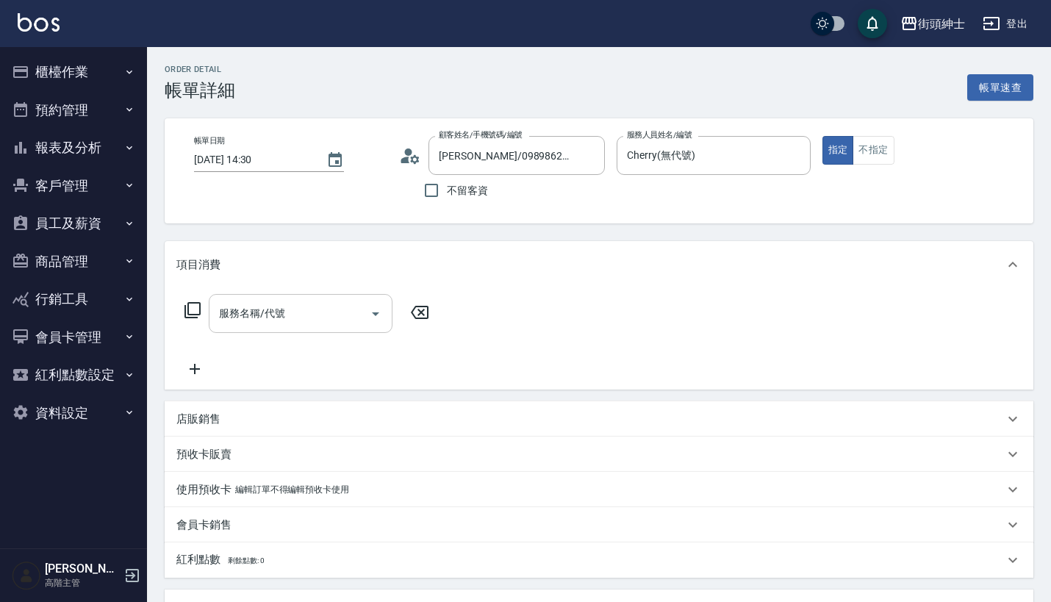
click at [281, 310] on input "服務名稱/代號" at bounding box center [289, 314] width 148 height 26
click at [350, 318] on input "服務名稱/代號" at bounding box center [289, 314] width 148 height 26
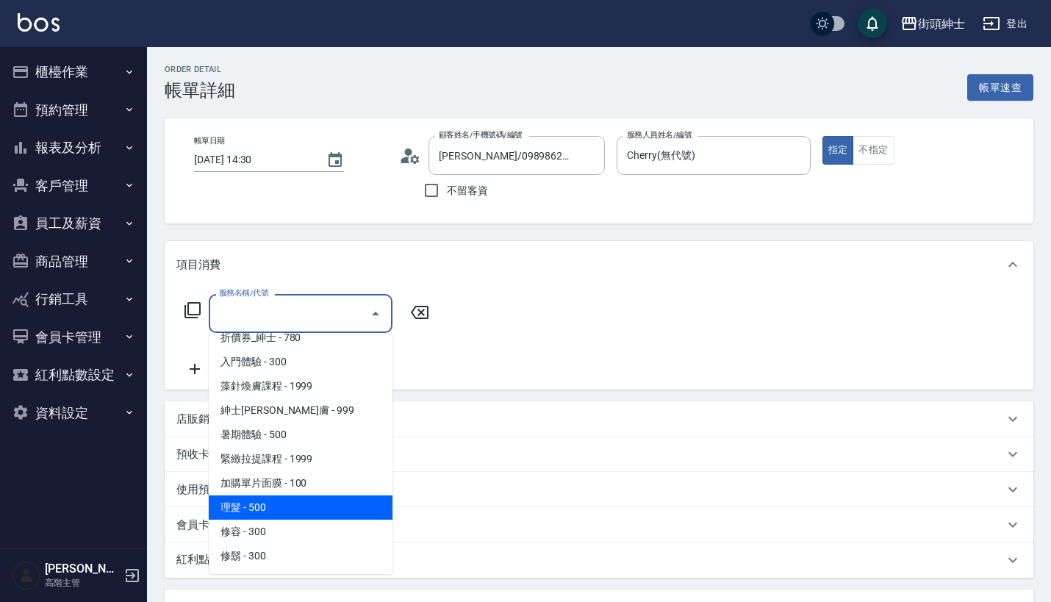
scroll to position [62, 0]
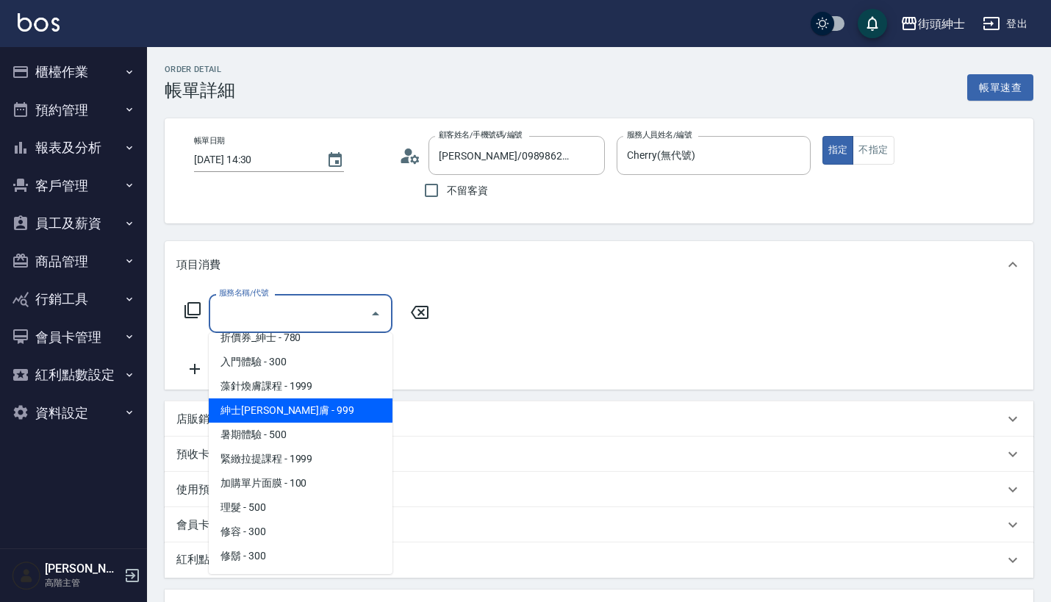
click at [325, 404] on span "紳士[PERSON_NAME]膚 - 999" at bounding box center [301, 410] width 184 height 24
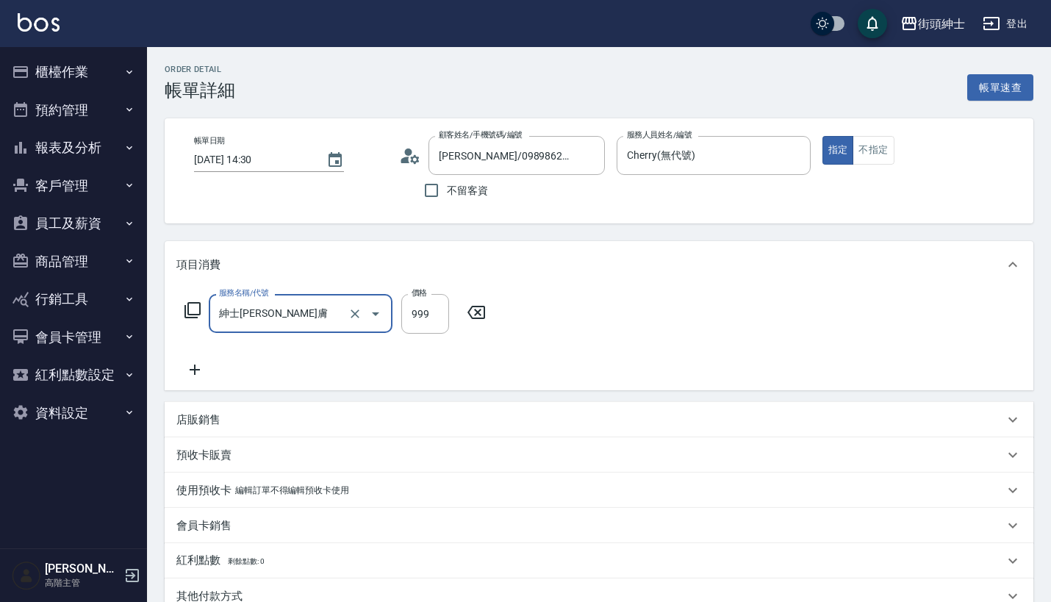
type input "紳士[PERSON_NAME]膚"
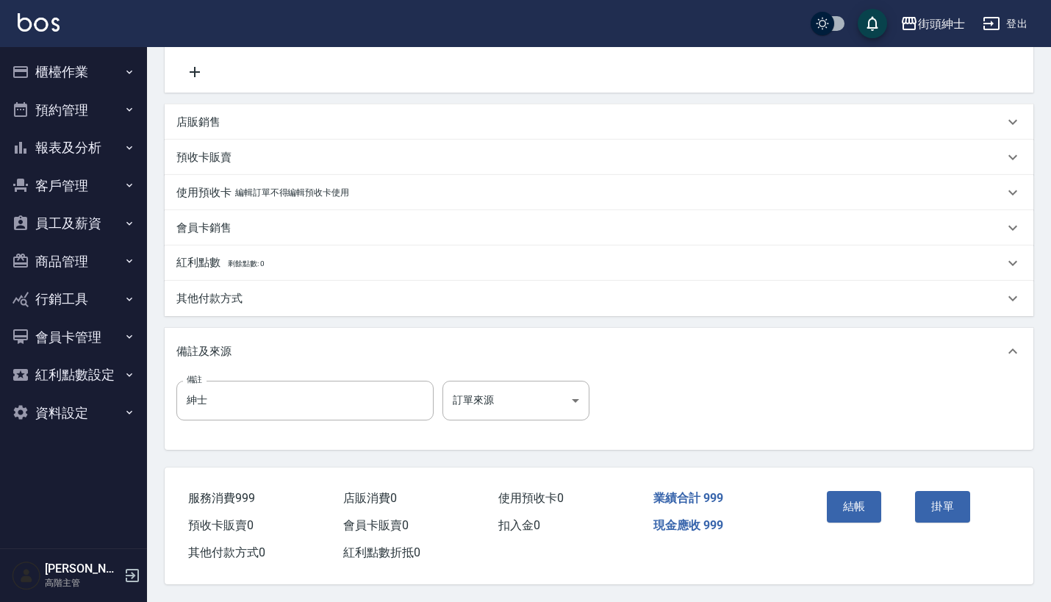
scroll to position [25, 0]
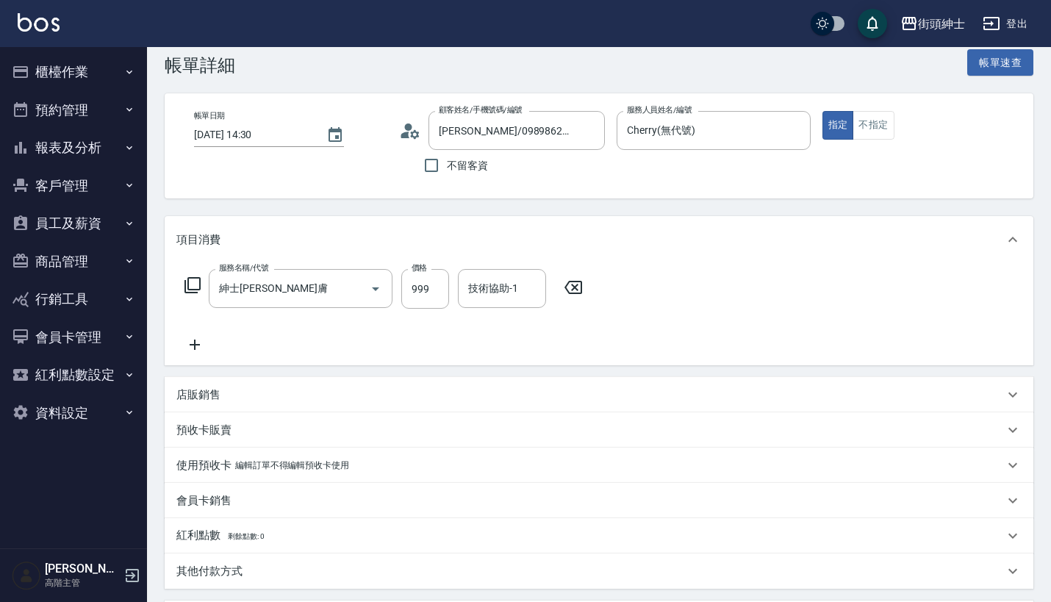
click at [175, 348] on div "服務名稱/代號 紳士[PERSON_NAME]膚 服務名稱/代號 價格 999 價格 技術協助-1 技術協助-1" at bounding box center [599, 314] width 869 height 102
click at [190, 346] on icon at bounding box center [194, 345] width 37 height 18
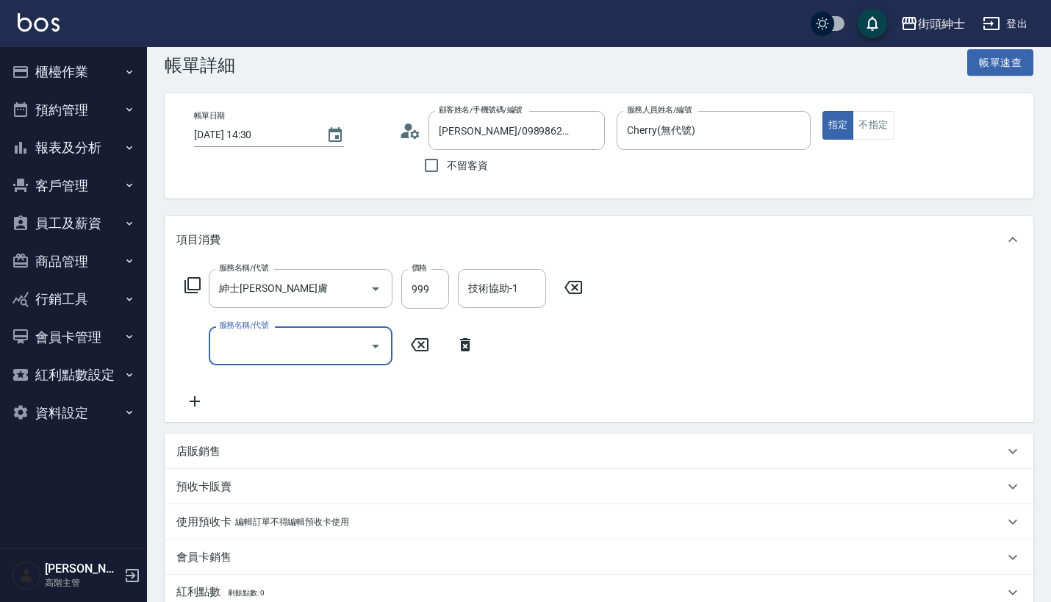
click at [260, 329] on label "服務名稱/代號" at bounding box center [243, 325] width 49 height 11
click at [260, 333] on input "服務名稱/代號" at bounding box center [289, 346] width 148 height 26
click at [288, 330] on div "服務名稱/代號" at bounding box center [301, 345] width 184 height 39
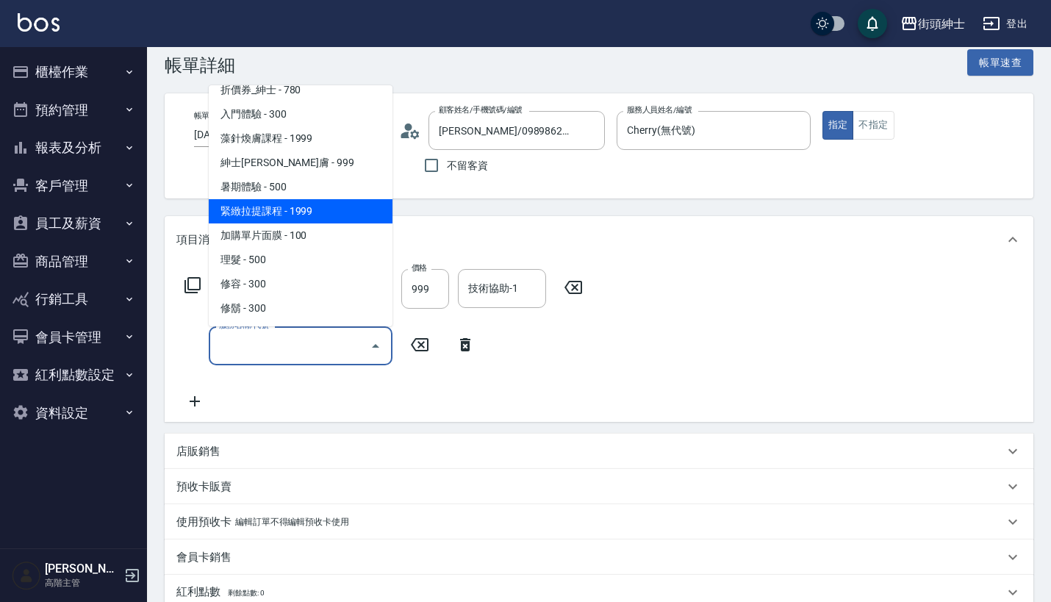
scroll to position [62, 0]
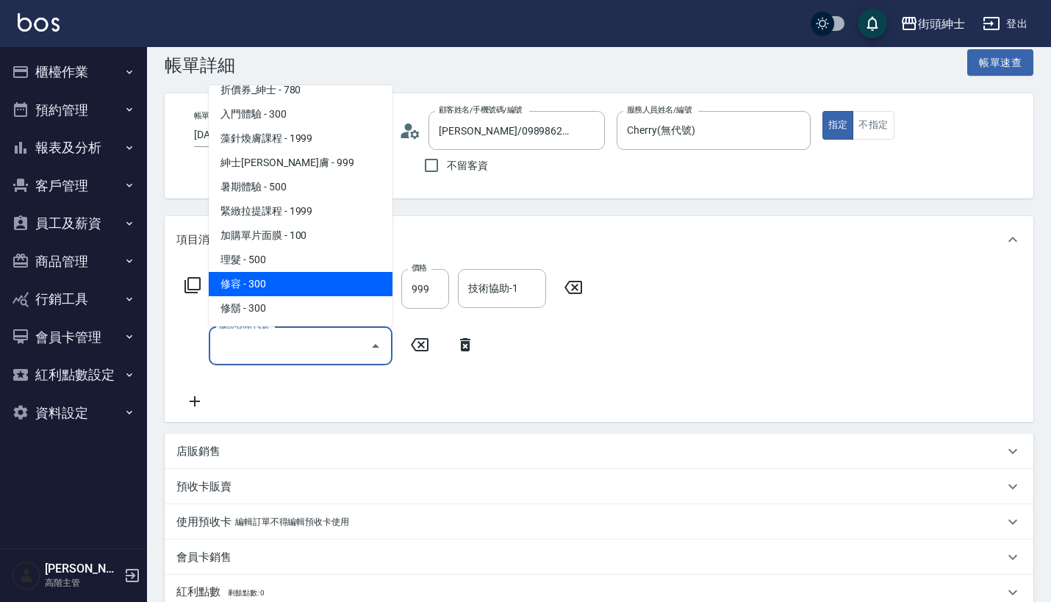
click at [314, 288] on span "修容 - 300" at bounding box center [301, 284] width 184 height 24
type input "修容(A03)"
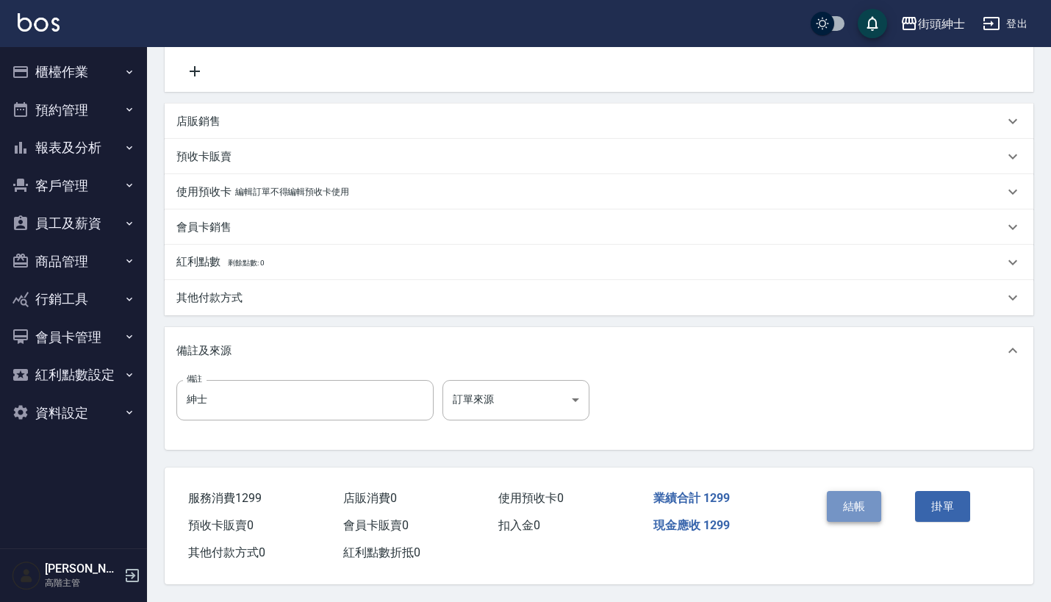
click at [855, 500] on button "結帳" at bounding box center [854, 506] width 55 height 31
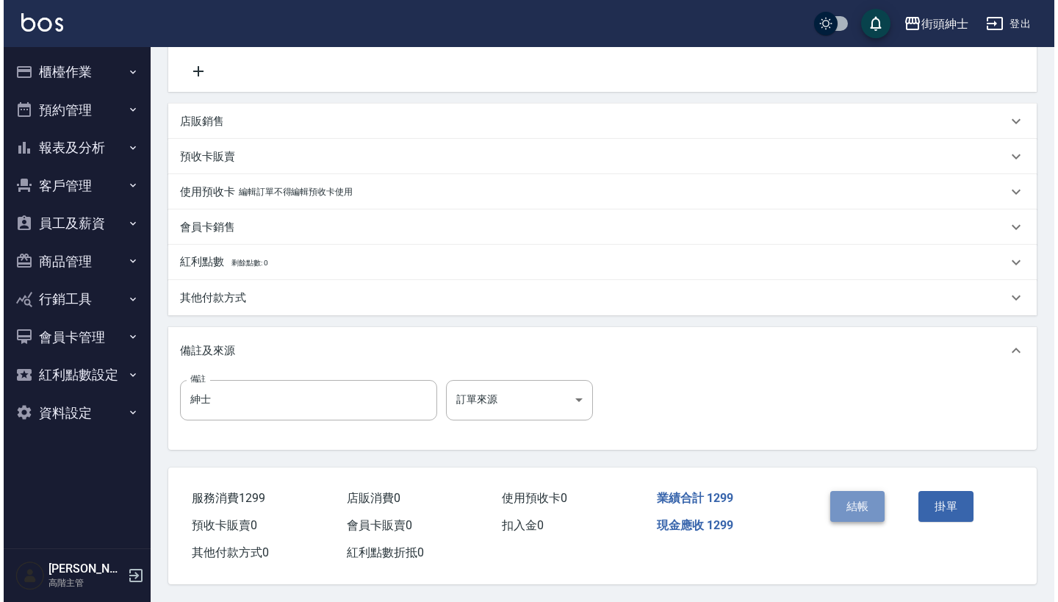
scroll to position [362, 0]
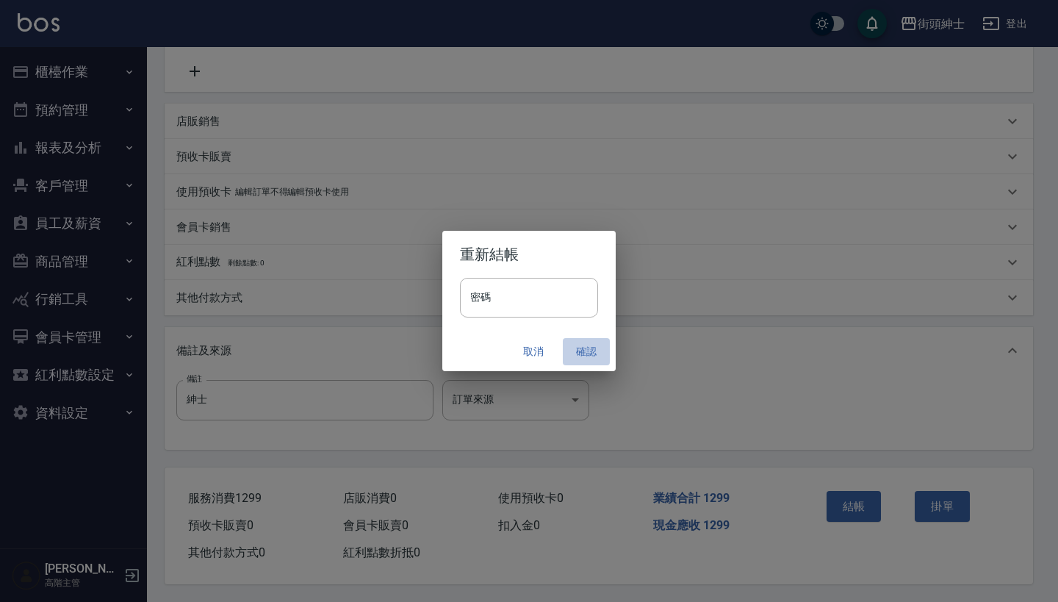
click at [582, 344] on button "確認" at bounding box center [586, 351] width 47 height 27
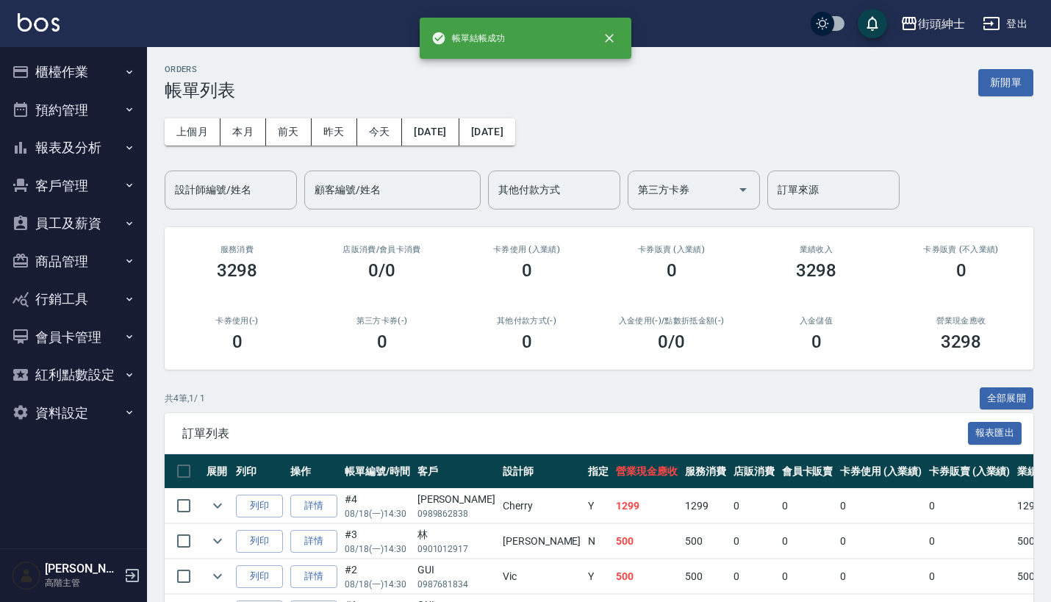
click at [104, 106] on button "預約管理" at bounding box center [73, 110] width 135 height 38
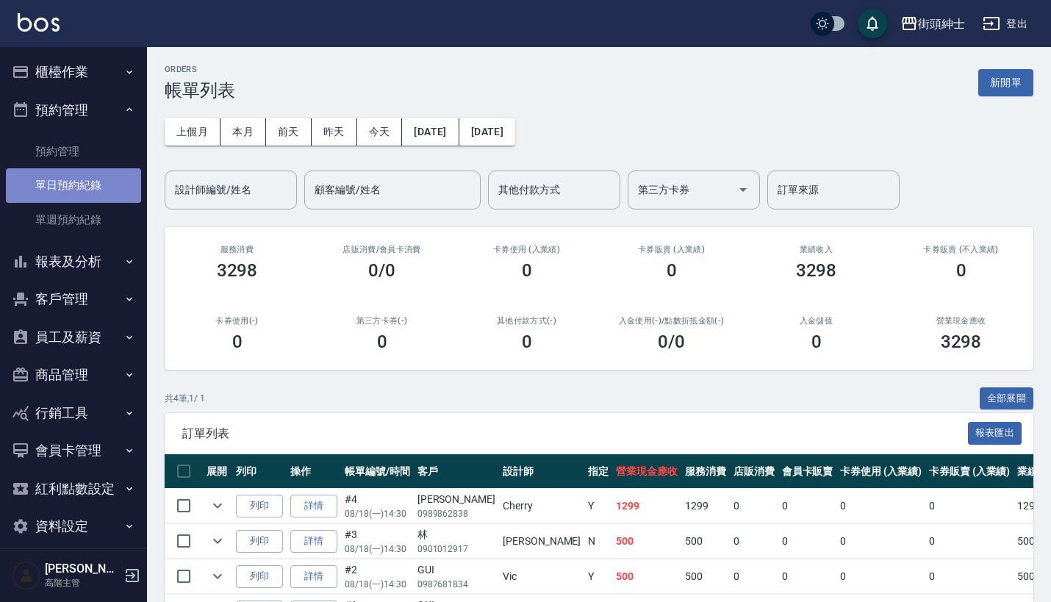
click at [96, 174] on link "單日預約紀錄" at bounding box center [73, 185] width 135 height 34
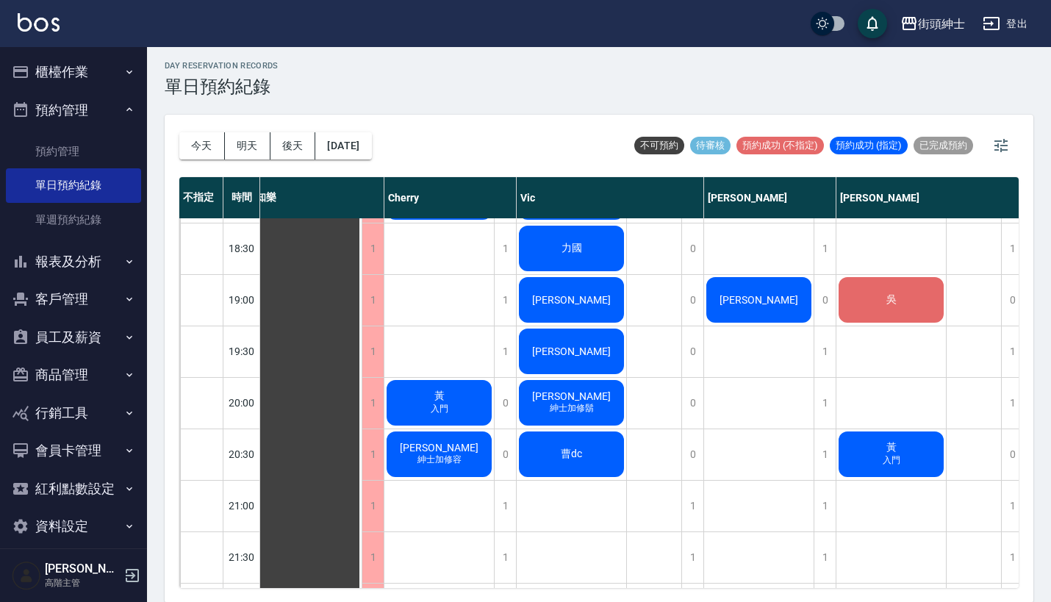
scroll to position [978, 8]
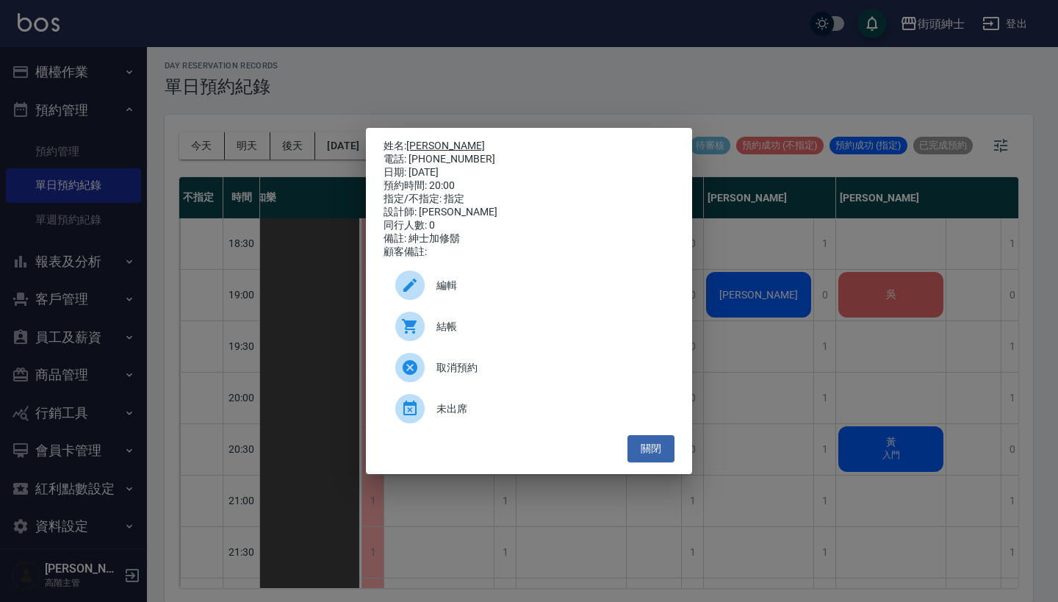
click at [430, 140] on link "[PERSON_NAME]" at bounding box center [445, 146] width 79 height 12
click at [707, 59] on div "姓名: [PERSON_NAME] 電話: [PHONE_NUMBER] 日期: [DATE] 預約時間: 20:00 指定/不指定: 指定 設計師: [PE…" at bounding box center [529, 301] width 1058 height 602
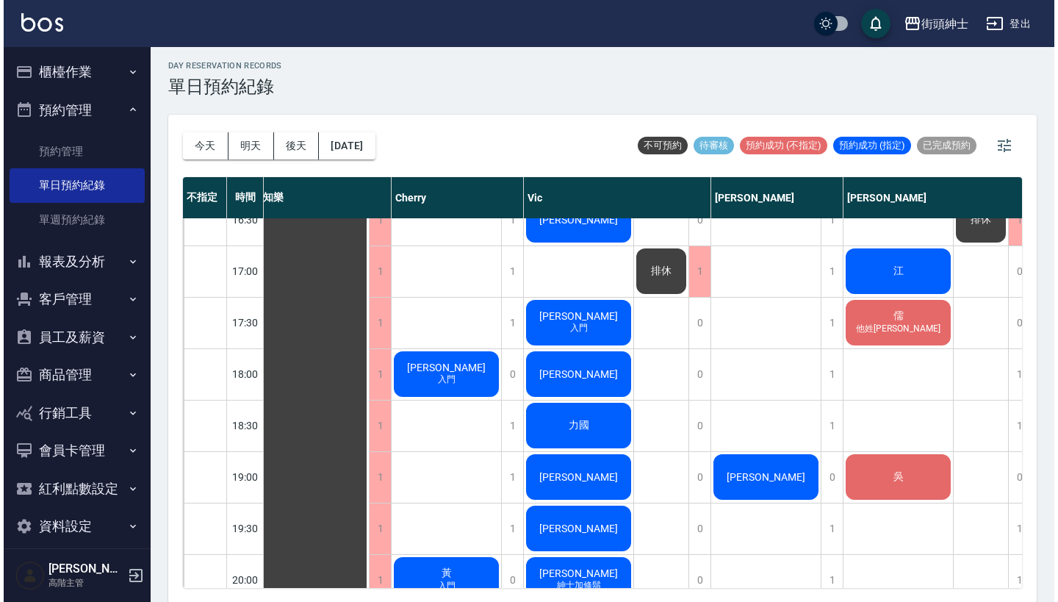
scroll to position [800, 4]
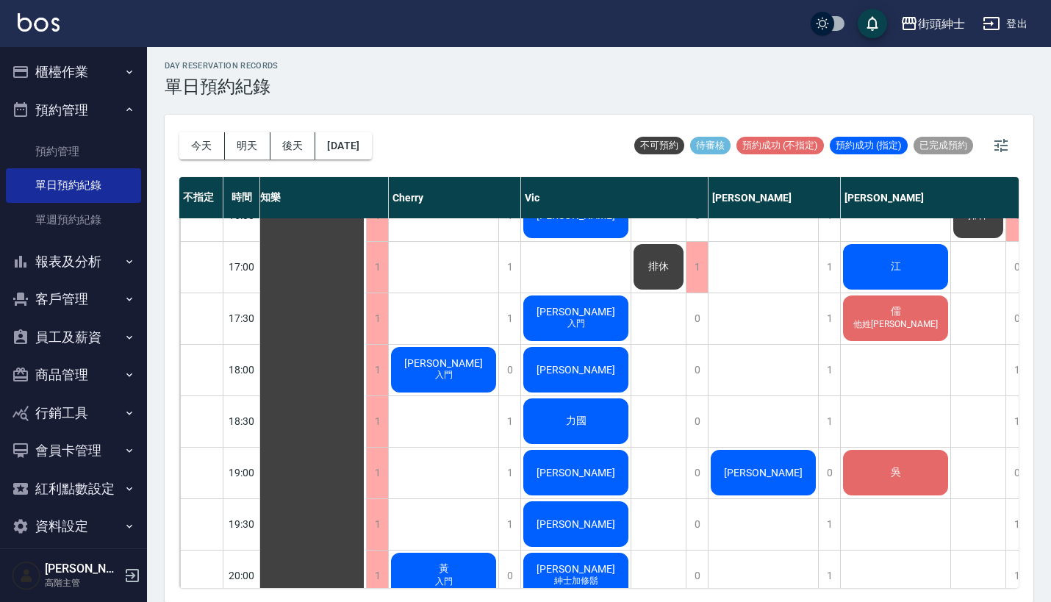
click at [325, 171] on span "[PERSON_NAME]" at bounding box center [311, 163] width 26 height 13
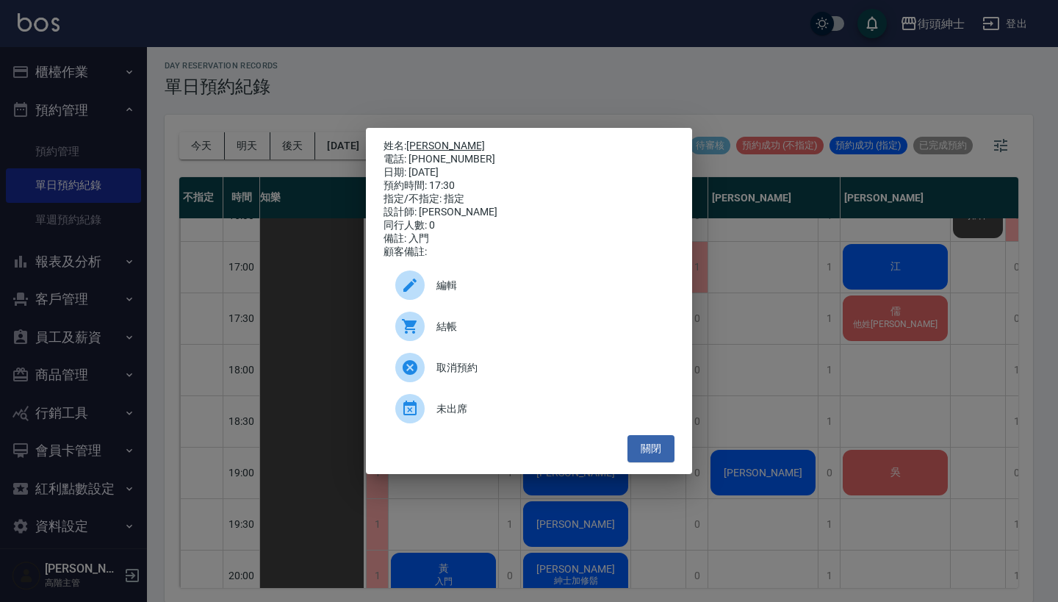
click at [422, 141] on link "[PERSON_NAME]" at bounding box center [445, 146] width 79 height 12
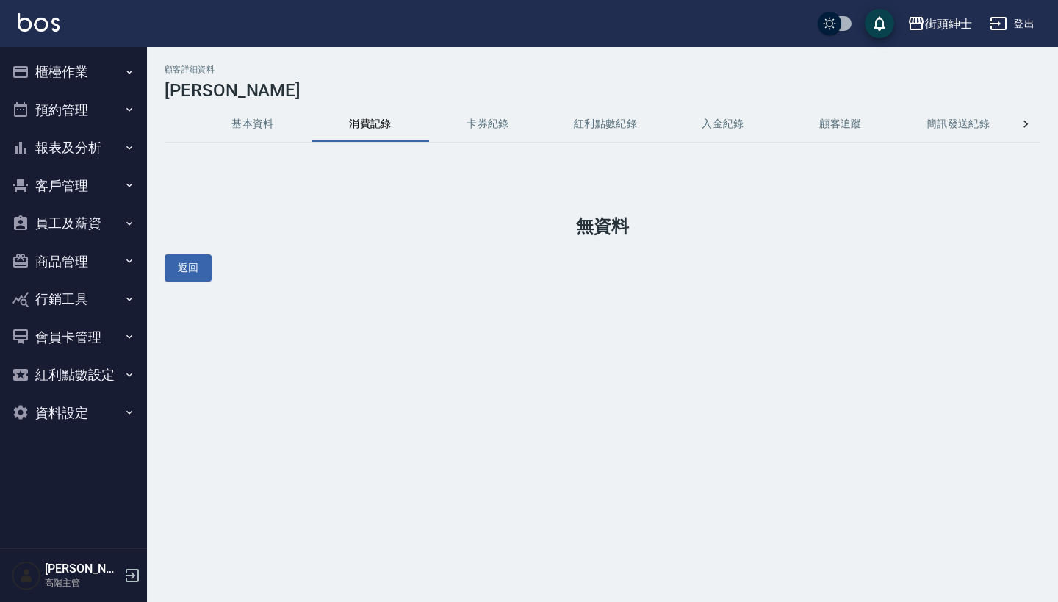
click at [241, 123] on button "基本資料" at bounding box center [253, 124] width 118 height 35
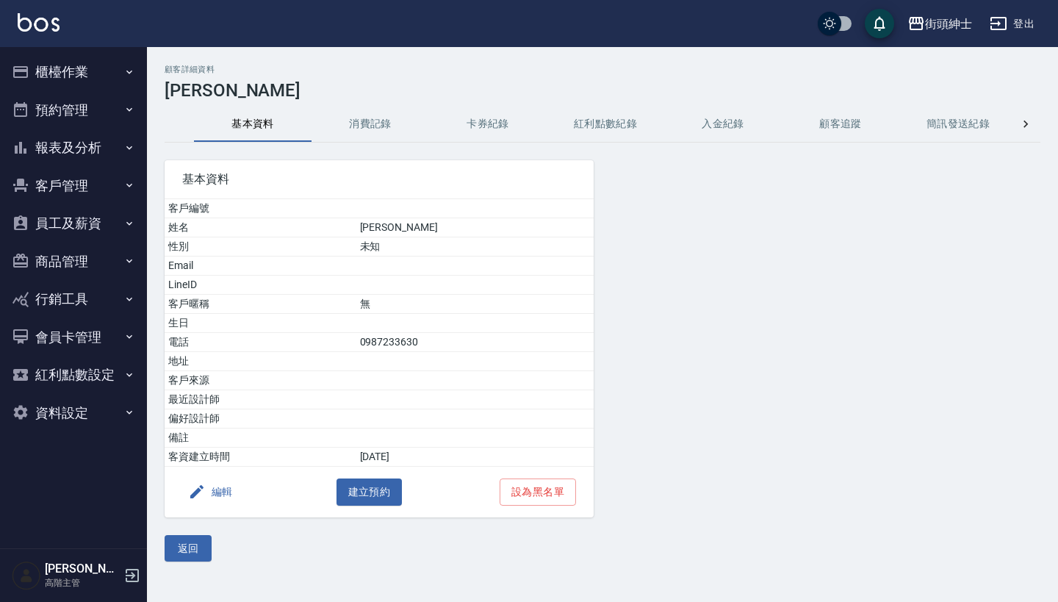
click at [370, 124] on button "消費記錄" at bounding box center [371, 124] width 118 height 35
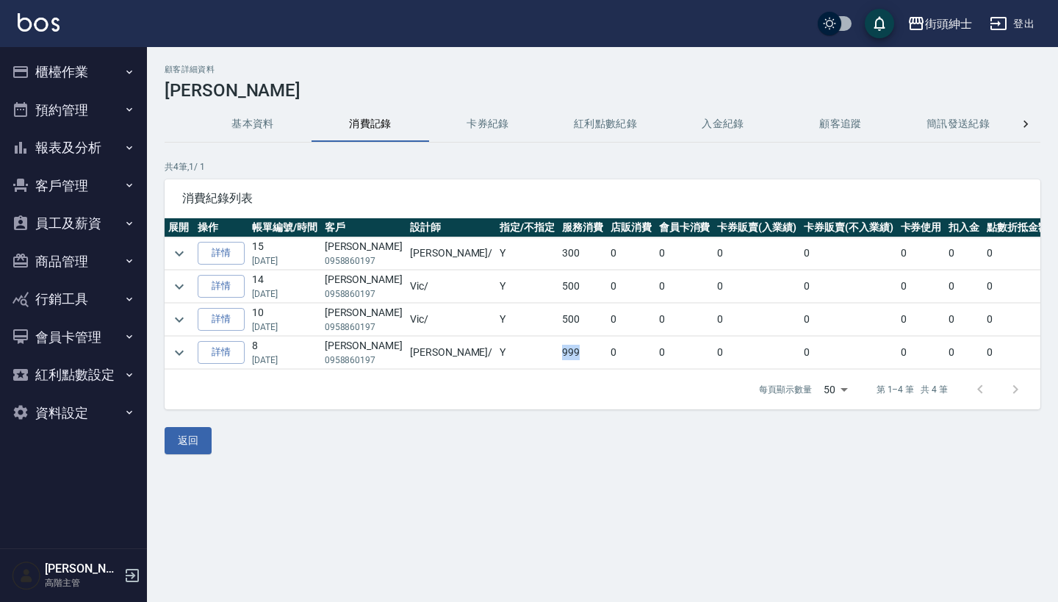
drag, startPoint x: 477, startPoint y: 355, endPoint x: 509, endPoint y: 355, distance: 32.3
click at [509, 355] on tr "詳情 8 [DATE] [PERSON_NAME]先生 0958860197 [PERSON_NAME] / Y 999 0 0 0 0 0 0 0 0 99…" at bounding box center [696, 353] width 1063 height 32
click at [559, 355] on td "999" at bounding box center [583, 353] width 49 height 32
drag, startPoint x: 509, startPoint y: 355, endPoint x: 458, endPoint y: 355, distance: 51.4
click at [458, 355] on tr "詳情 8 [DATE] [PERSON_NAME]先生 0958860197 [PERSON_NAME] / Y 999 0 0 0 0 0 0 0 0 99…" at bounding box center [696, 353] width 1063 height 32
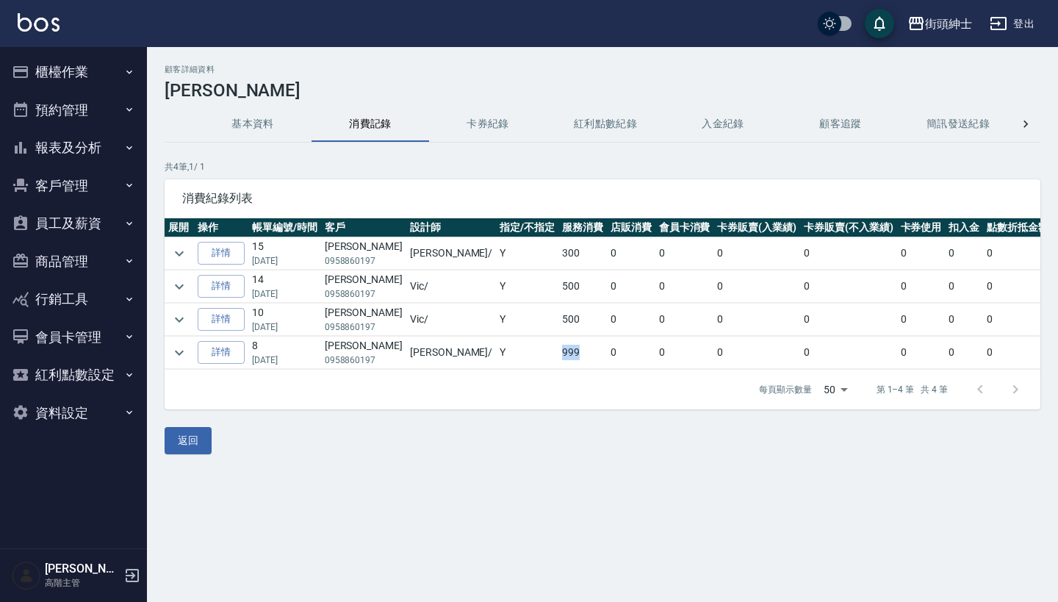
click at [496, 356] on td "Y" at bounding box center [527, 353] width 62 height 32
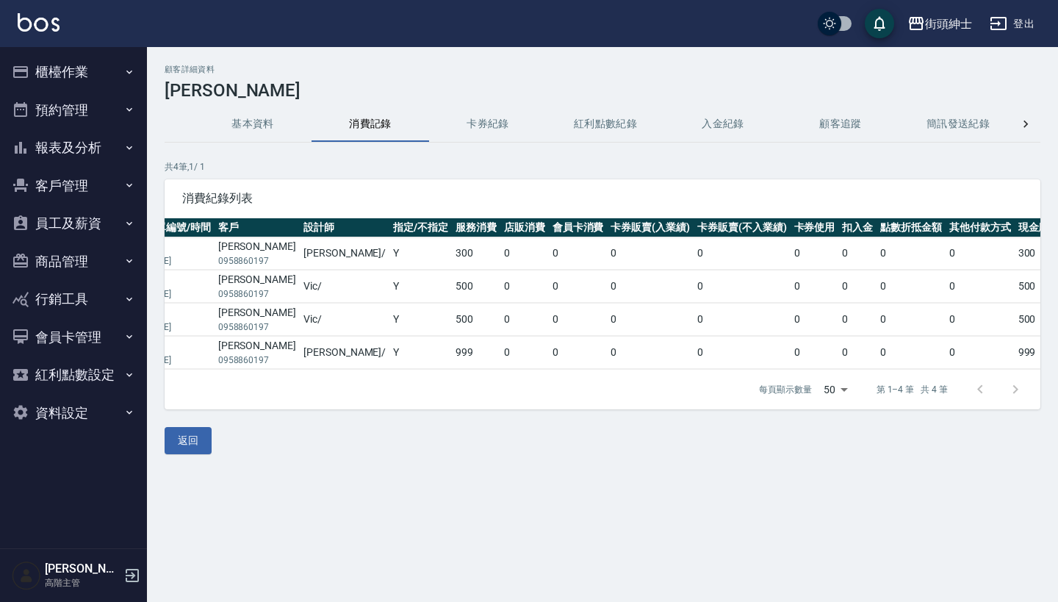
drag, startPoint x: 989, startPoint y: 355, endPoint x: 1039, endPoint y: 351, distance: 50.2
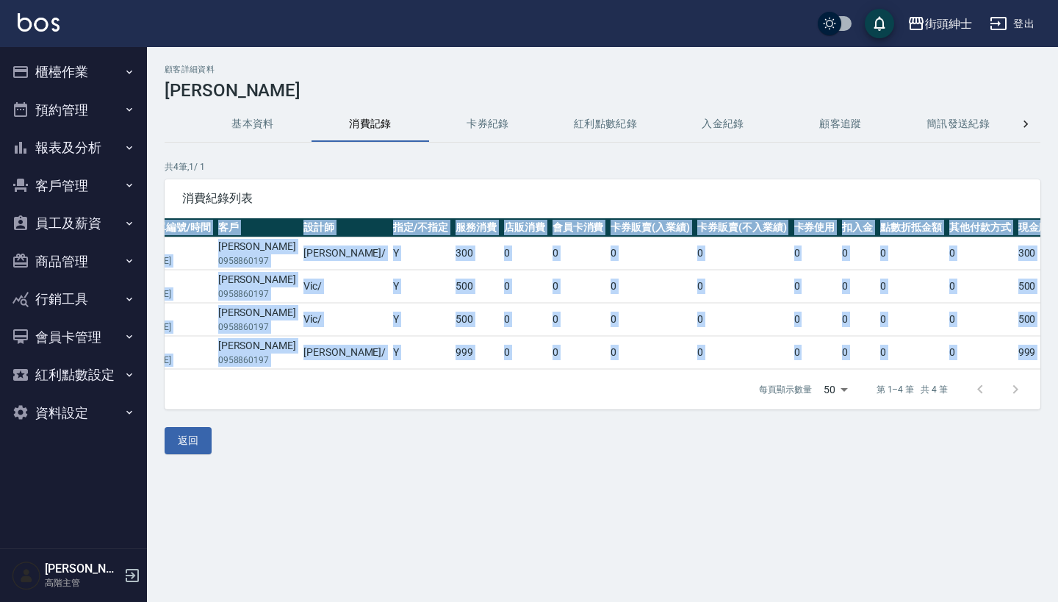
drag, startPoint x: 986, startPoint y: 354, endPoint x: 1044, endPoint y: 356, distance: 57.4
click at [1048, 354] on div "顧客詳細資料 [PERSON_NAME]先生 基本資料 消費記錄 卡券紀錄 紅利點數紀錄 入金紀錄 顧客追蹤 簡訊發送紀錄 抽獎券紀錄 會員卡列表 共 4 筆…" at bounding box center [602, 260] width 911 height 390
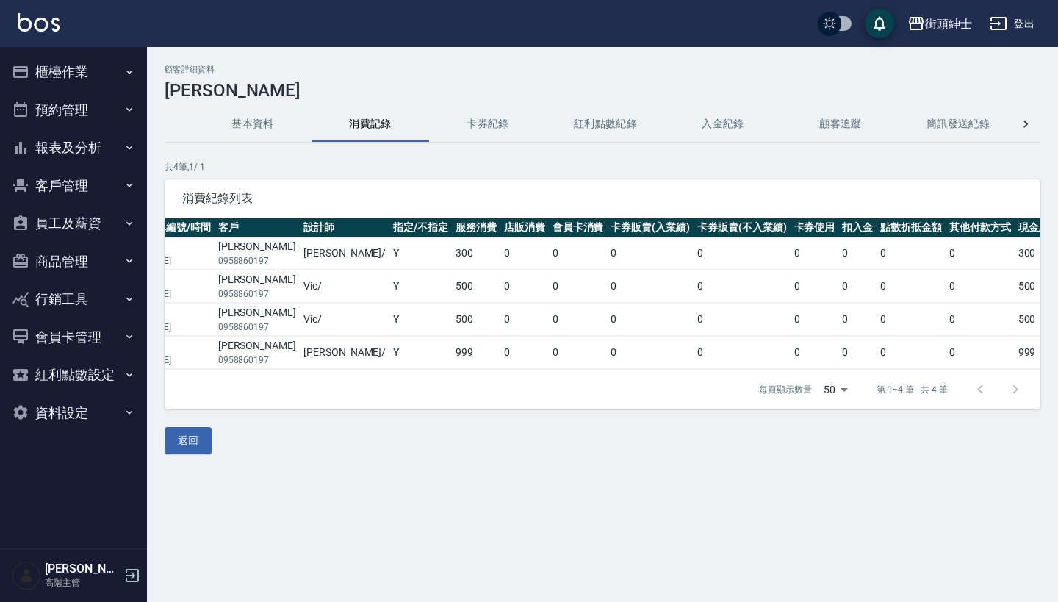
drag, startPoint x: 994, startPoint y: 350, endPoint x: 1041, endPoint y: 350, distance: 47.8
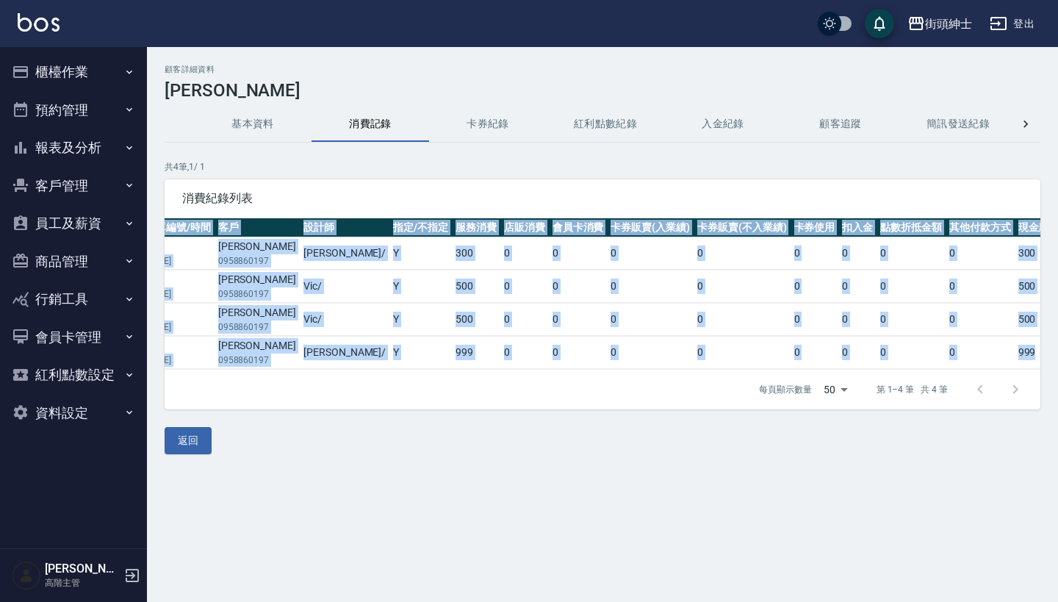
drag, startPoint x: 977, startPoint y: 353, endPoint x: 1046, endPoint y: 353, distance: 68.3
click at [1047, 353] on div "顧客詳細資料 [PERSON_NAME]先生 基本資料 消費記錄 卡券紀錄 紅利點數紀錄 入金紀錄 顧客追蹤 簡訊發送紀錄 抽獎券紀錄 會員卡列表 共 4 筆…" at bounding box center [602, 260] width 911 height 390
click at [1046, 353] on div "顧客詳細資料 [PERSON_NAME]先生 基本資料 消費記錄 卡券紀錄 紅利點數紀錄 入金紀錄 顧客追蹤 簡訊發送紀錄 抽獎券紀錄 會員卡列表 共 4 筆…" at bounding box center [602, 260] width 911 height 390
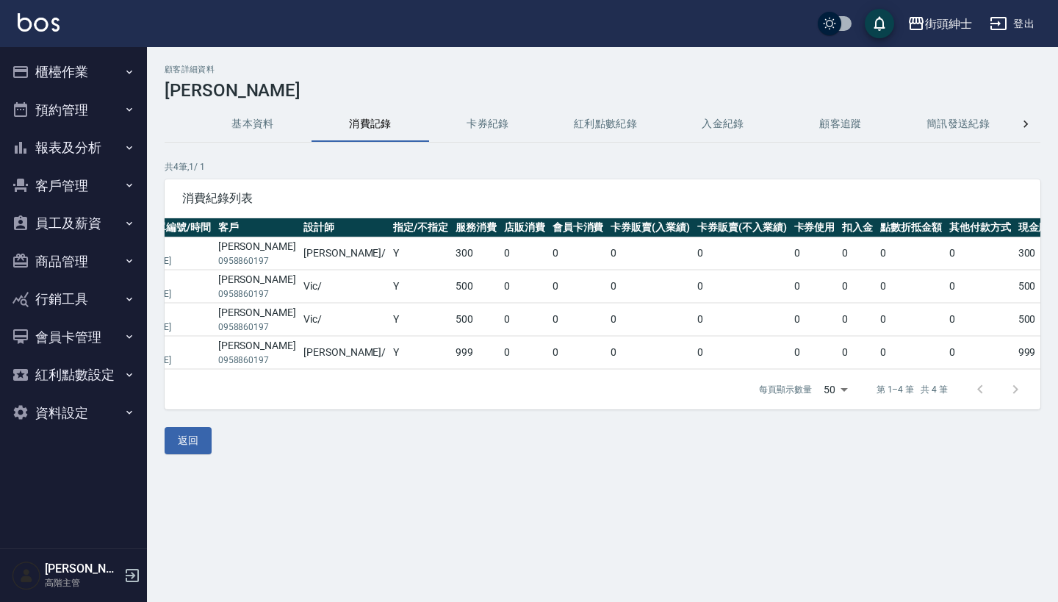
drag, startPoint x: 989, startPoint y: 353, endPoint x: 1025, endPoint y: 354, distance: 35.3
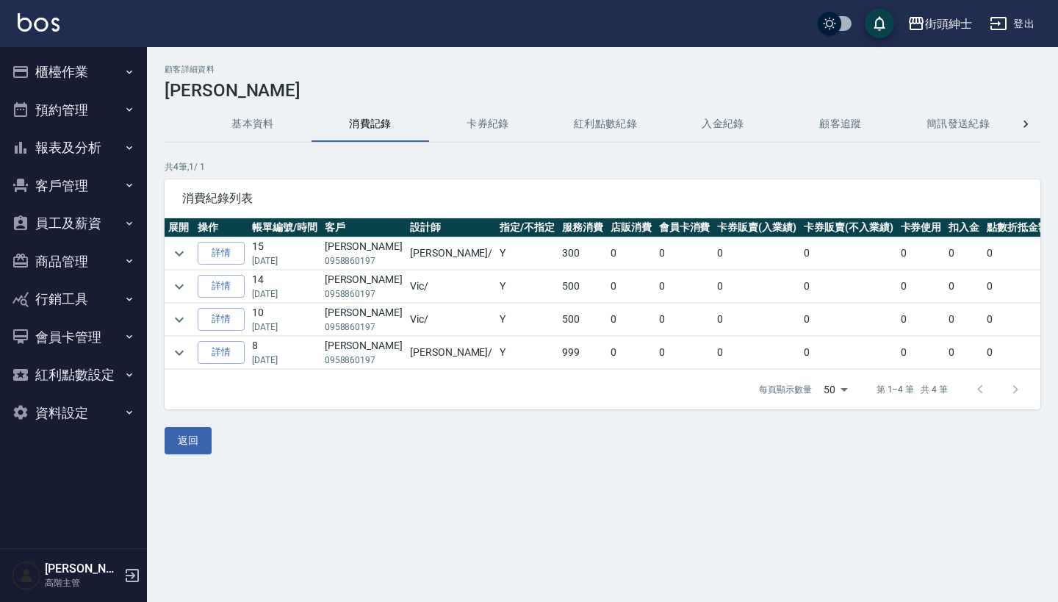
click at [82, 104] on button "預約管理" at bounding box center [73, 110] width 135 height 38
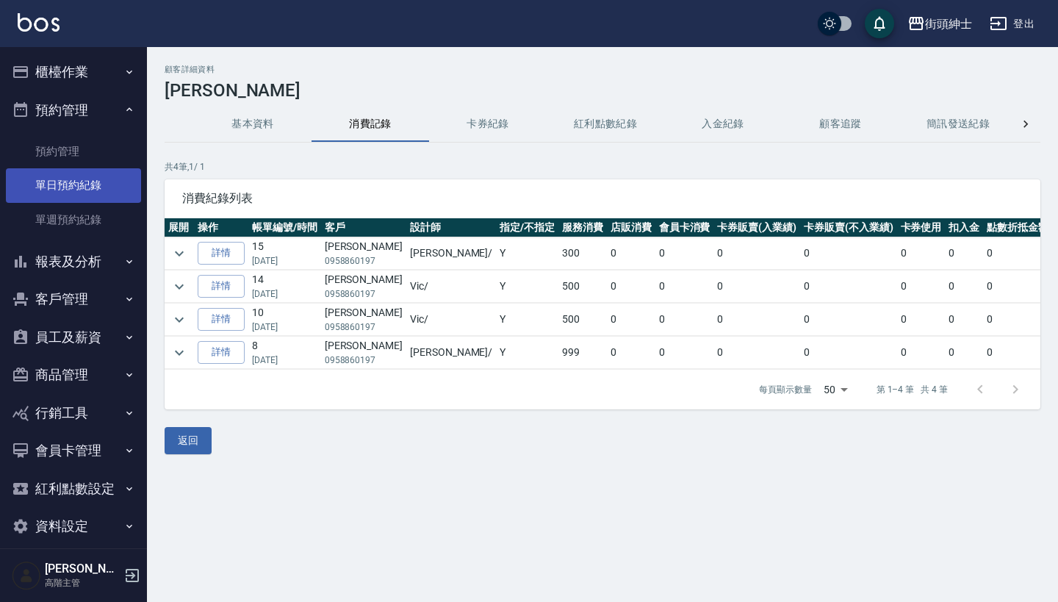
click at [101, 172] on link "單日預約紀錄" at bounding box center [73, 185] width 135 height 34
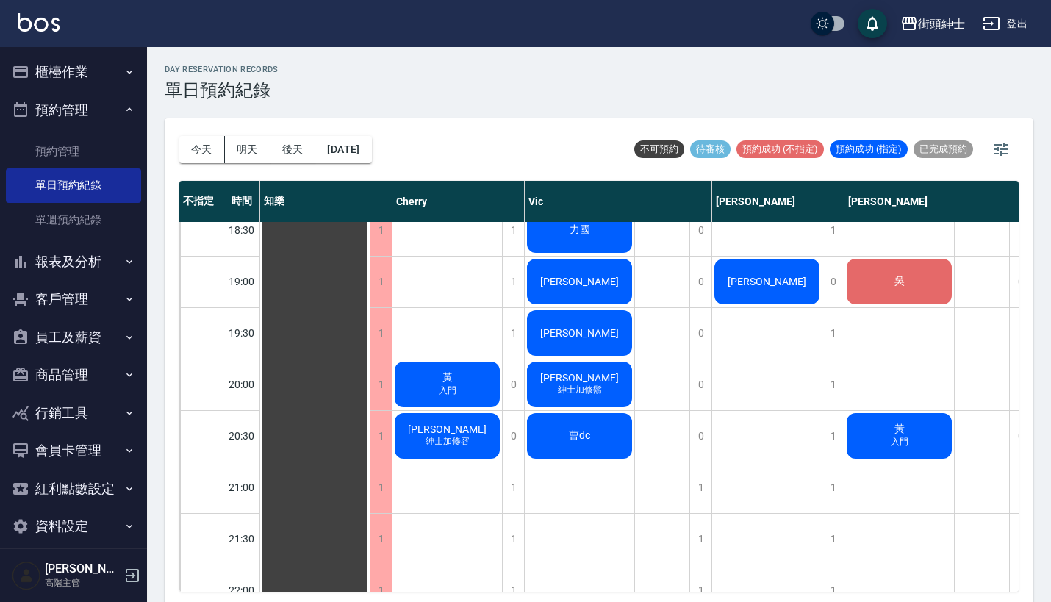
scroll to position [990, 0]
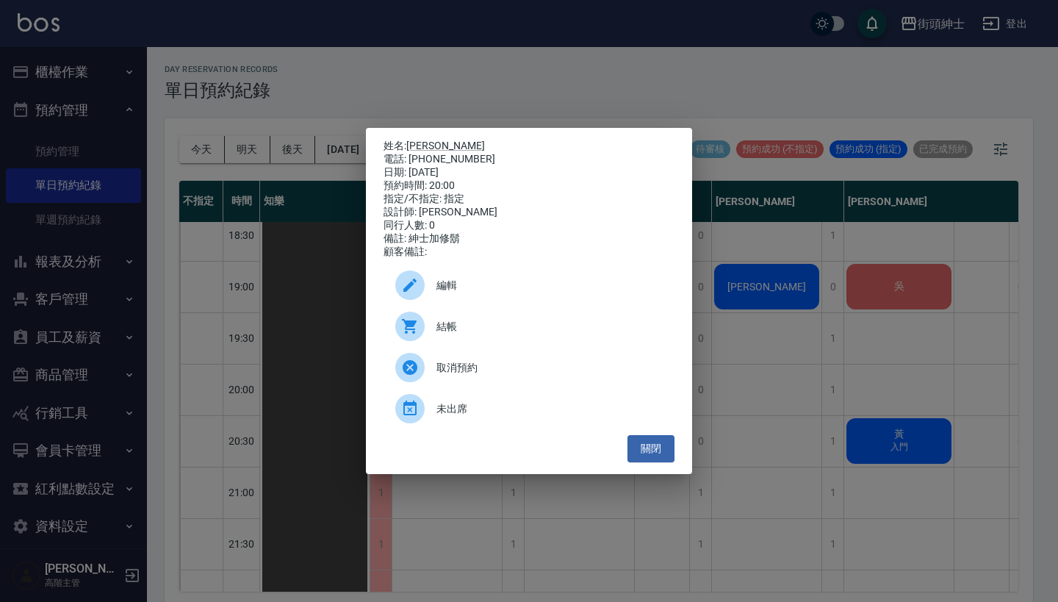
click at [595, 57] on div "姓名: 辛家榮 電話: 0987233630 日期: 2025/08/18 預約時間: 20:00 指定/不指定: 指定 設計師: Vic 同行人數: 0 備…" at bounding box center [529, 301] width 1058 height 602
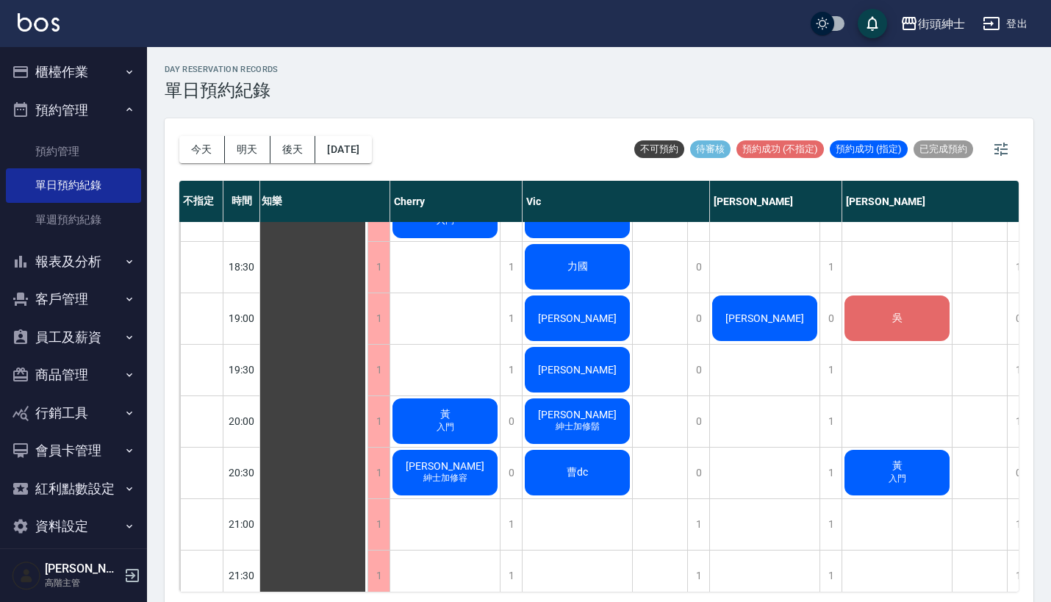
scroll to position [953, 2]
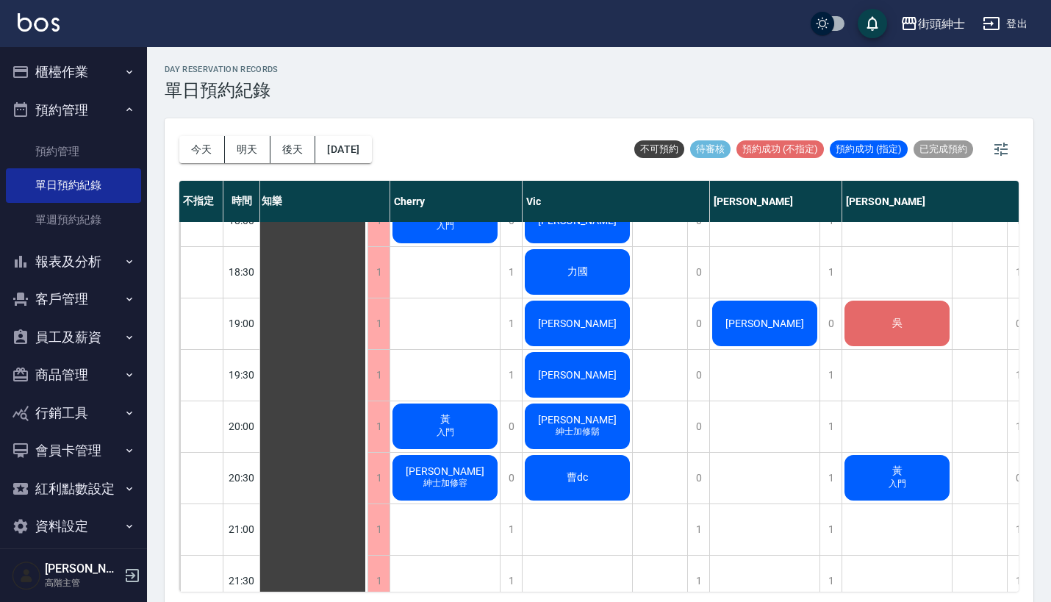
click at [326, 21] on span "[PERSON_NAME]" at bounding box center [313, 14] width 26 height 13
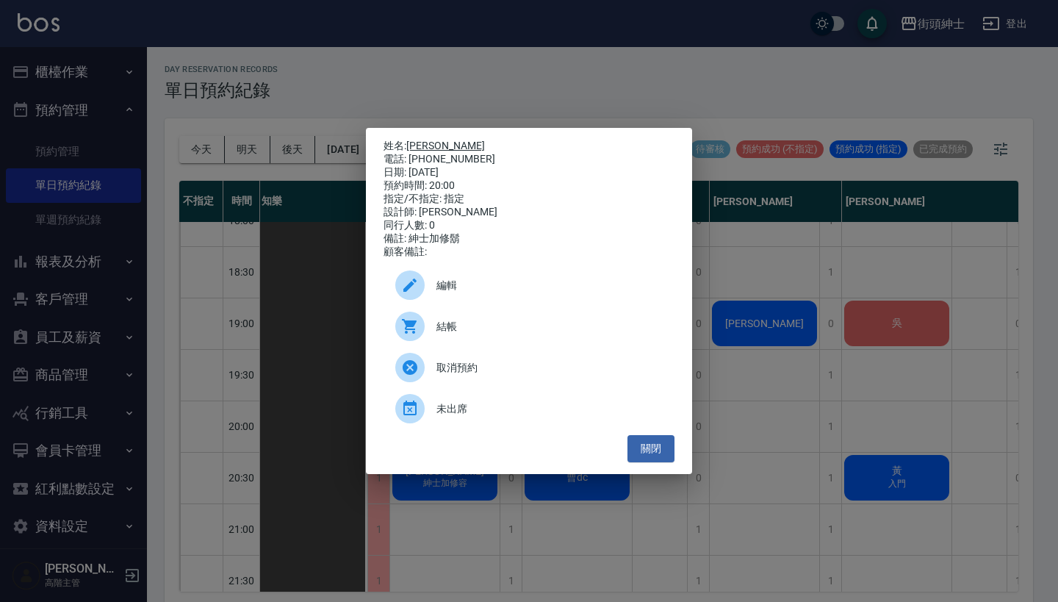
click at [422, 146] on link "[PERSON_NAME]" at bounding box center [445, 146] width 79 height 12
click at [764, 314] on div "姓名: 辛家榮 電話: 0987233630 日期: 2025/08/18 預約時間: 20:00 指定/不指定: 指定 設計師: Vic 同行人數: 0 備…" at bounding box center [529, 301] width 1058 height 602
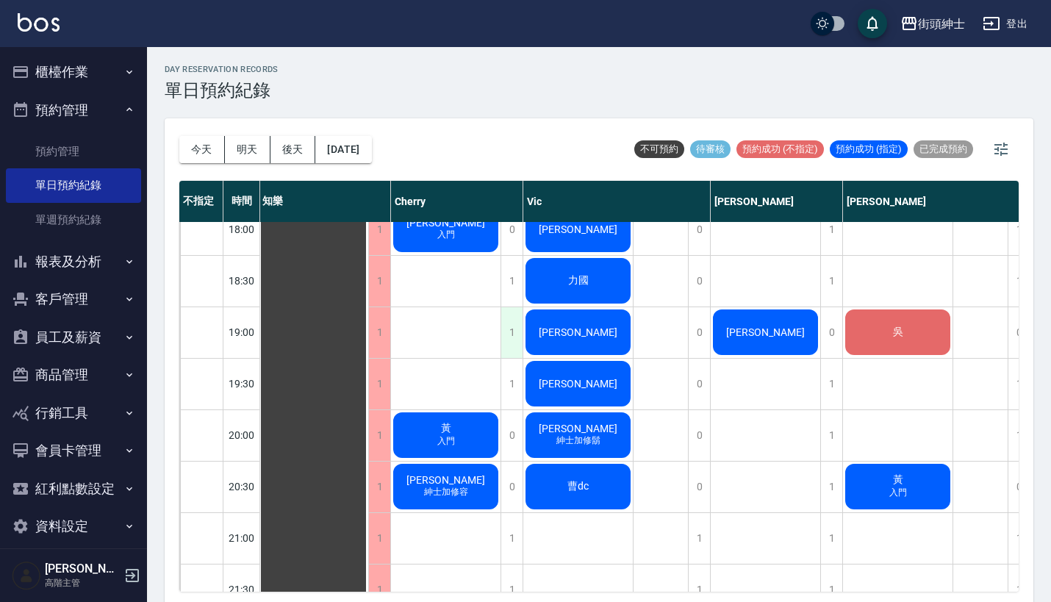
scroll to position [988, 1]
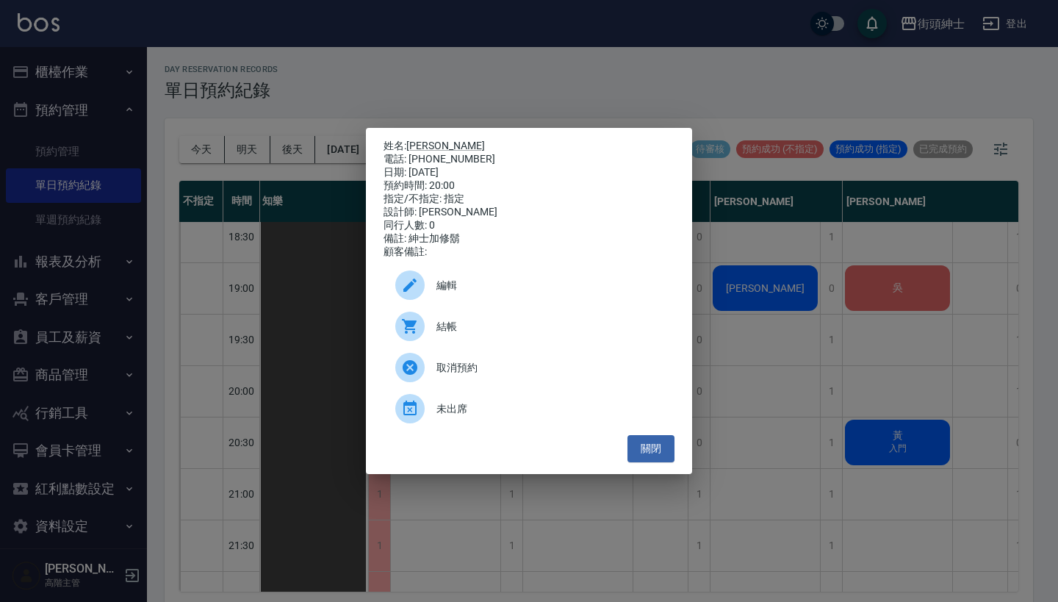
click at [533, 293] on span "編輯" at bounding box center [550, 285] width 226 height 15
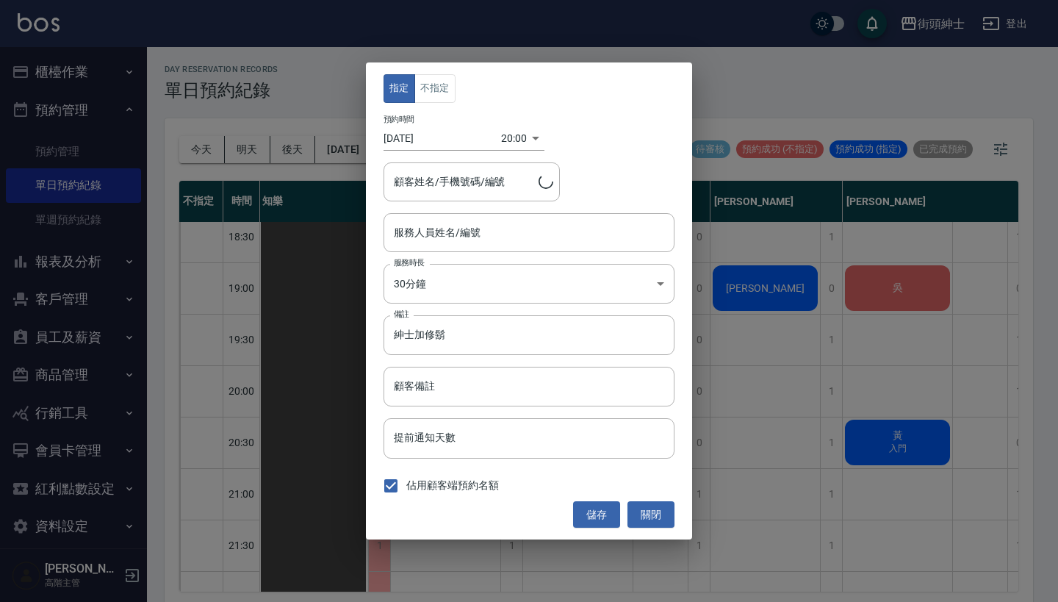
type input "Vic(無代號)"
type input "辛家榮/0987233630"
click at [432, 85] on button "不指定" at bounding box center [435, 88] width 41 height 29
click at [534, 235] on input "Vic(無代號)" at bounding box center [518, 233] width 256 height 26
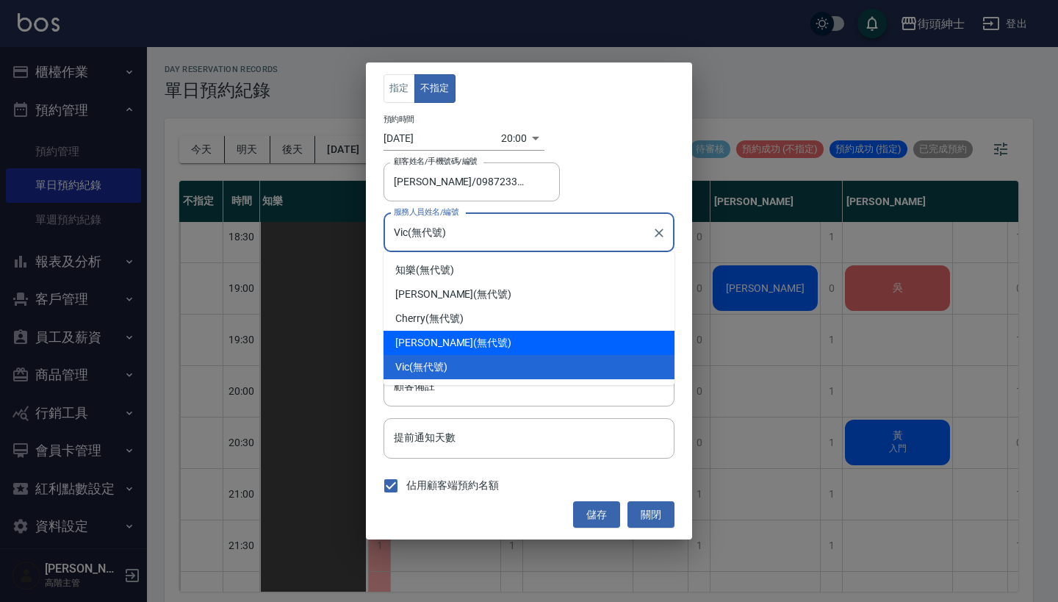
click at [509, 339] on div "eric (無代號)" at bounding box center [529, 343] width 291 height 24
type input "eric(無代號)"
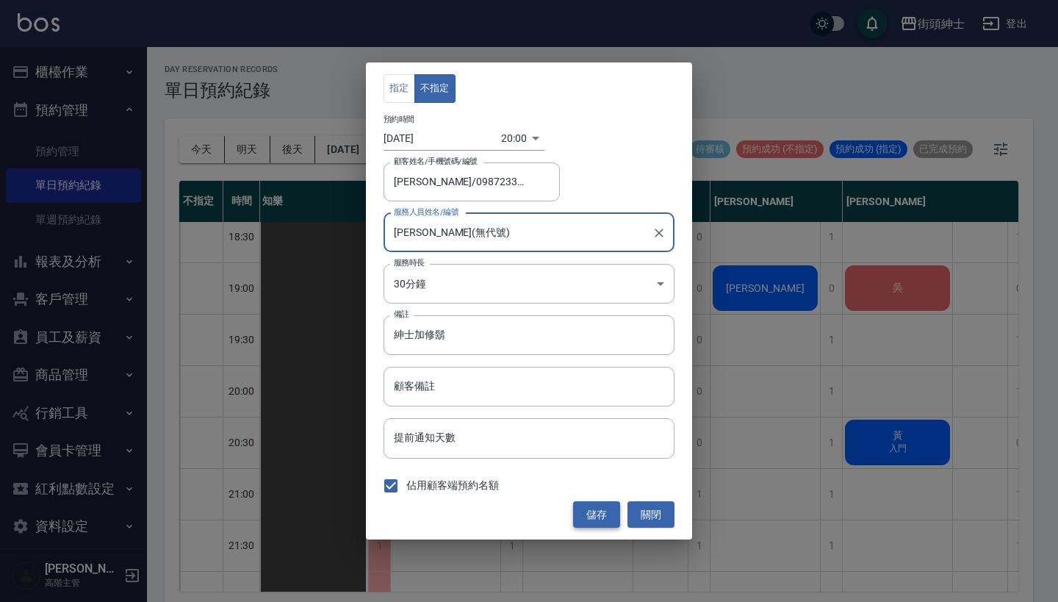
click at [595, 514] on button "儲存" at bounding box center [596, 514] width 47 height 27
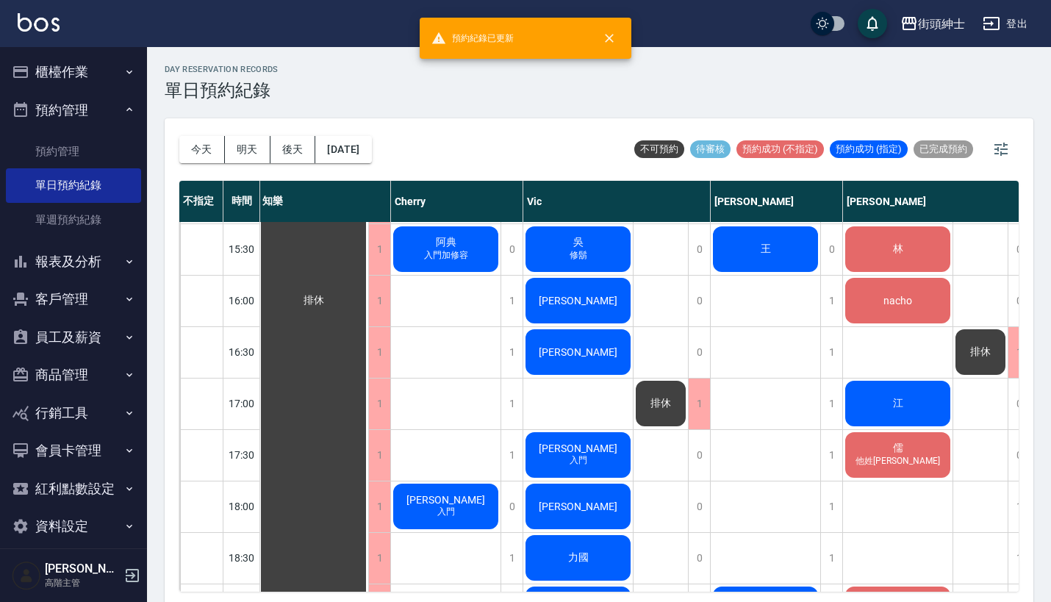
scroll to position [976, 1]
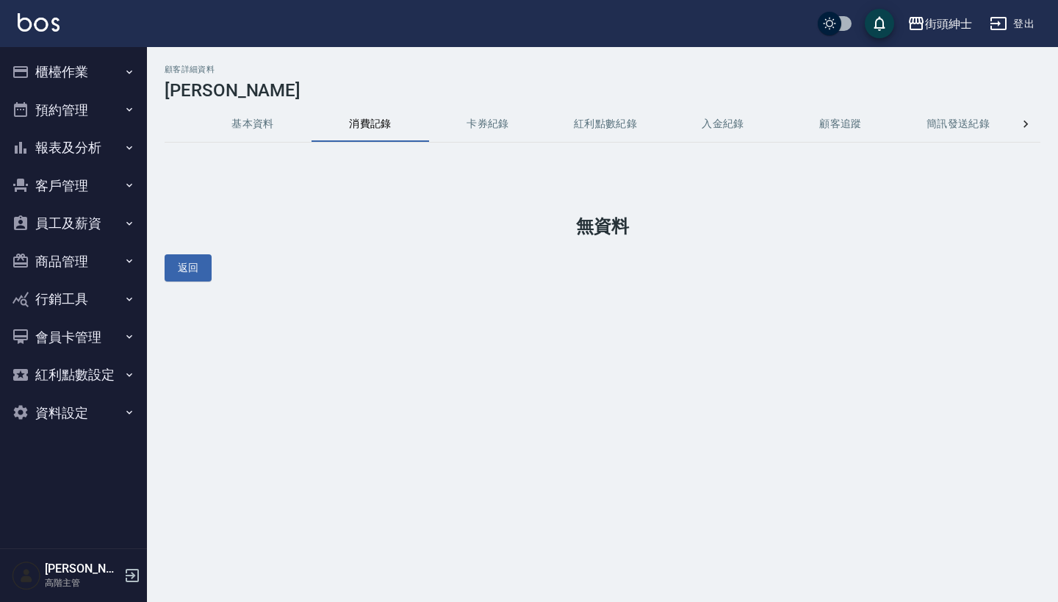
click at [238, 102] on div "顧客詳細資料 [PERSON_NAME] 基本資料 消費記錄 卡券紀錄 紅利點數紀錄 入金紀錄 顧客追蹤 簡訊發送紀錄 抽獎券紀錄 會員卡列表 無資料 返回" at bounding box center [602, 173] width 911 height 217
click at [243, 123] on button "基本資料" at bounding box center [253, 124] width 118 height 35
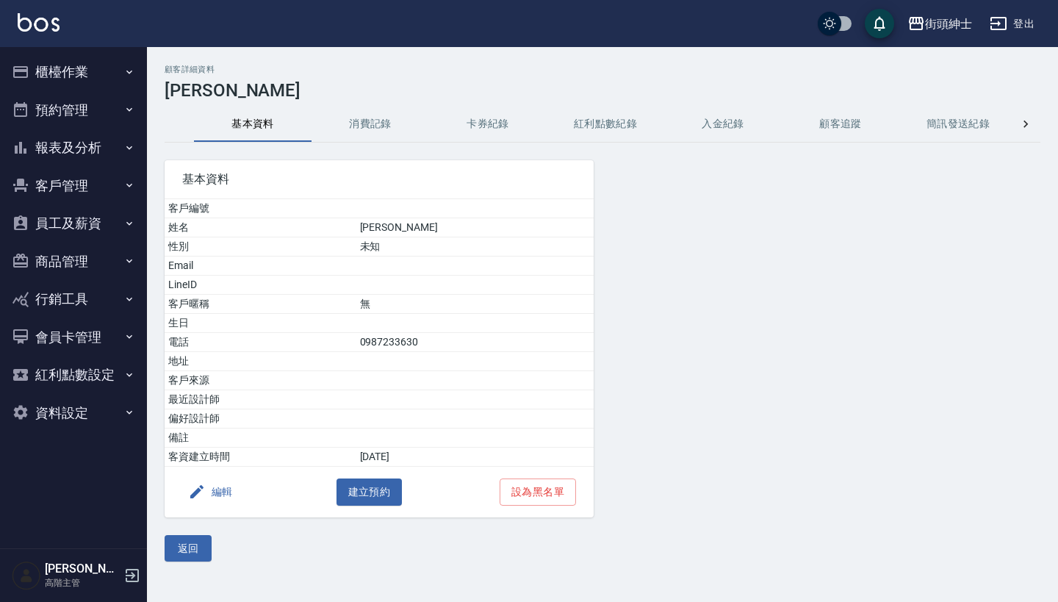
click at [366, 133] on button "消費記錄" at bounding box center [371, 124] width 118 height 35
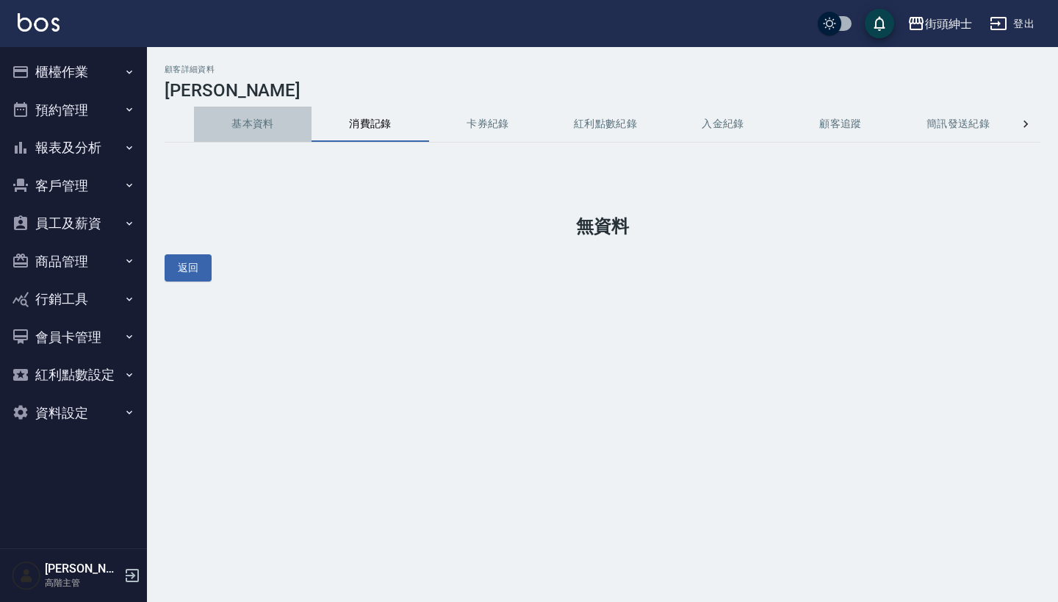
click at [243, 110] on button "基本資料" at bounding box center [253, 124] width 118 height 35
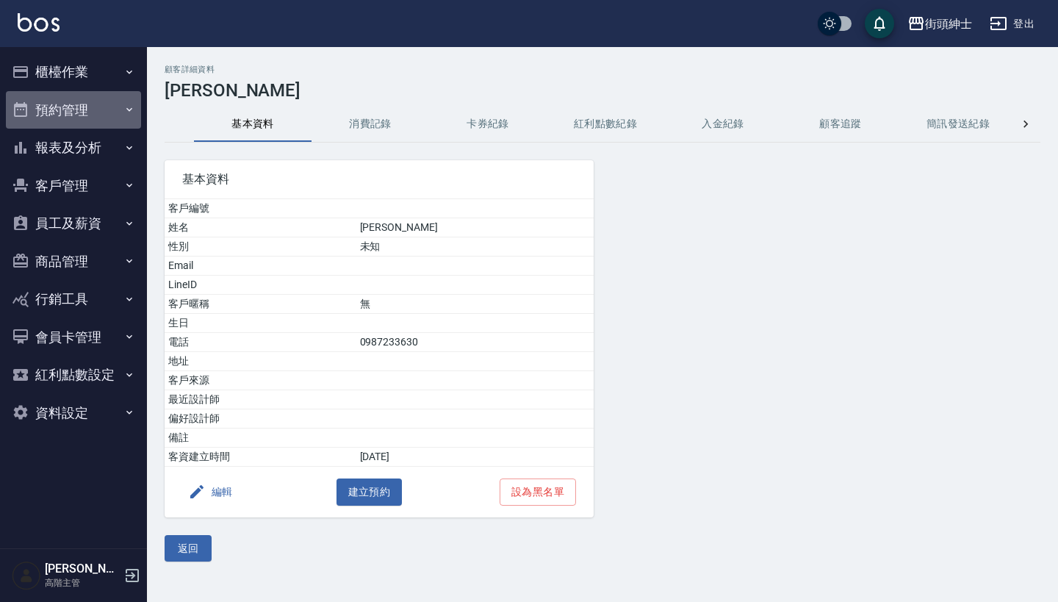
click at [115, 101] on button "預約管理" at bounding box center [73, 110] width 135 height 38
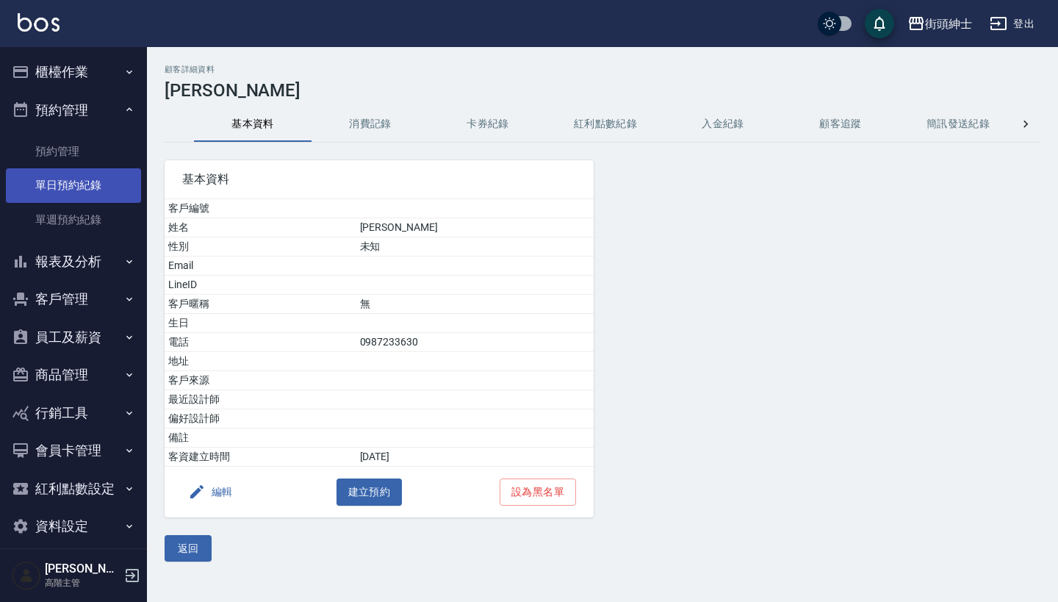
click at [102, 190] on link "單日預約紀錄" at bounding box center [73, 185] width 135 height 34
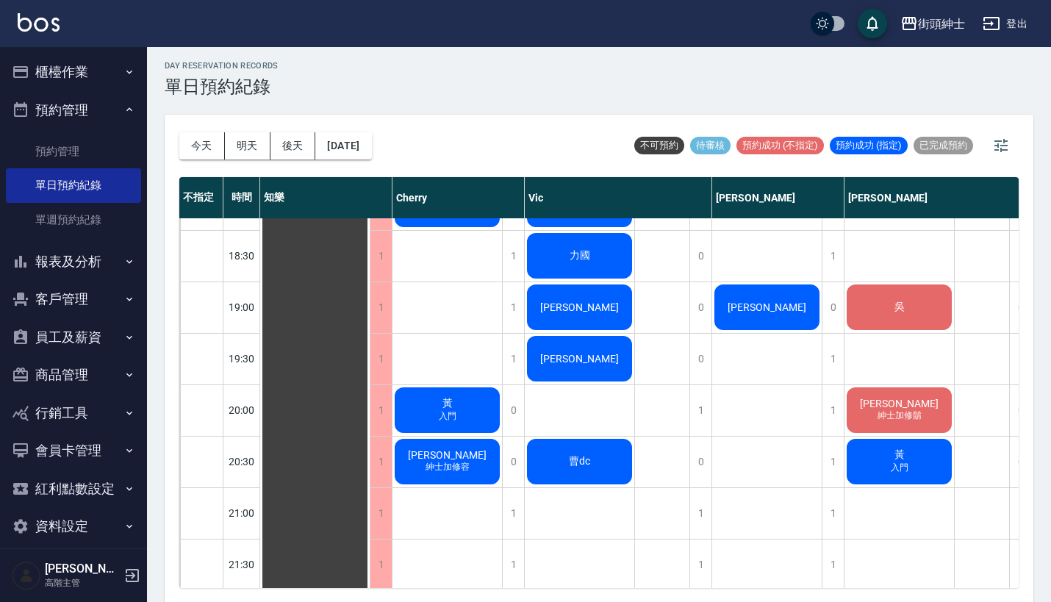
scroll to position [1022, 0]
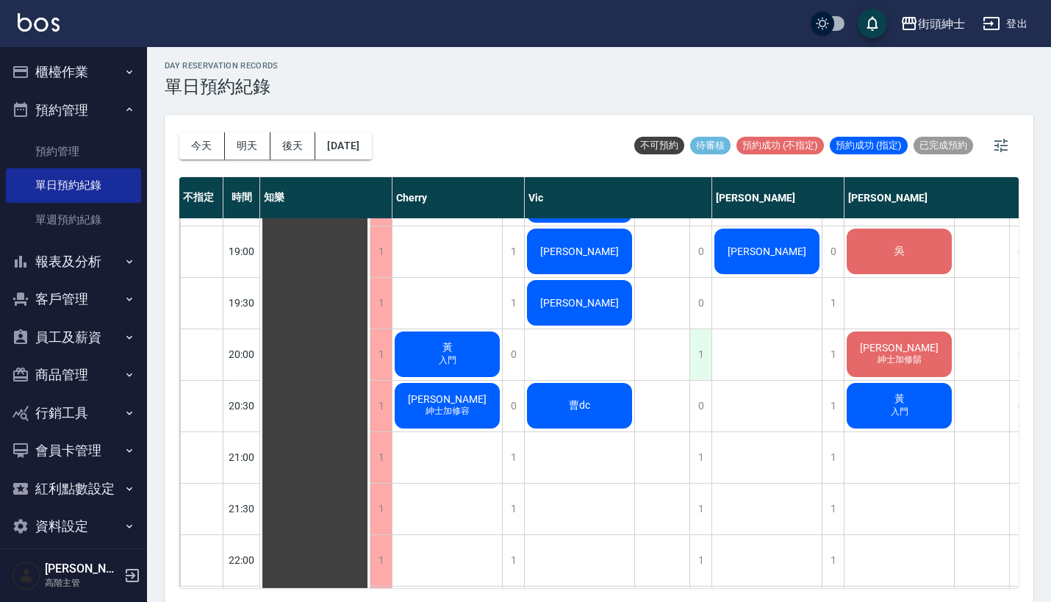
click at [701, 362] on div "1" at bounding box center [700, 354] width 22 height 51
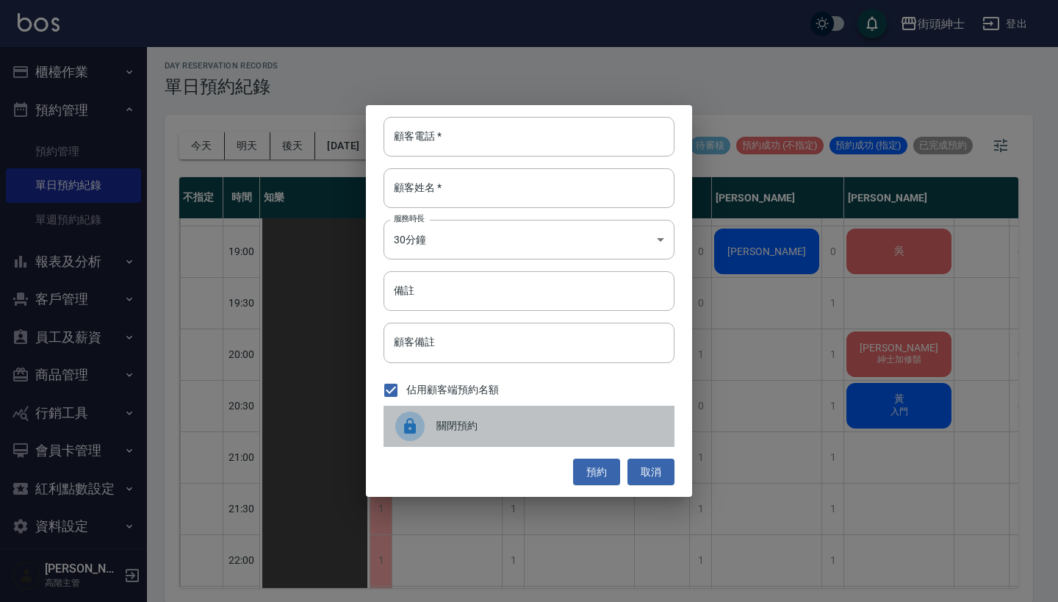
click at [441, 418] on span "關閉預約" at bounding box center [550, 425] width 226 height 15
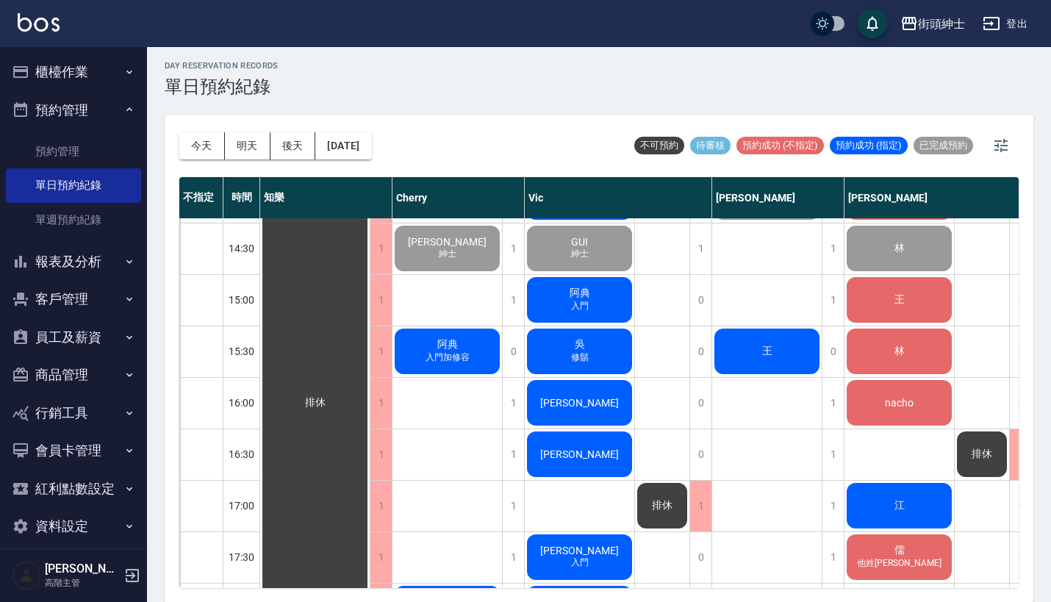
scroll to position [561, 0]
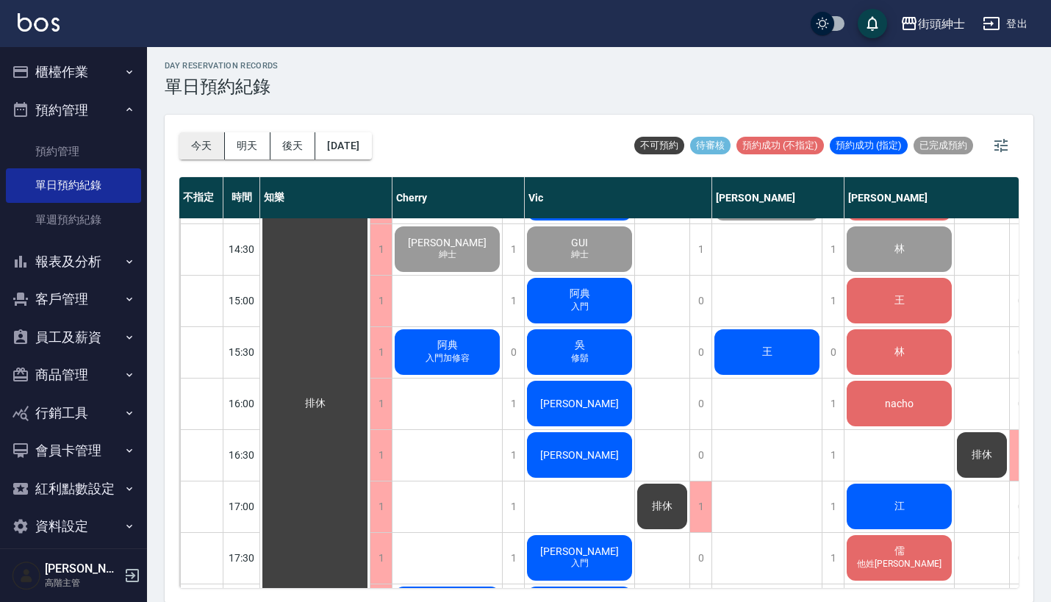
click at [214, 142] on button "今天" at bounding box center [202, 145] width 46 height 27
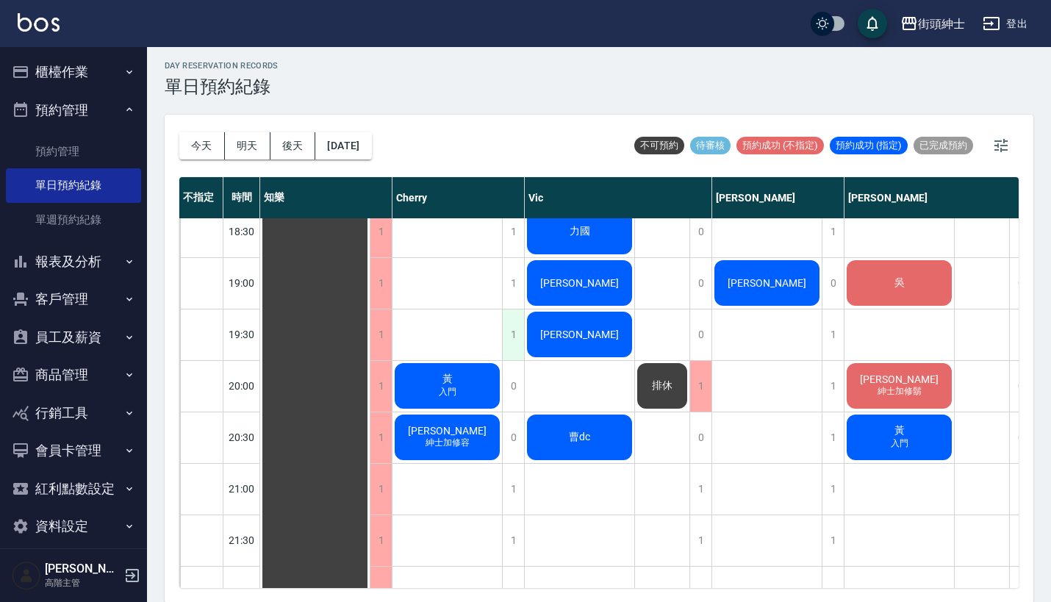
scroll to position [989, 0]
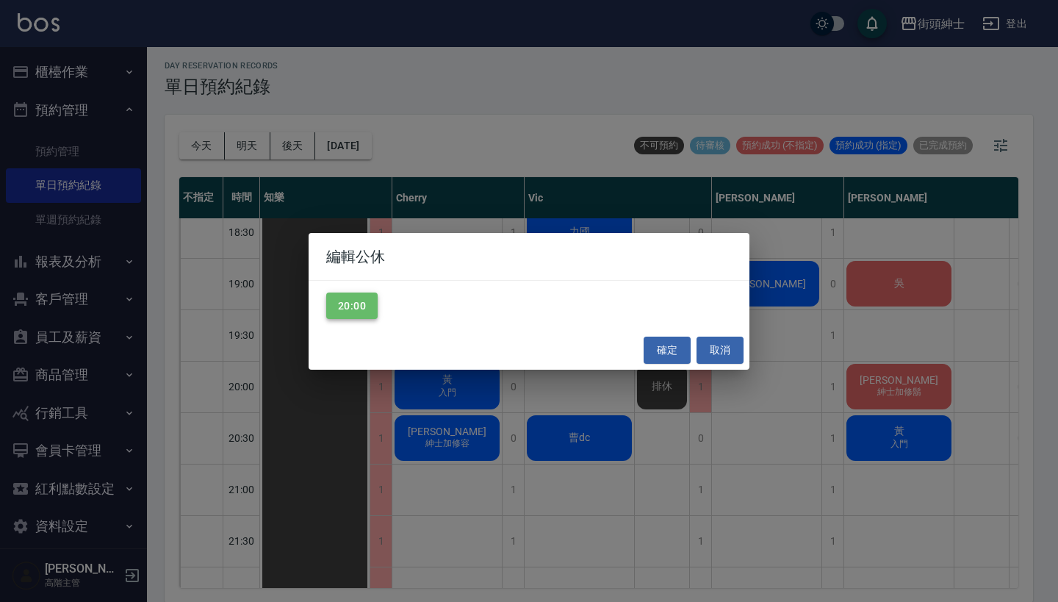
click at [354, 295] on button "20:00" at bounding box center [351, 306] width 51 height 27
click at [663, 345] on button "確定" at bounding box center [667, 350] width 47 height 27
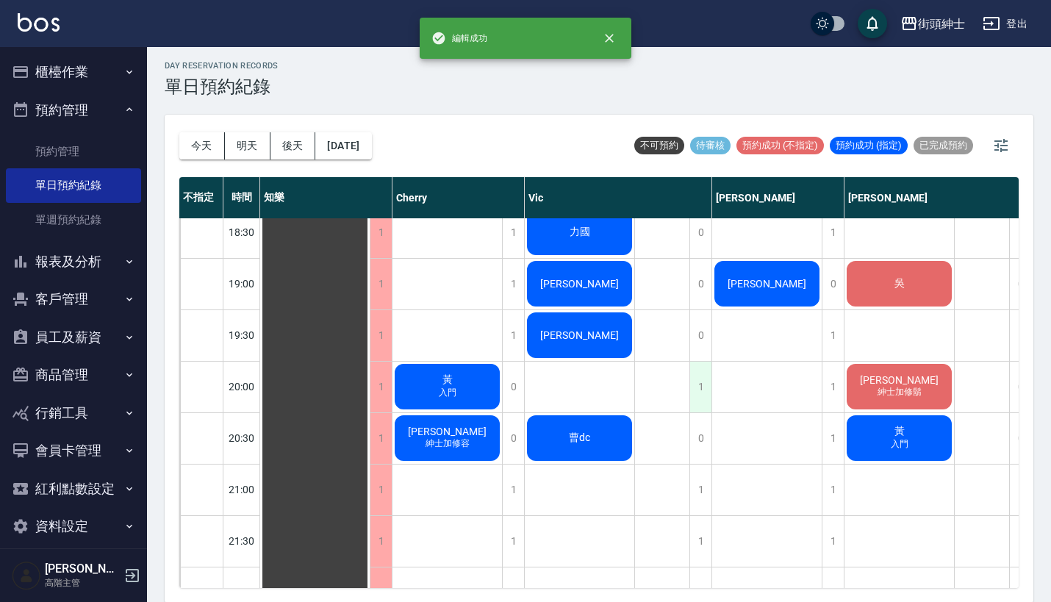
click at [703, 381] on div "1" at bounding box center [700, 387] width 22 height 51
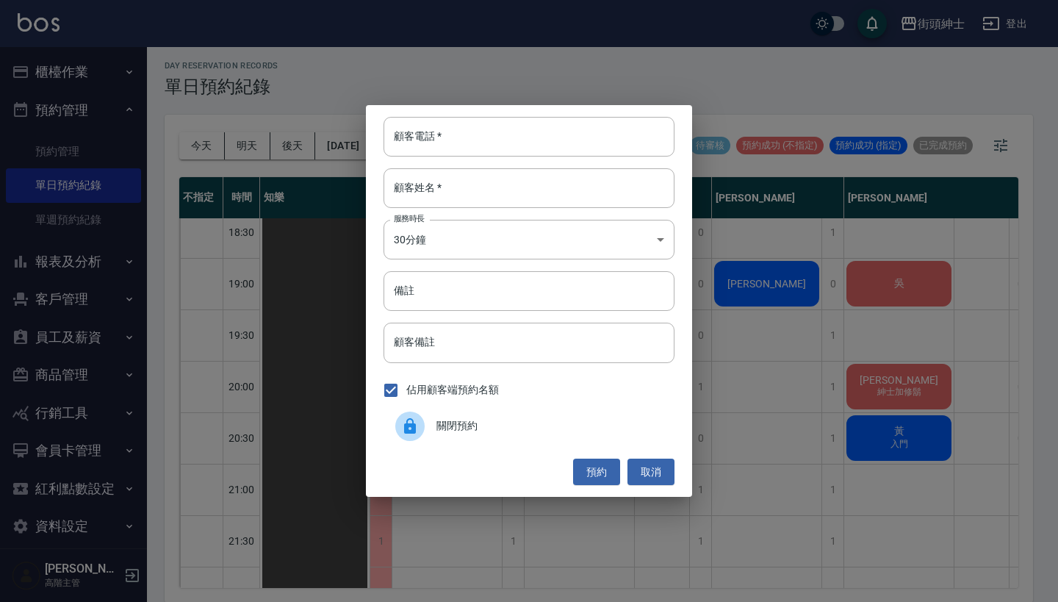
paste input "[PHONE_NUMBER]"
type input "[PHONE_NUMBER]"
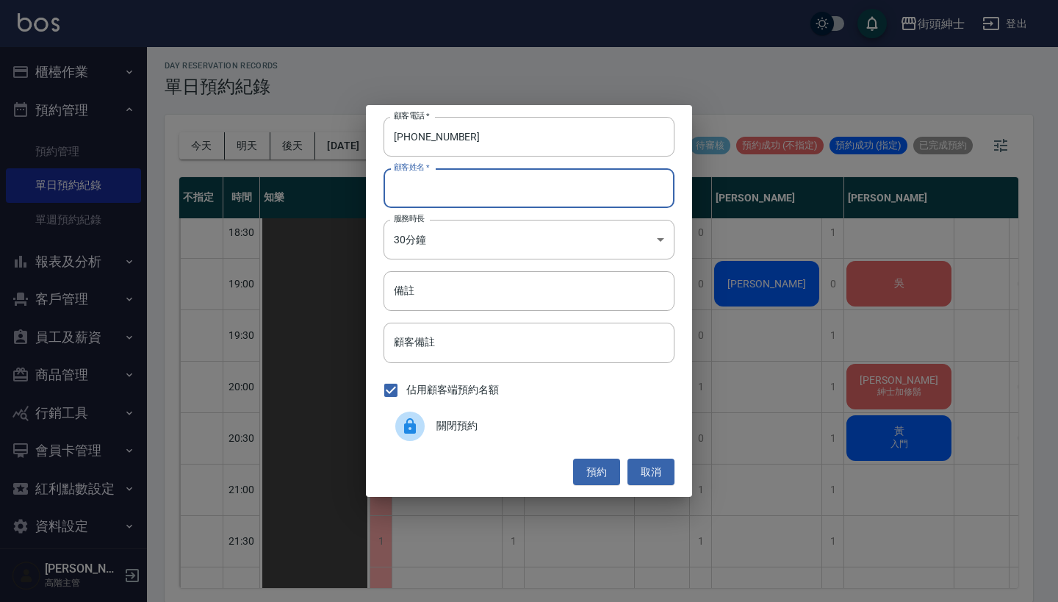
paste input "[PHONE_NUMBER]"
type input "[PHONE_NUMBER]"
drag, startPoint x: 445, startPoint y: 190, endPoint x: 161, endPoint y: 179, distance: 283.9
click at [161, 179] on div "顧客電話   * [PHONE_NUMBER] 顧客電話   * 顧客姓名   * [PHONE_NUMBER] 顧客姓名   * 服務時長 30分鐘 1 服…" at bounding box center [529, 301] width 1058 height 602
type input "廖"
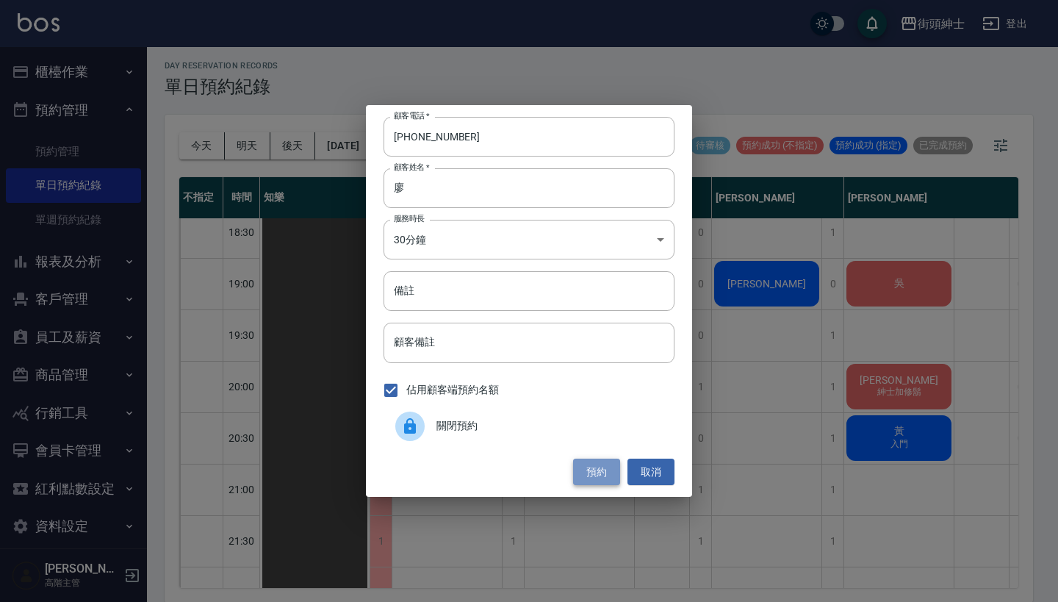
click at [585, 470] on button "預約" at bounding box center [596, 472] width 47 height 27
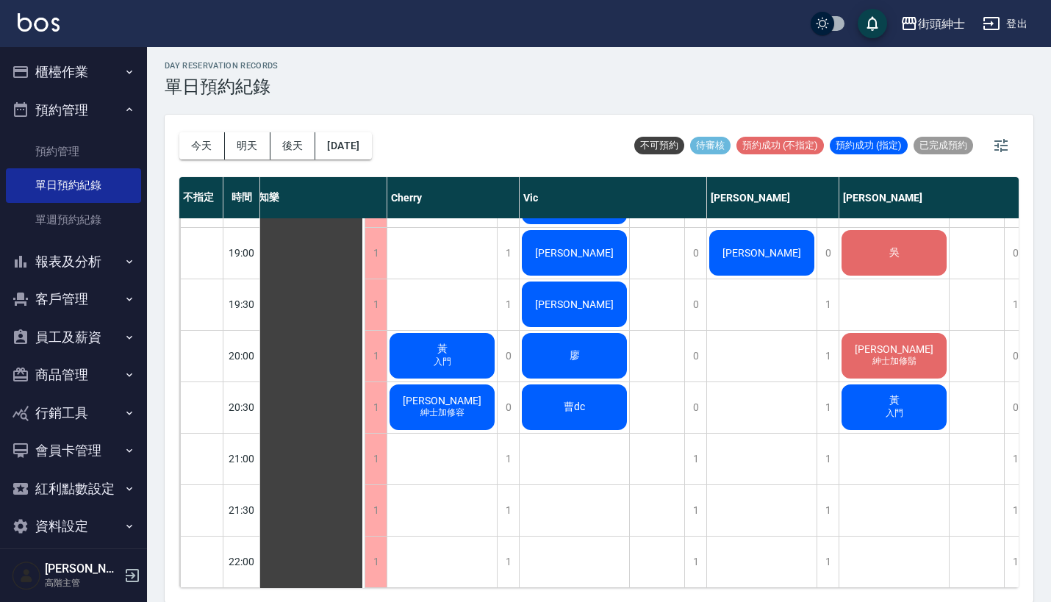
scroll to position [1027, 5]
